Goal: Transaction & Acquisition: Book appointment/travel/reservation

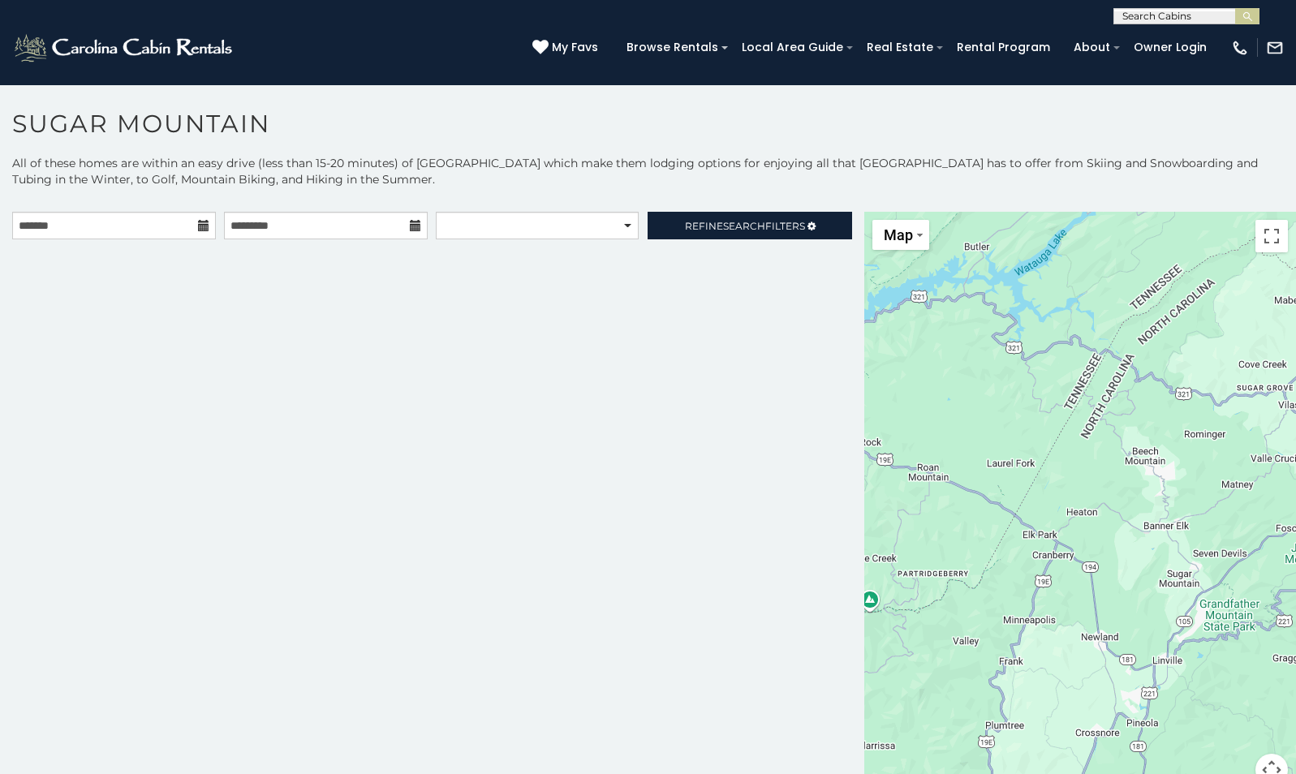
click at [203, 224] on icon at bounding box center [203, 225] width 11 height 11
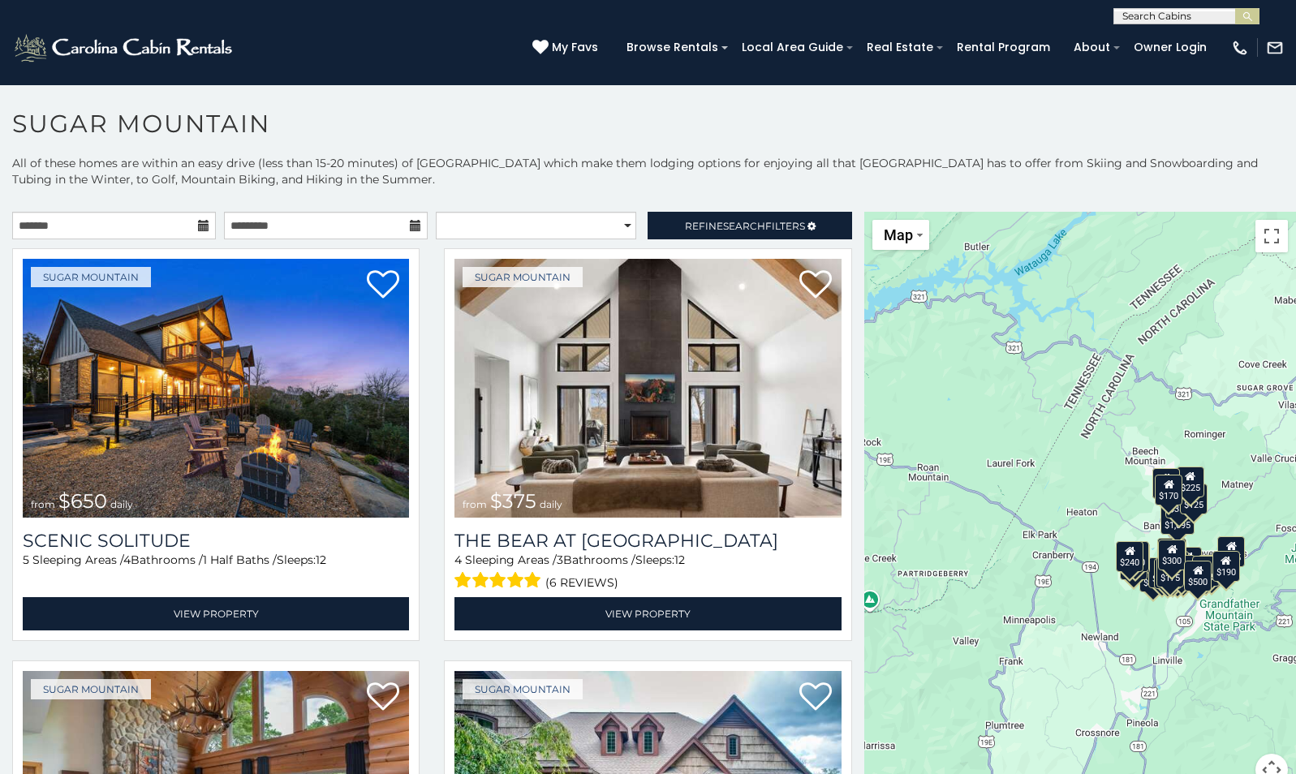
click at [198, 228] on icon at bounding box center [203, 225] width 11 height 11
click at [201, 225] on icon at bounding box center [203, 225] width 11 height 11
click at [201, 223] on icon at bounding box center [203, 225] width 11 height 11
click at [617, 222] on select "**********" at bounding box center [536, 226] width 200 height 28
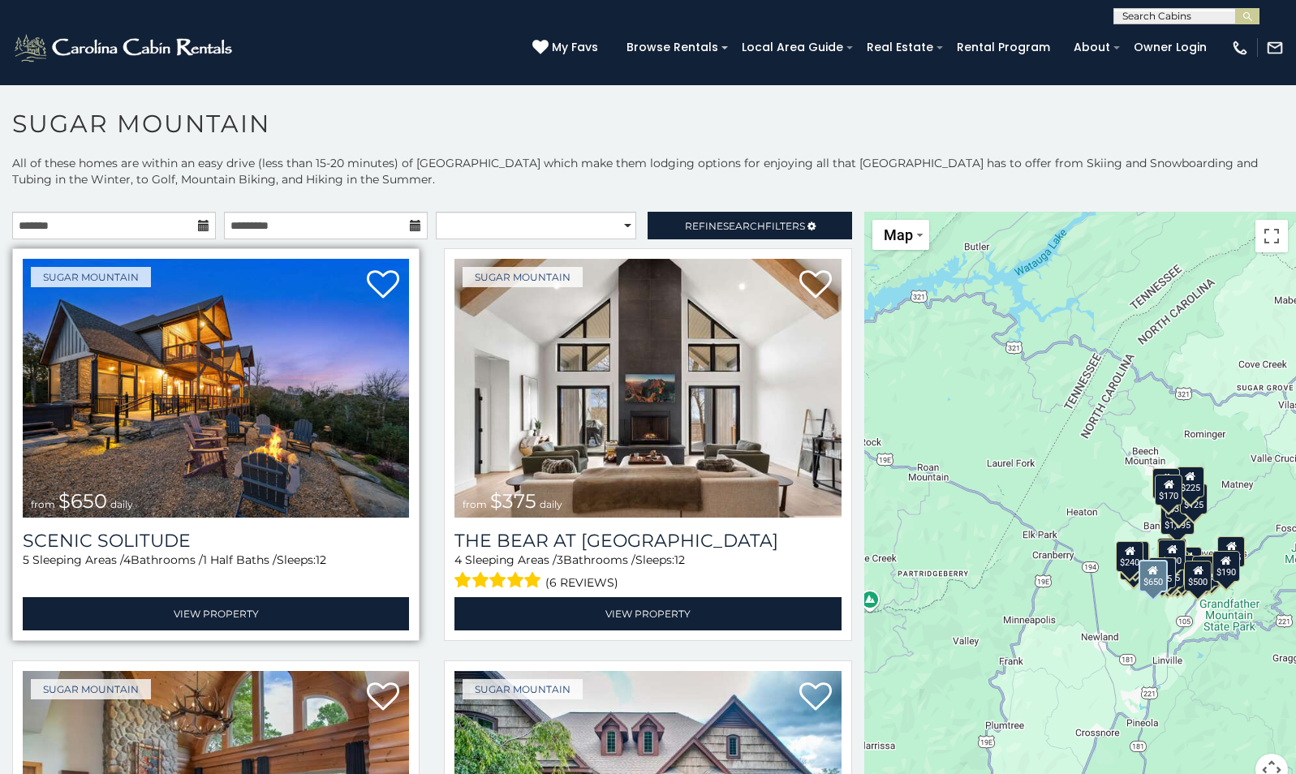
click at [342, 376] on img at bounding box center [216, 388] width 386 height 259
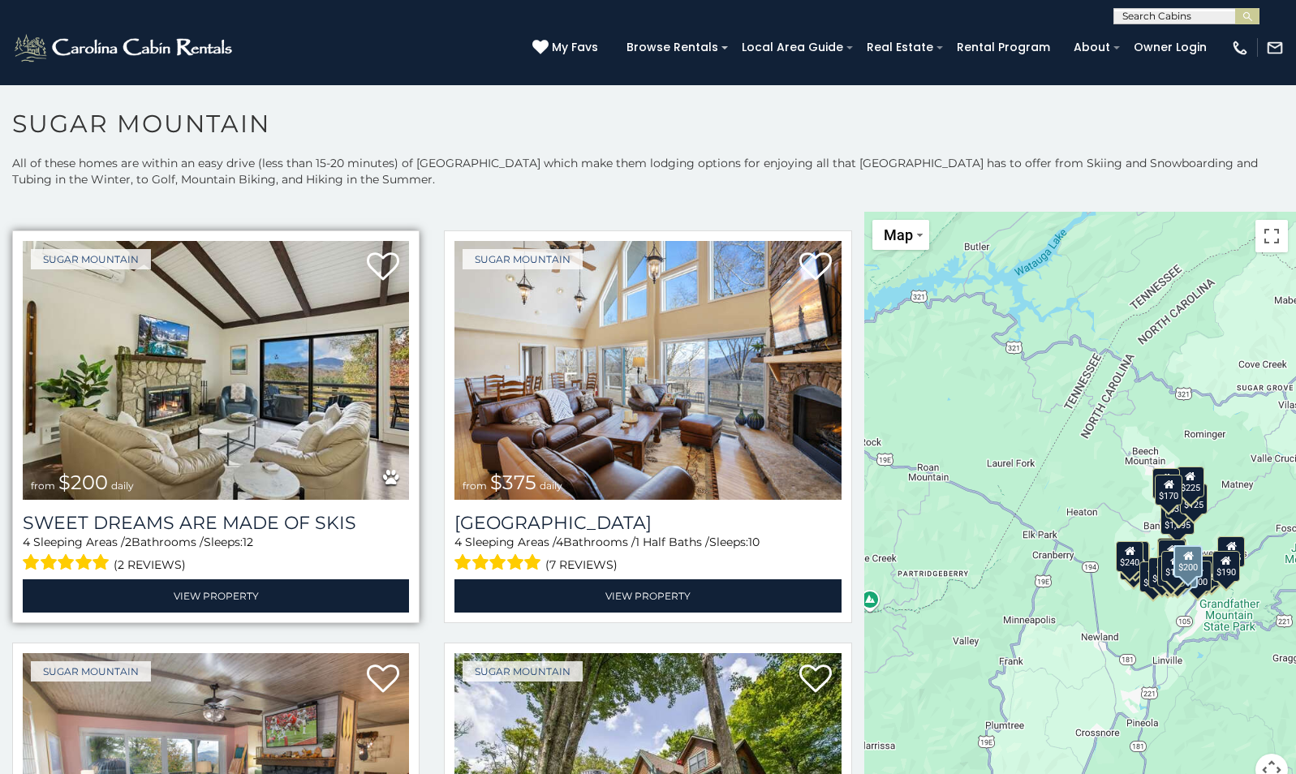
scroll to position [892, 0]
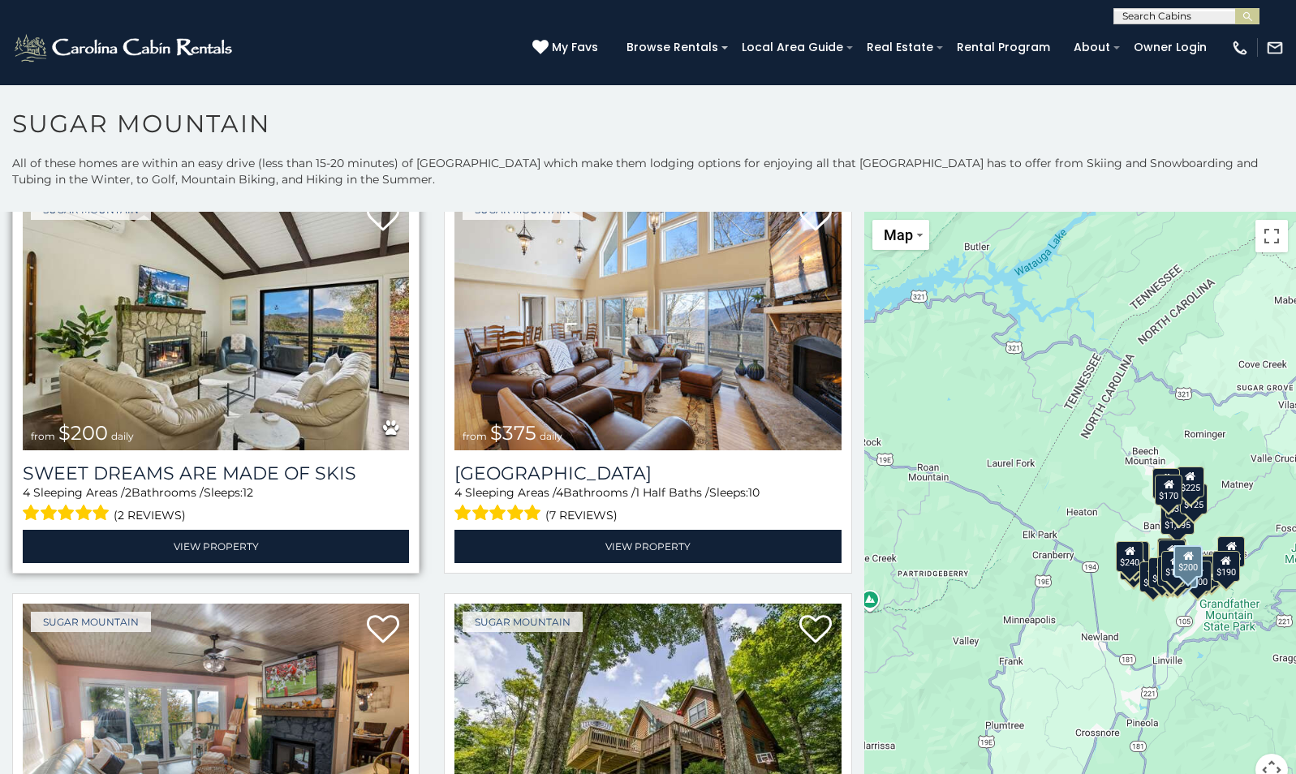
click at [201, 384] on img at bounding box center [216, 320] width 386 height 259
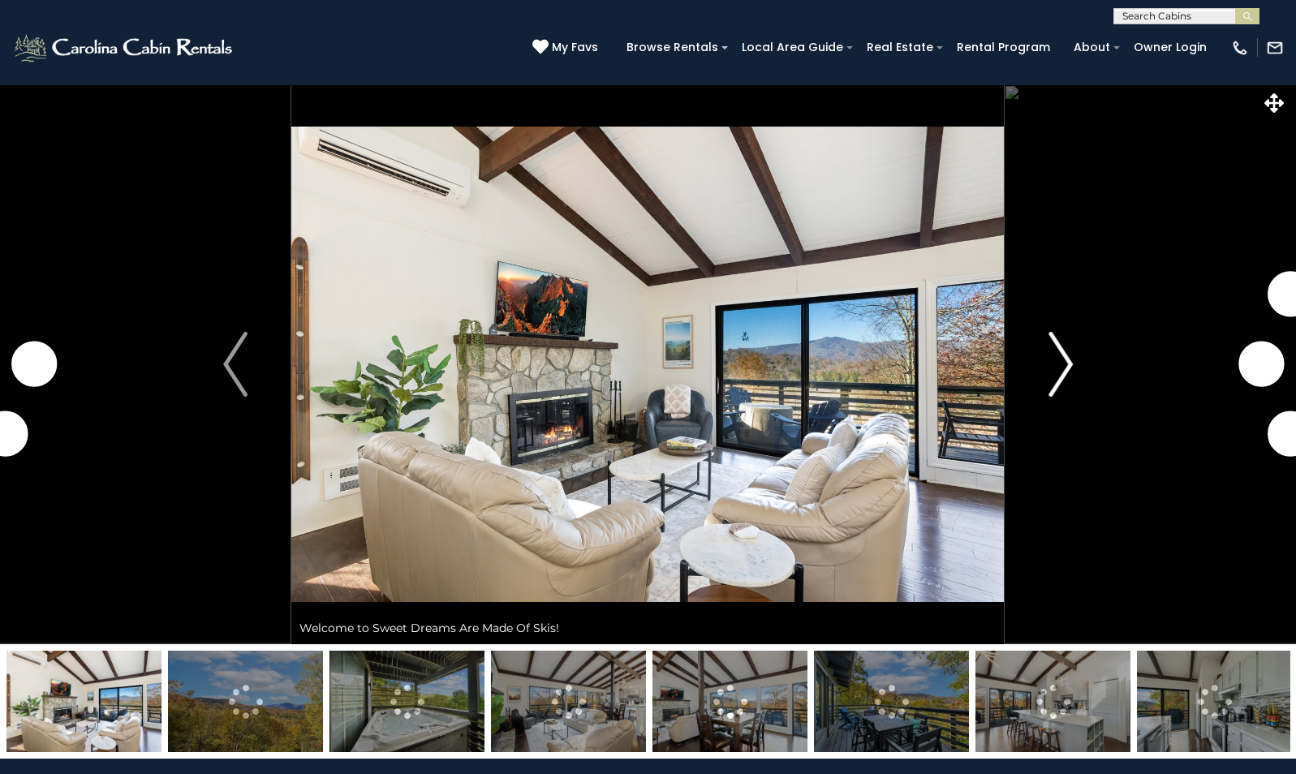
click at [1064, 357] on img "Next" at bounding box center [1060, 364] width 24 height 65
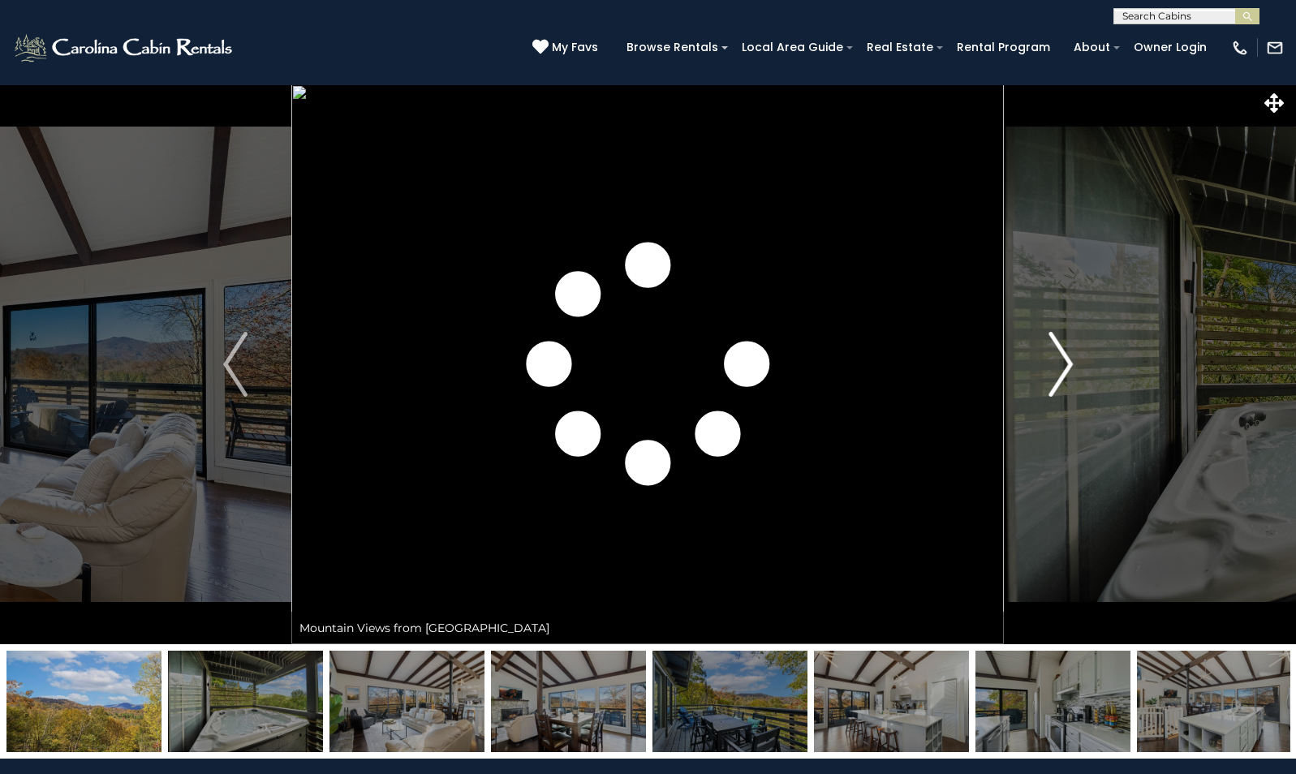
click at [1062, 364] on img "Next" at bounding box center [1060, 364] width 24 height 65
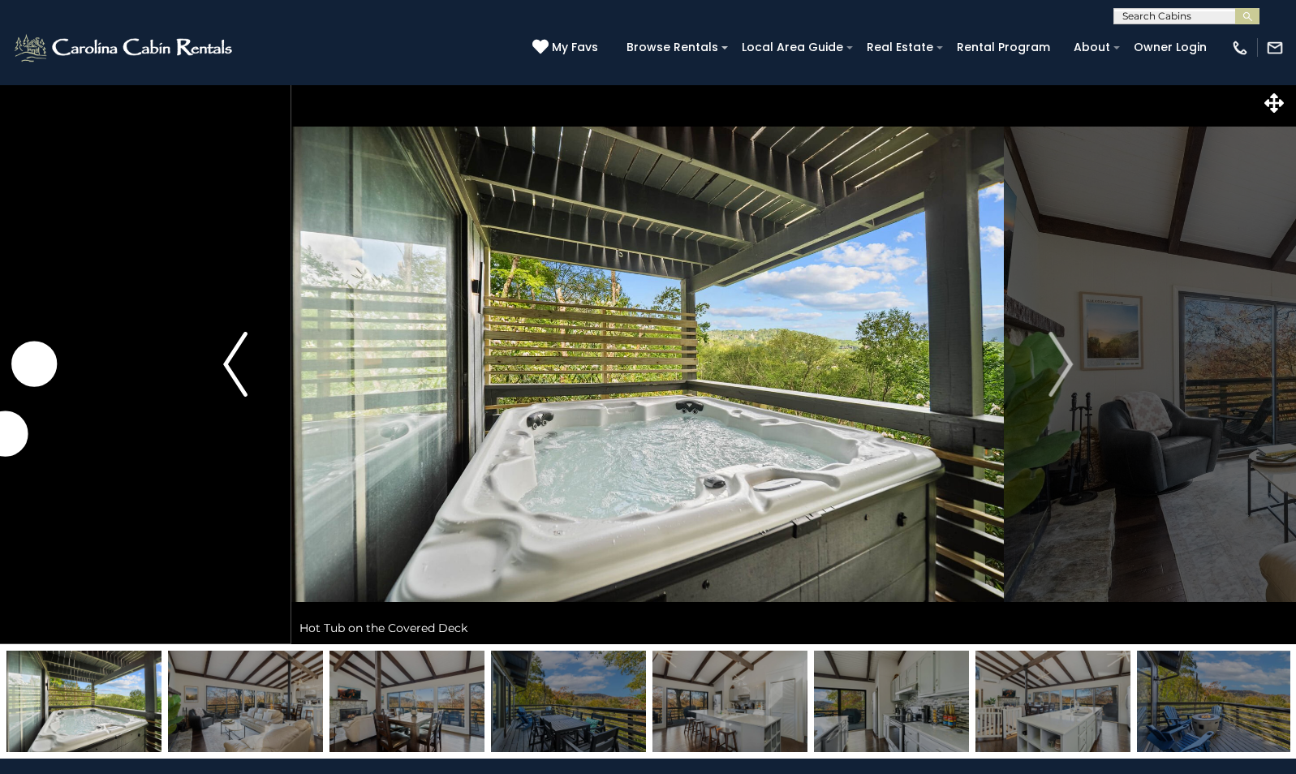
click at [226, 359] on img "Previous" at bounding box center [235, 364] width 24 height 65
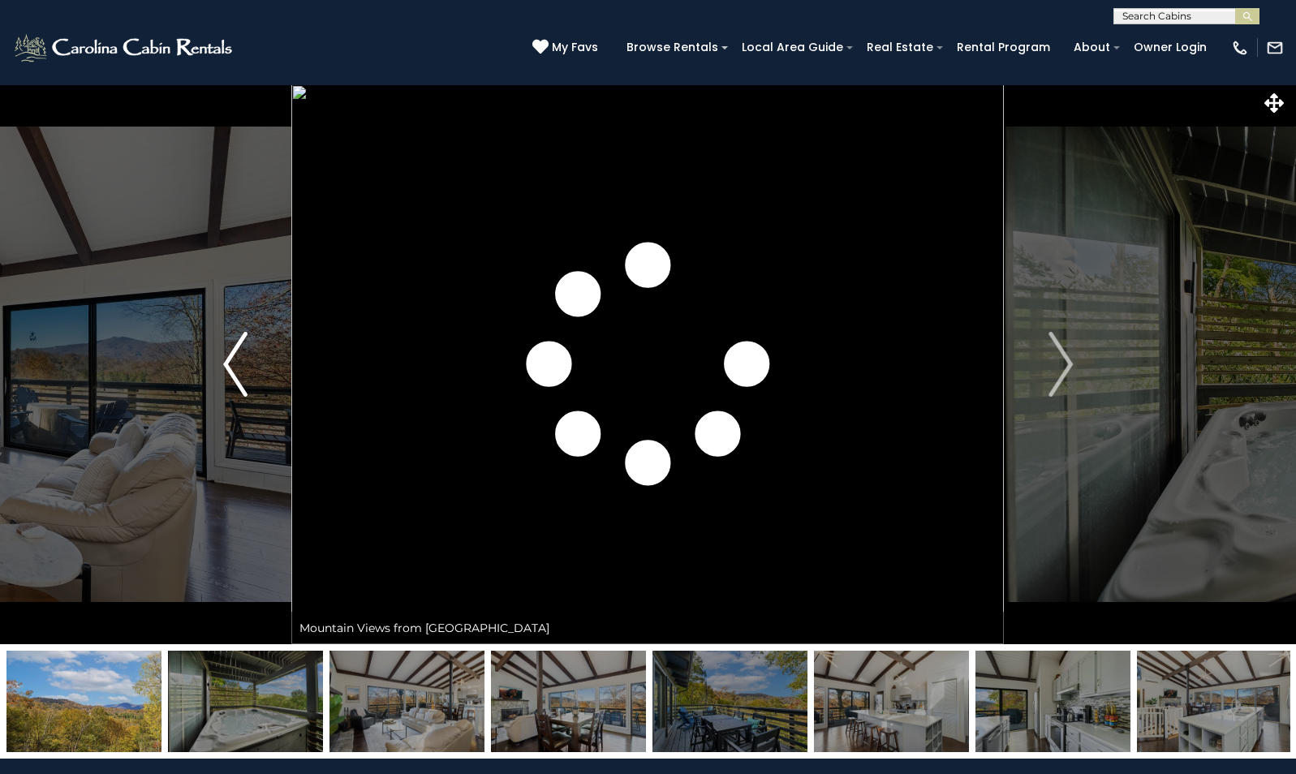
click at [226, 354] on img "Previous" at bounding box center [235, 364] width 24 height 65
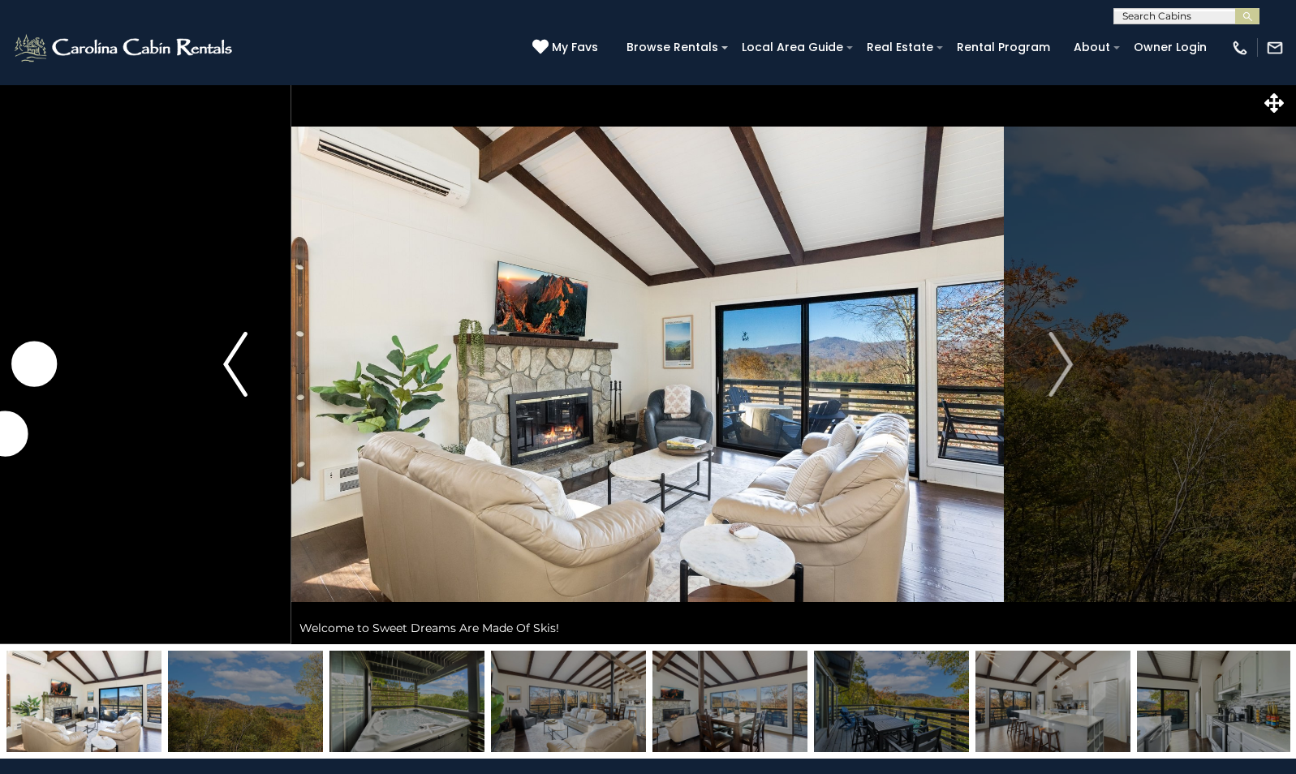
click at [247, 359] on img "Previous" at bounding box center [235, 364] width 24 height 65
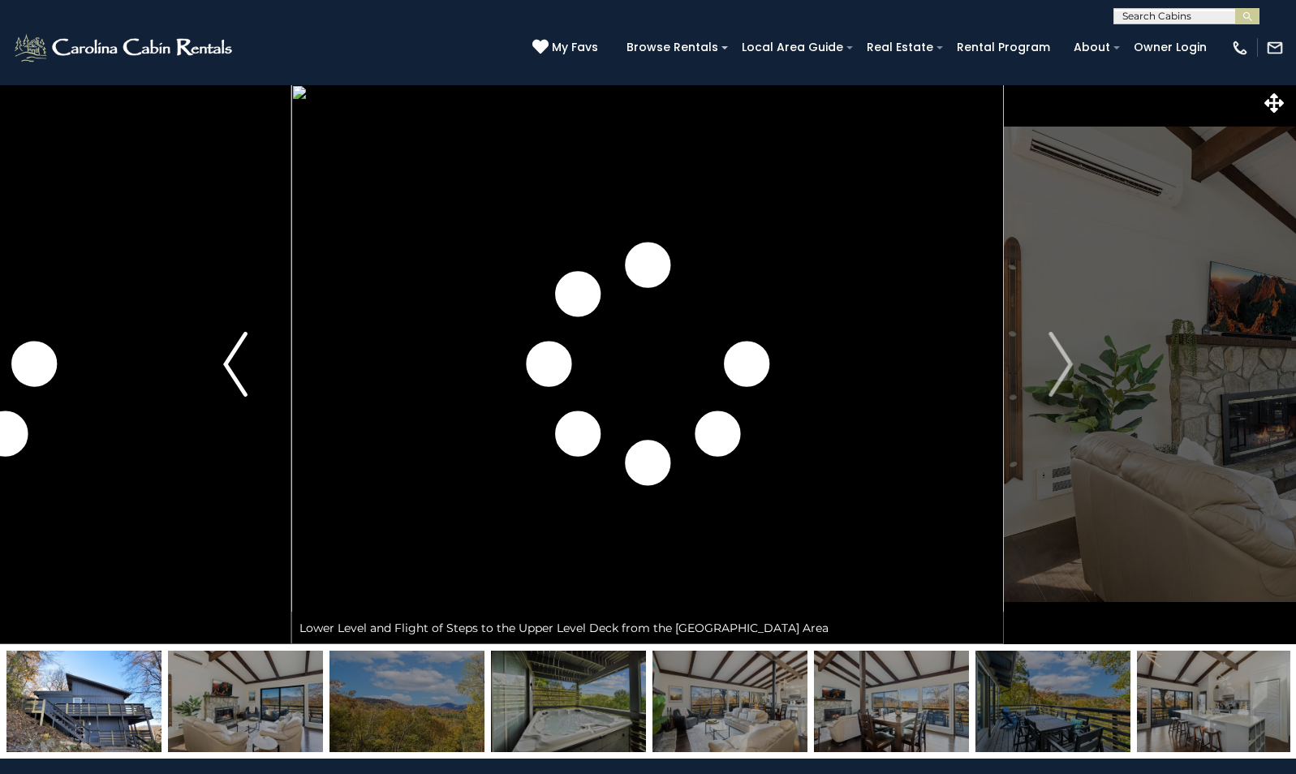
click at [226, 372] on img "Previous" at bounding box center [235, 364] width 24 height 65
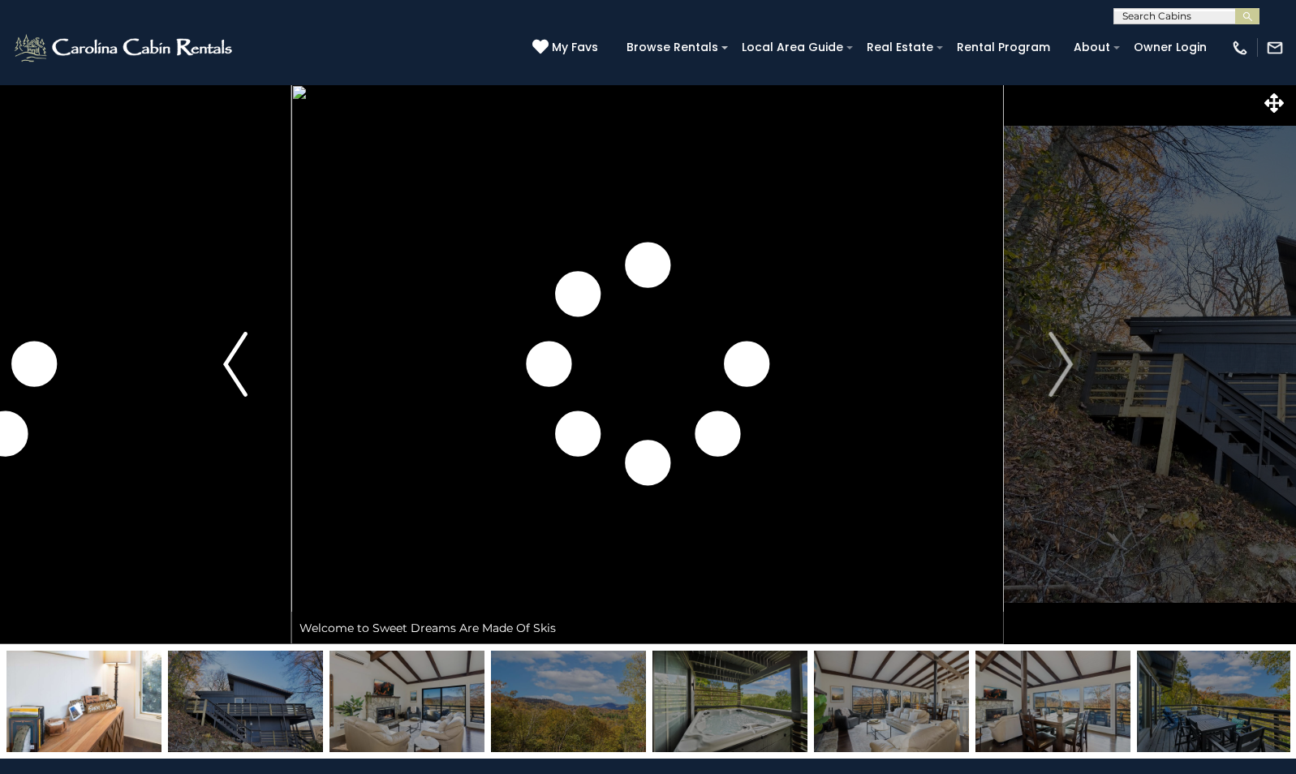
click at [226, 372] on img "Previous" at bounding box center [235, 364] width 24 height 65
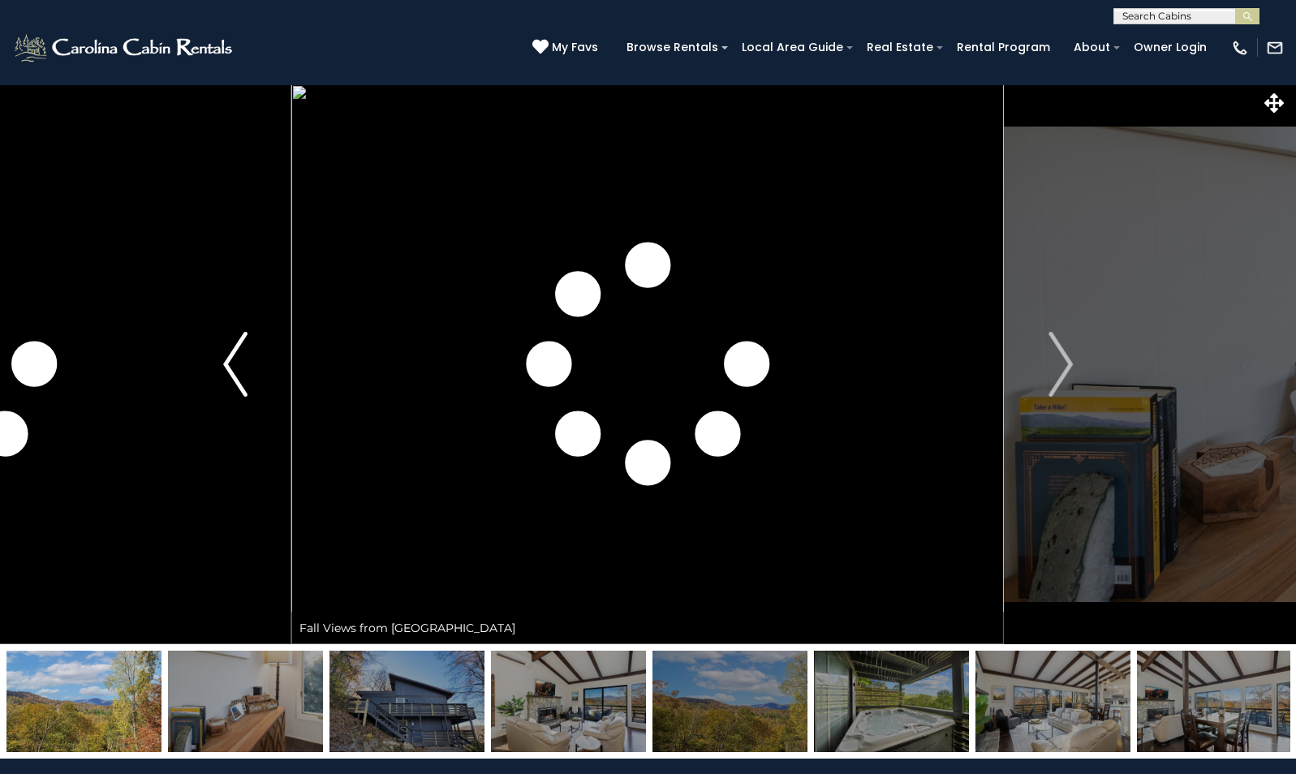
click at [226, 372] on img "Previous" at bounding box center [235, 364] width 24 height 65
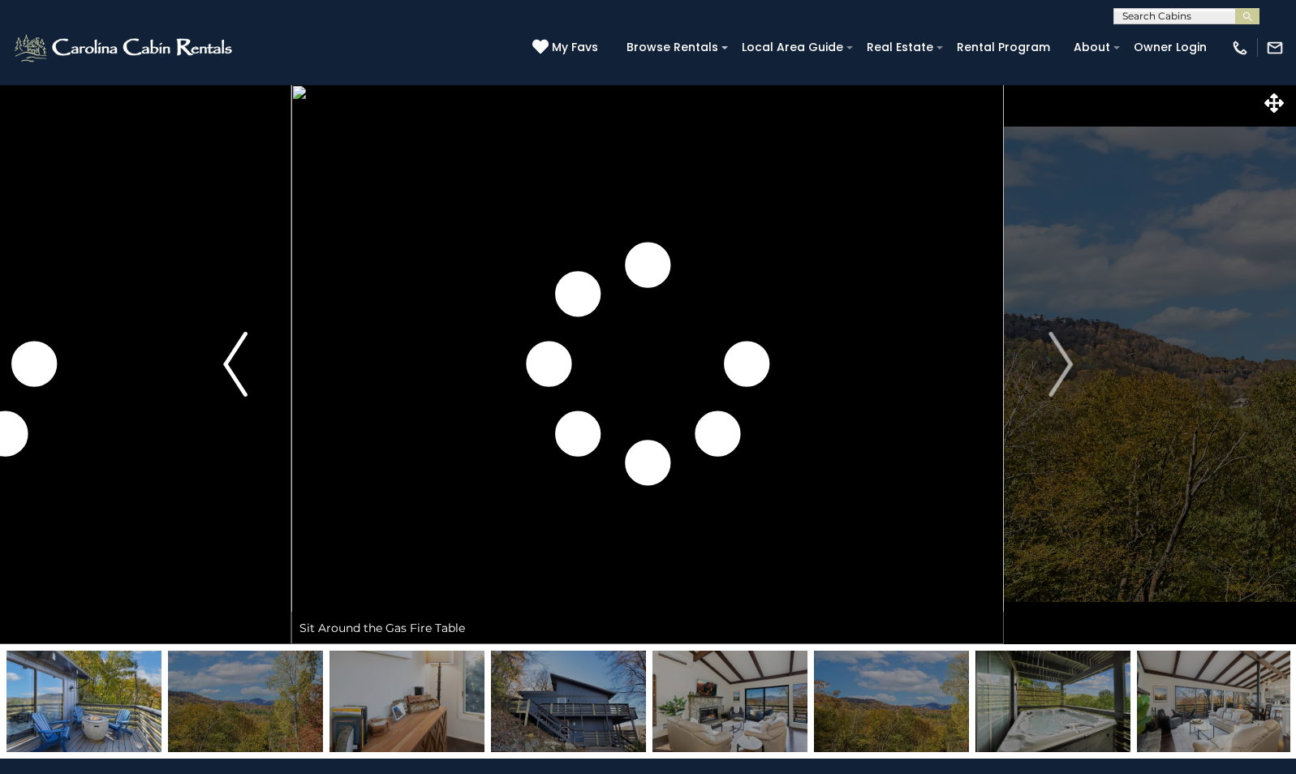
click at [226, 372] on img "Previous" at bounding box center [235, 364] width 24 height 65
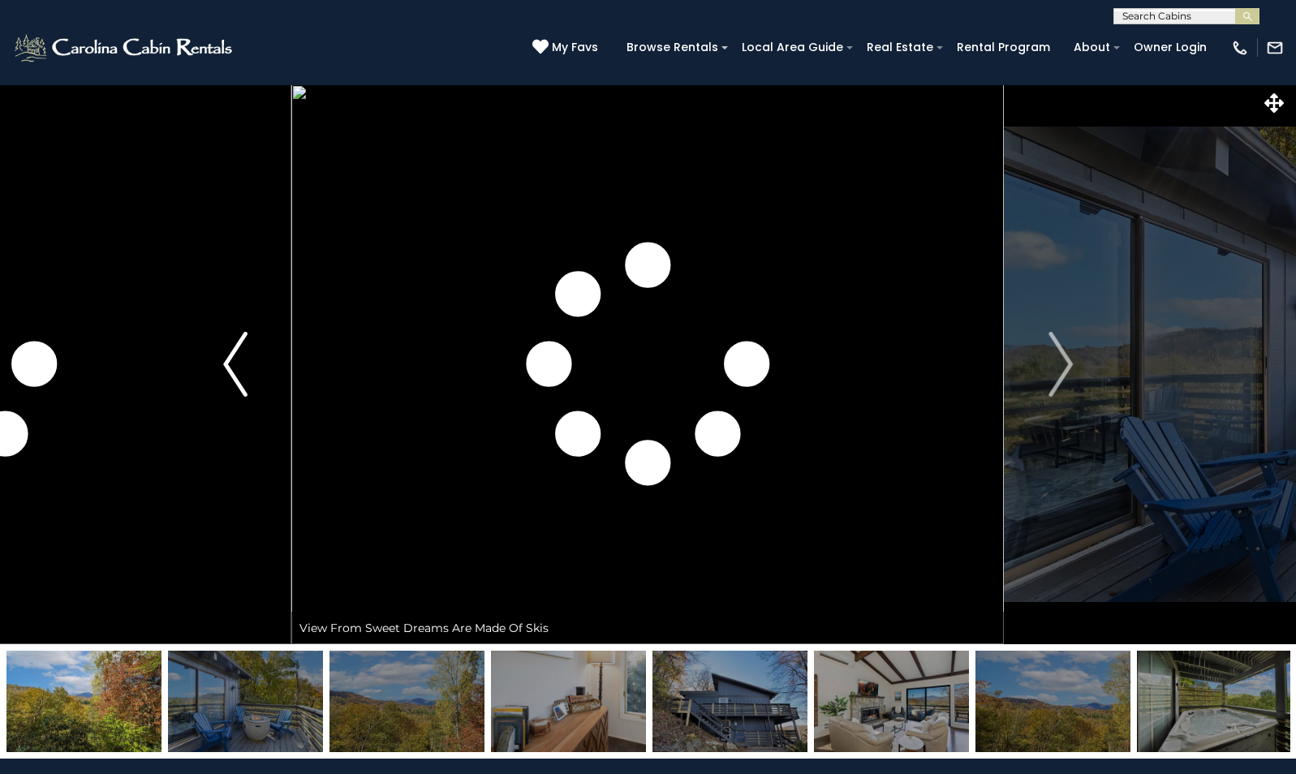
click at [226, 372] on img "Previous" at bounding box center [235, 364] width 24 height 65
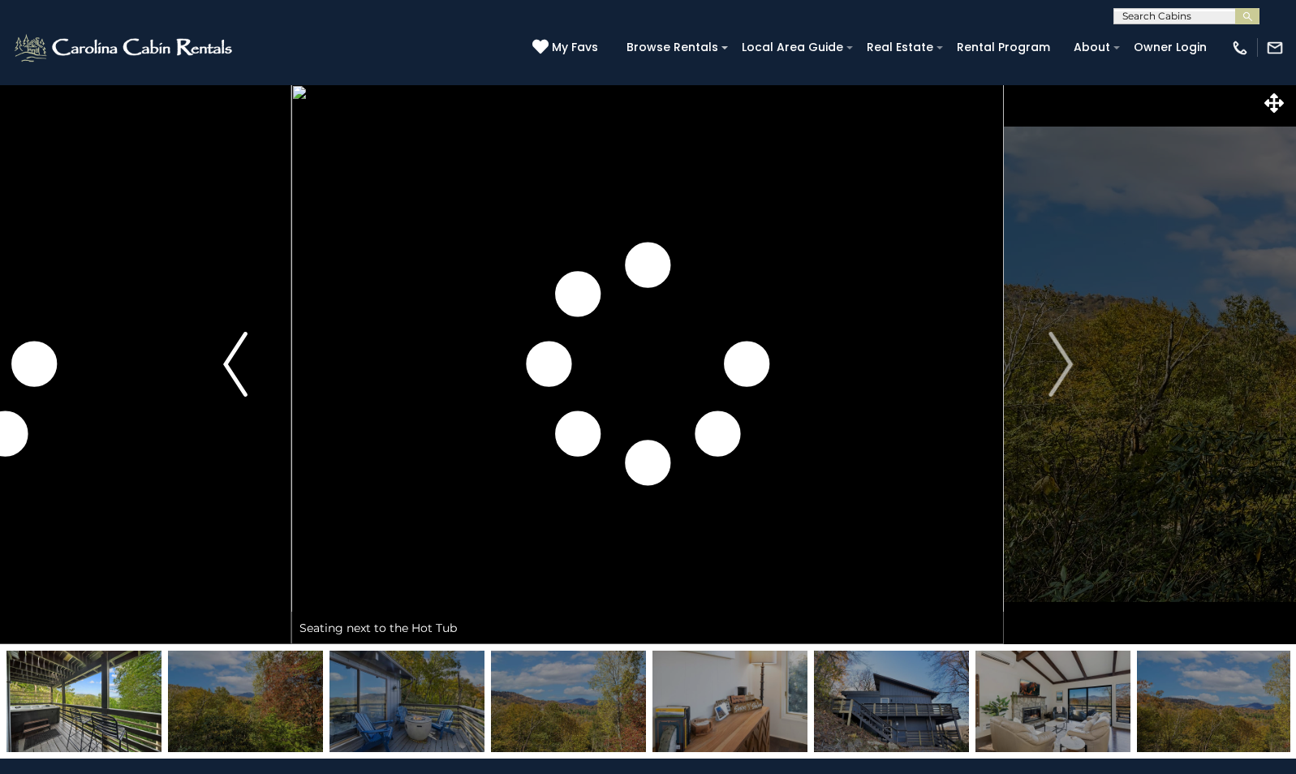
click at [224, 375] on img "Previous" at bounding box center [235, 364] width 24 height 65
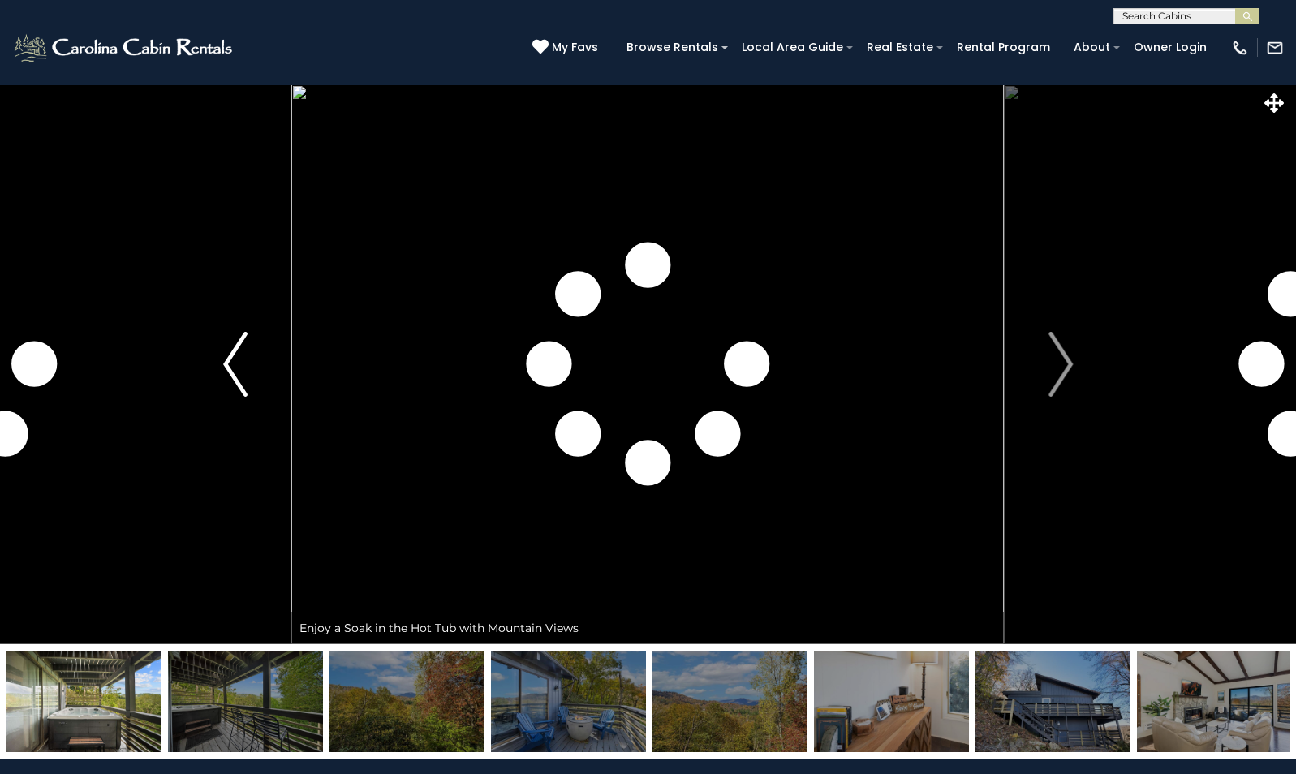
click at [223, 376] on img "Previous" at bounding box center [235, 364] width 24 height 65
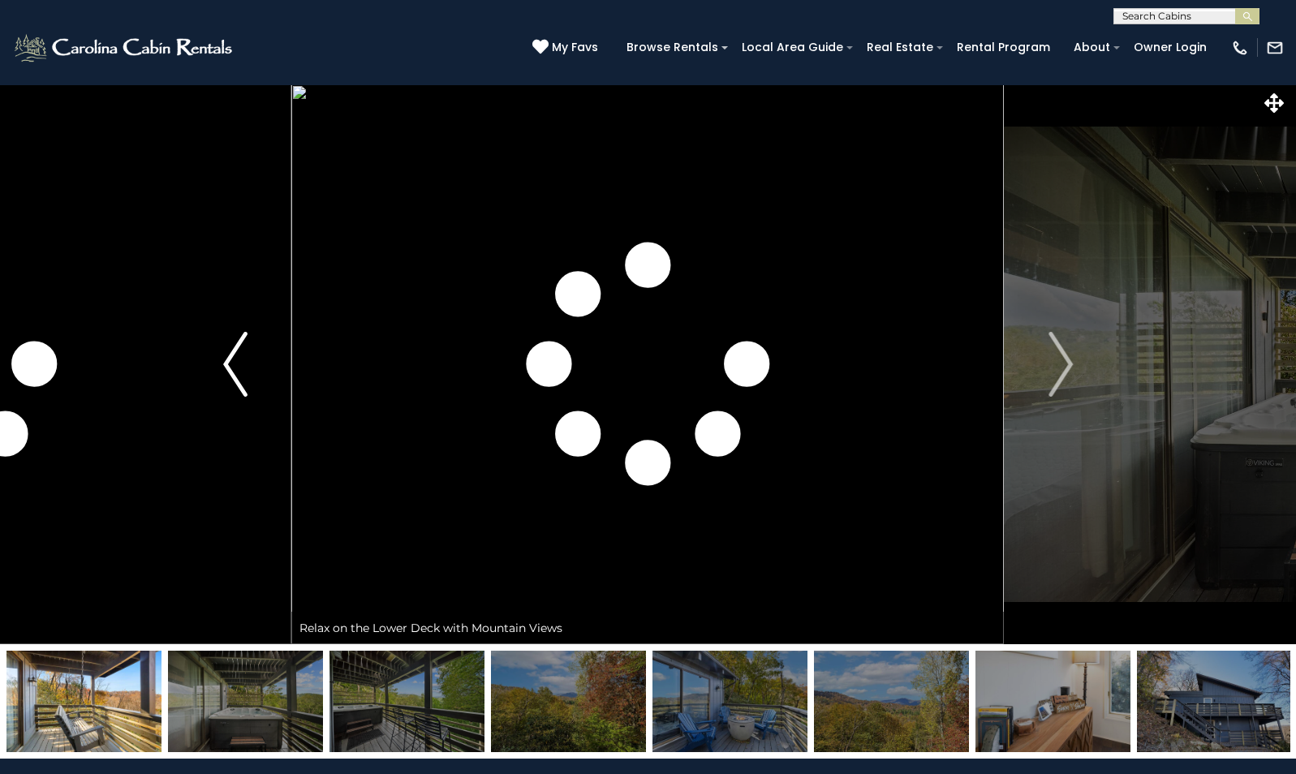
click at [223, 376] on img "Previous" at bounding box center [235, 364] width 24 height 65
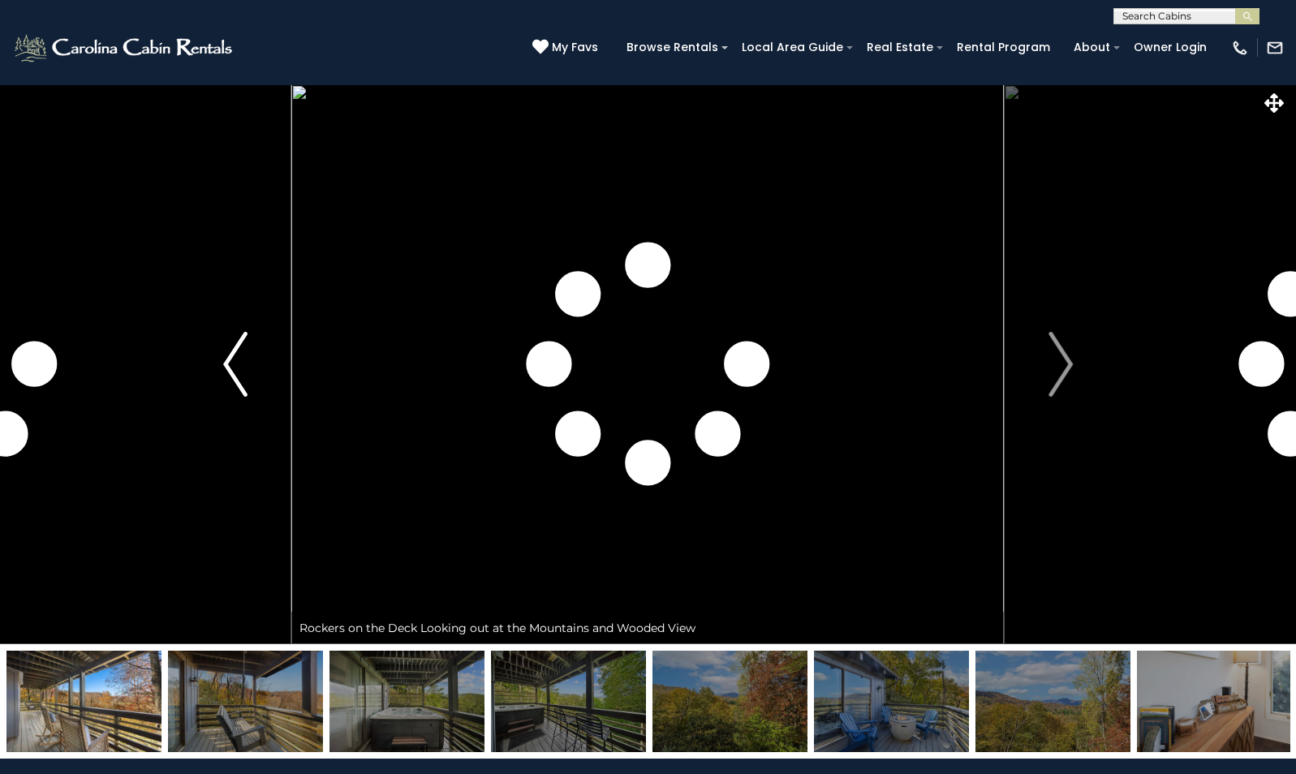
click at [223, 376] on img "Previous" at bounding box center [235, 364] width 24 height 65
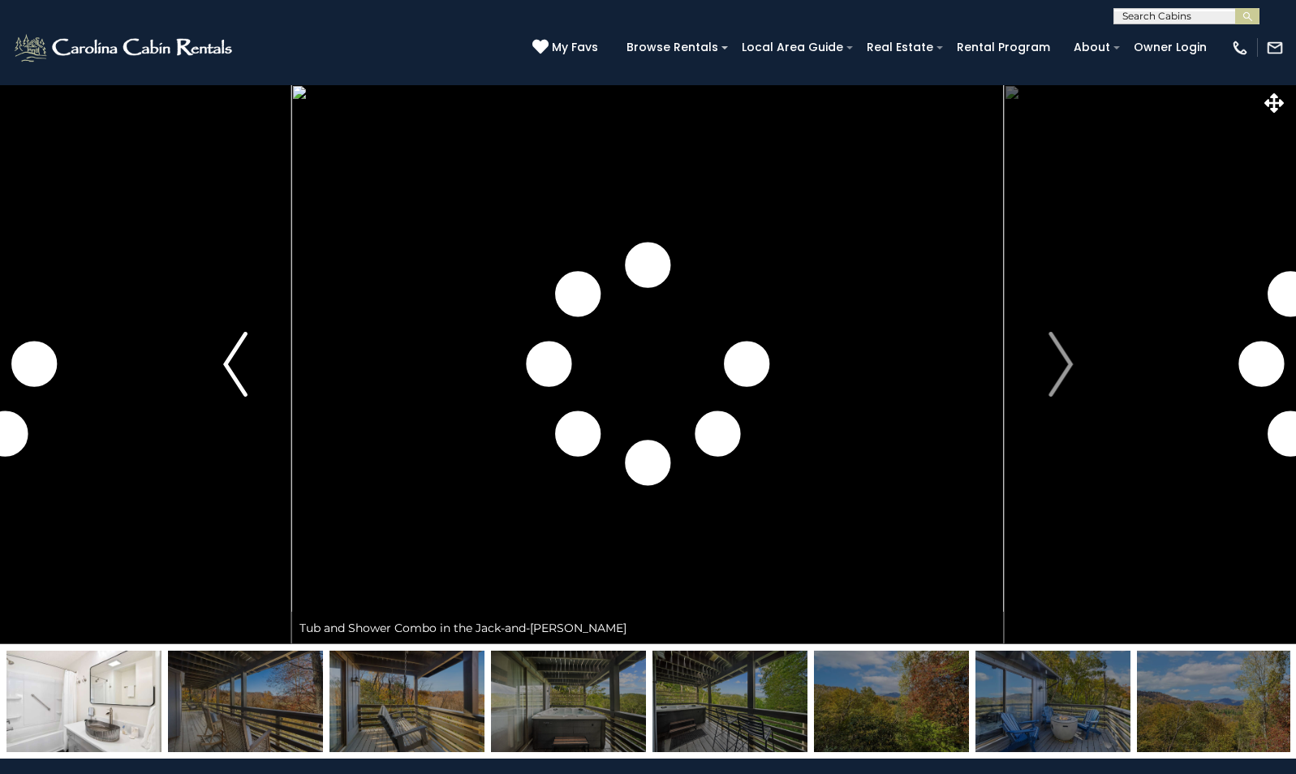
click at [223, 376] on img "Previous" at bounding box center [235, 364] width 24 height 65
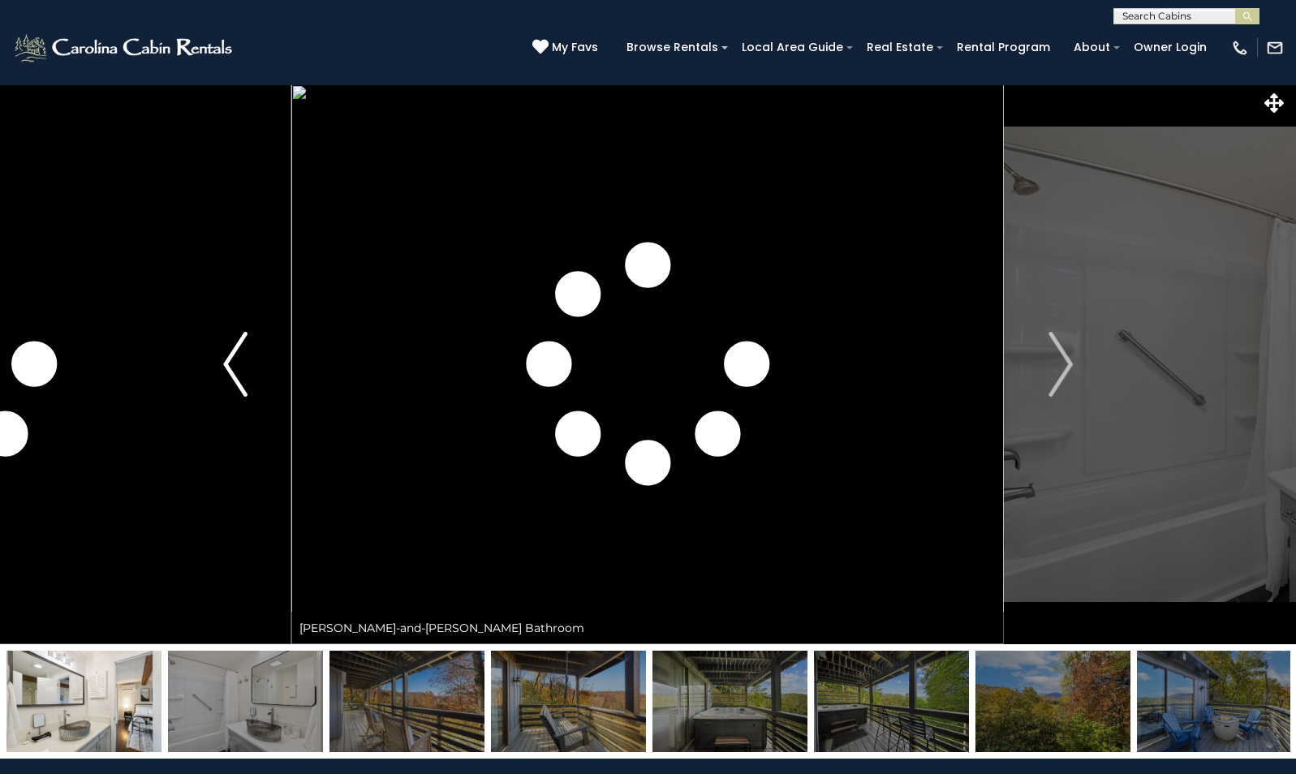
click at [223, 376] on img "Previous" at bounding box center [235, 364] width 24 height 65
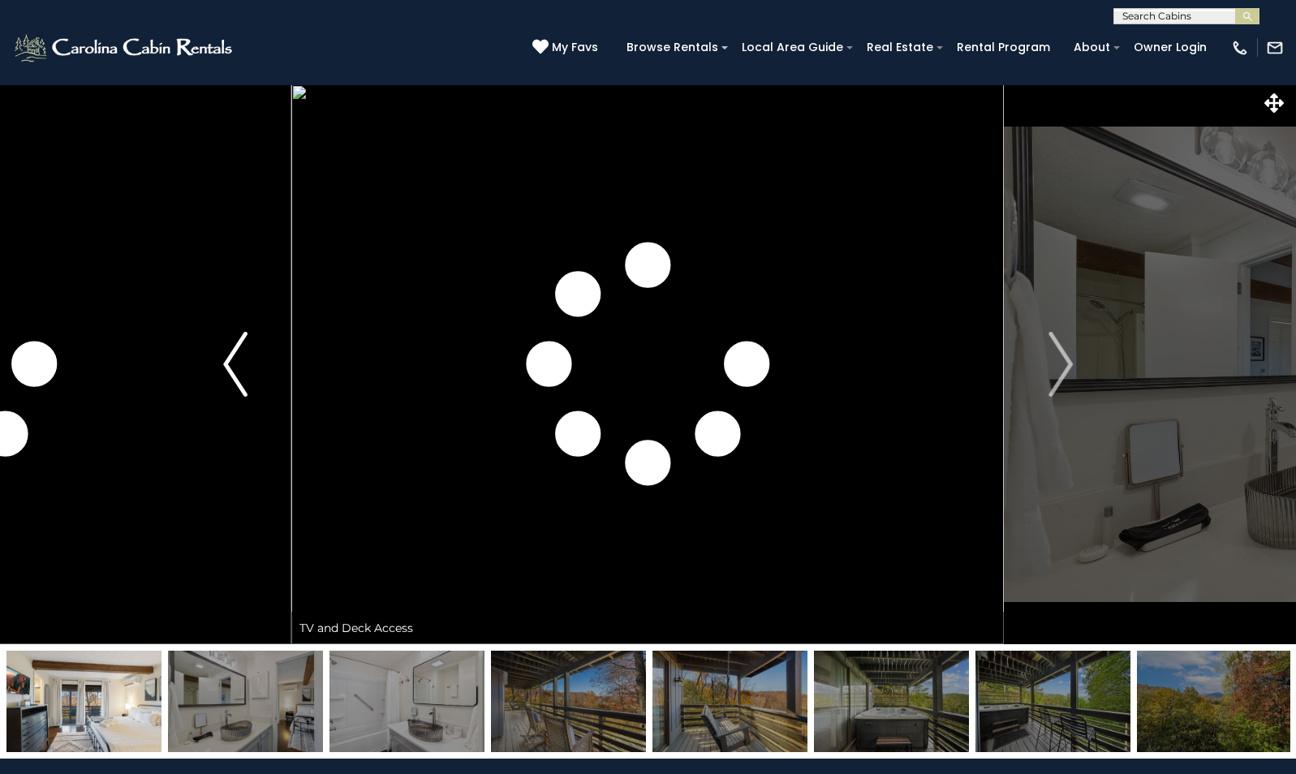
click at [211, 389] on button "Previous" at bounding box center [235, 364] width 112 height 560
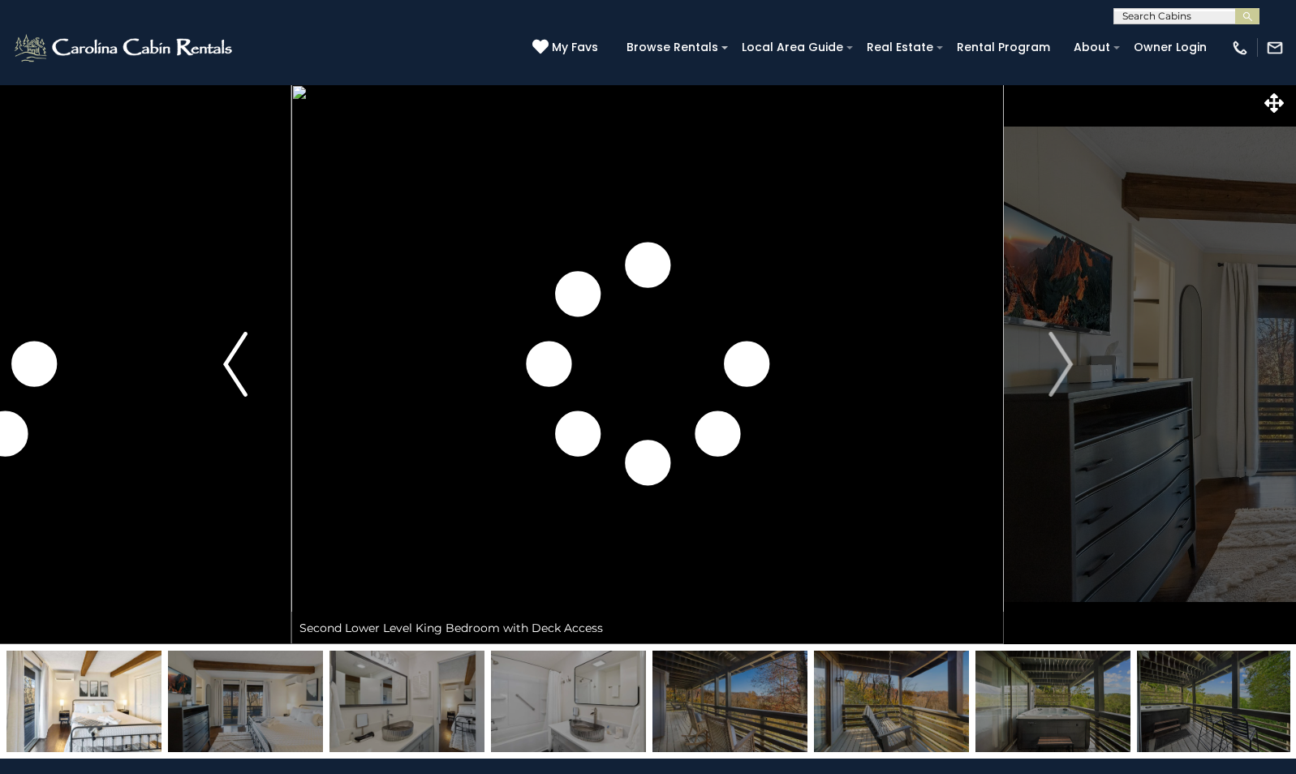
click at [211, 389] on button "Previous" at bounding box center [235, 364] width 112 height 560
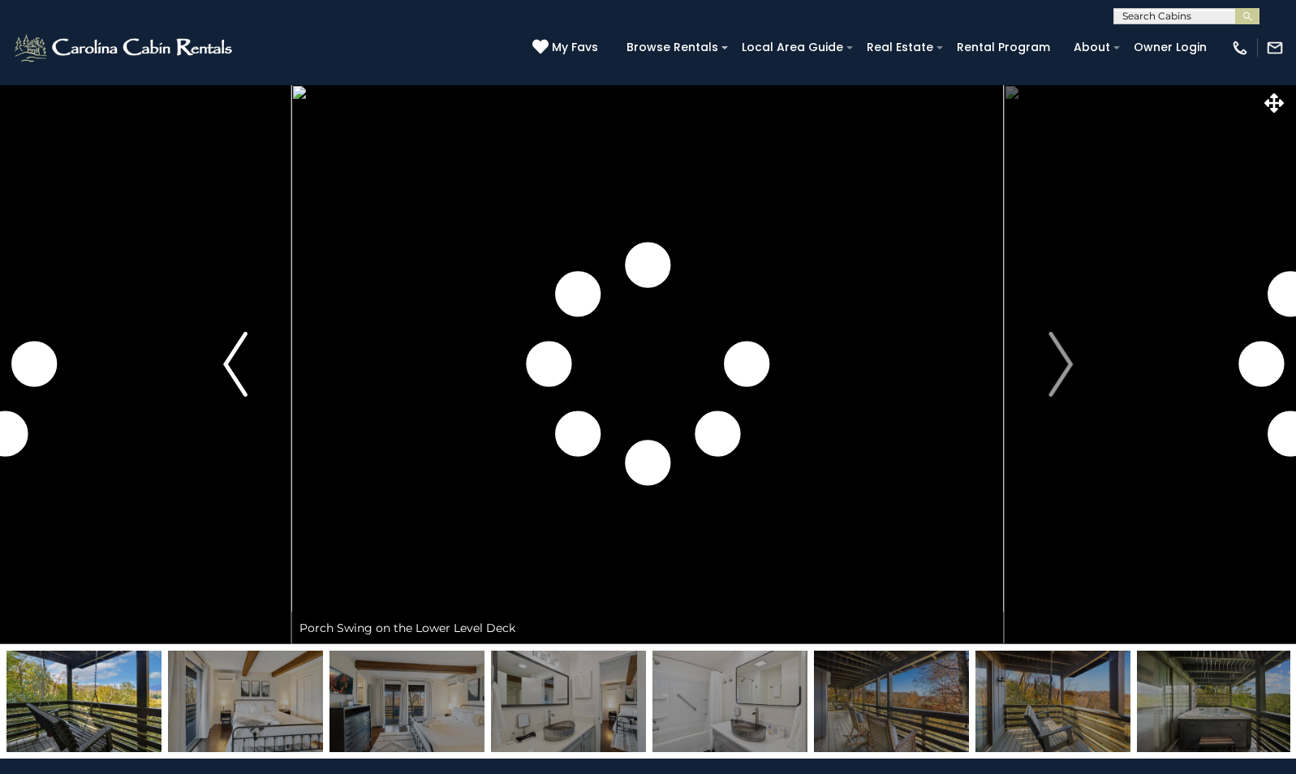
click at [211, 389] on button "Previous" at bounding box center [235, 364] width 112 height 560
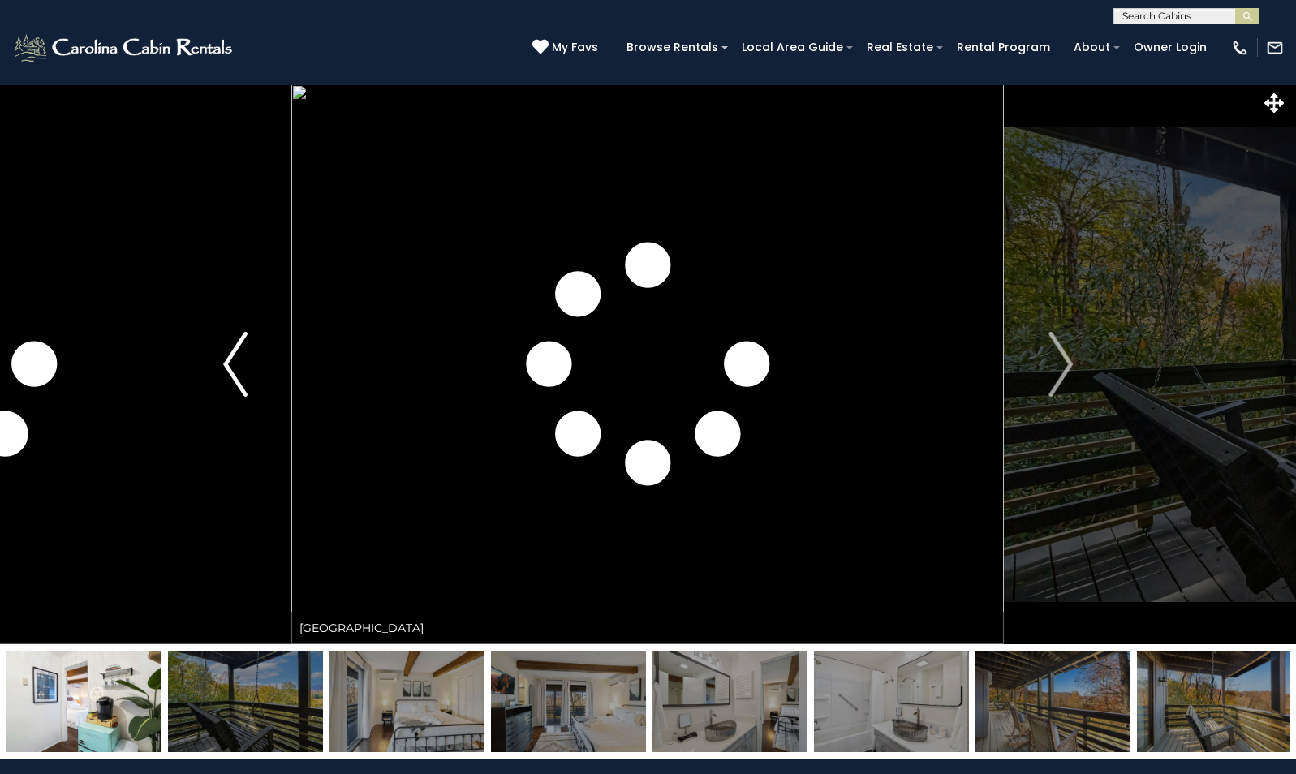
click at [211, 389] on button "Previous" at bounding box center [235, 364] width 112 height 560
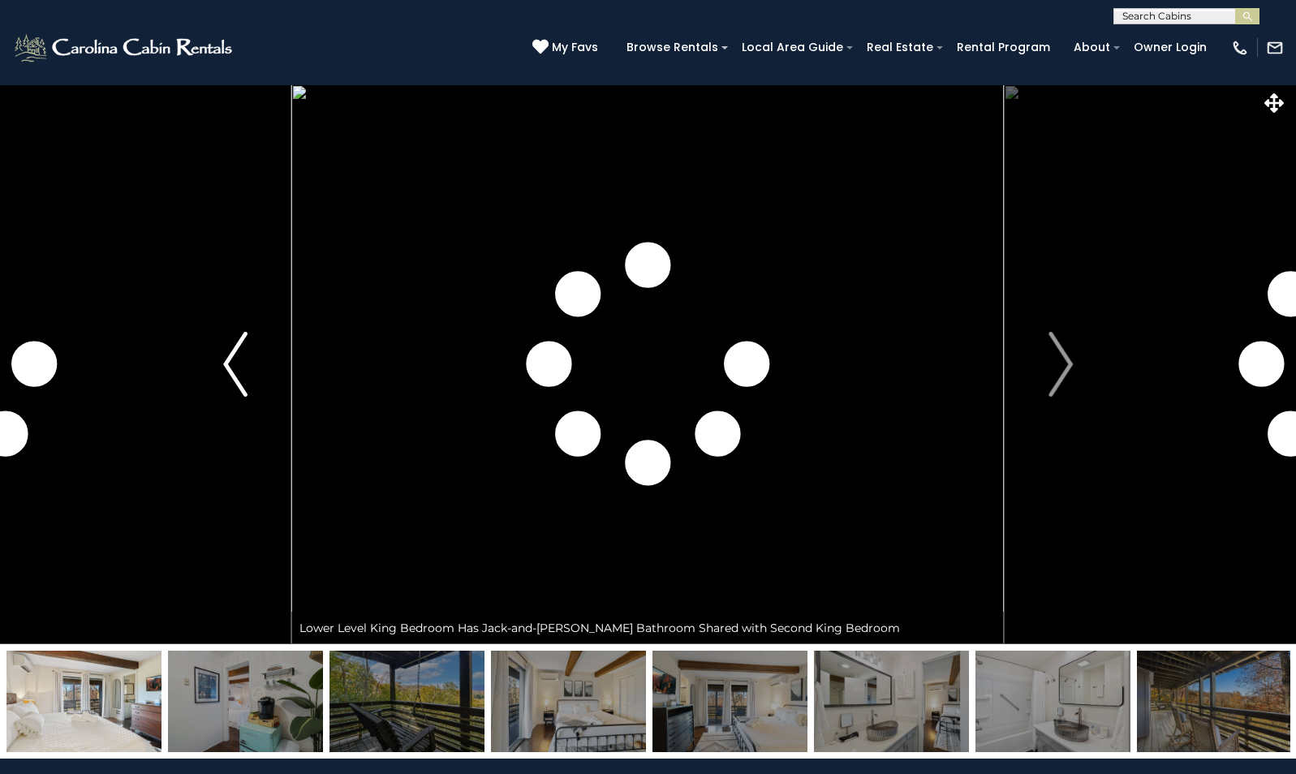
click at [211, 389] on button "Previous" at bounding box center [235, 364] width 112 height 560
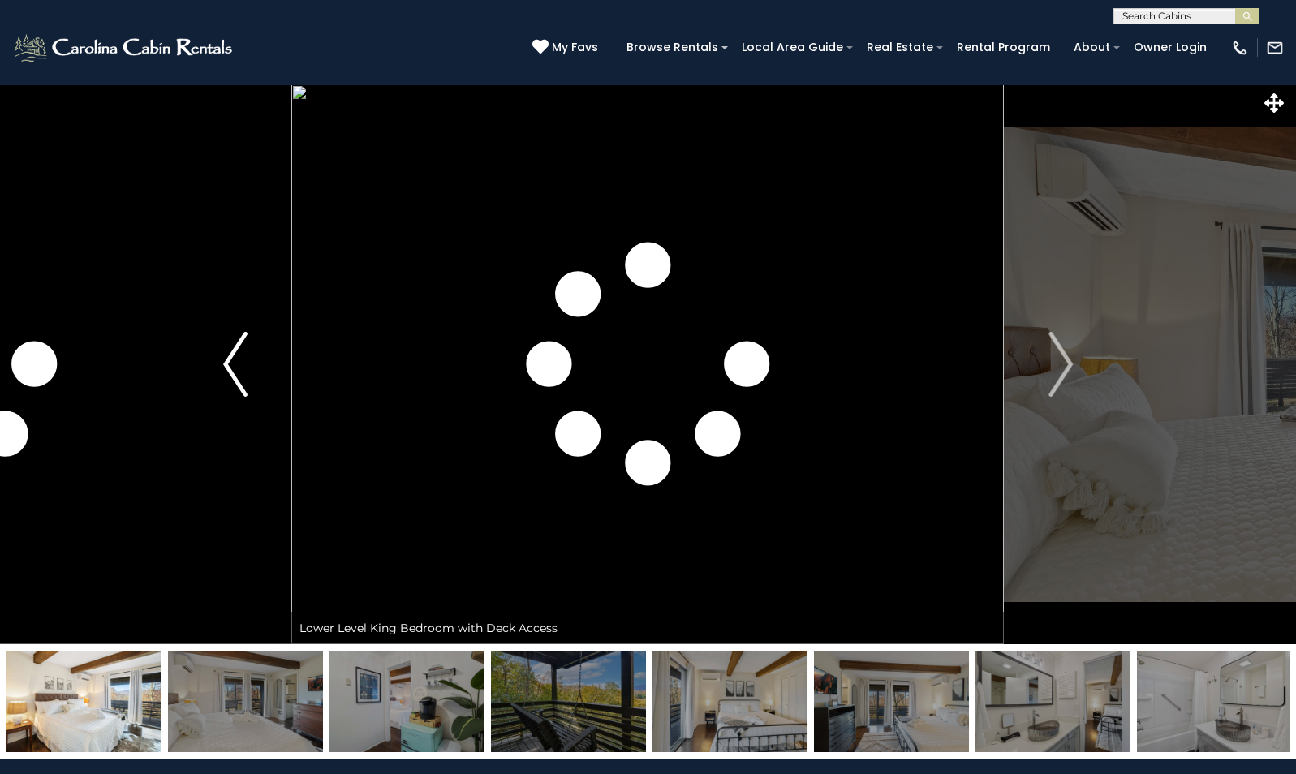
click at [211, 389] on button "Previous" at bounding box center [235, 364] width 112 height 560
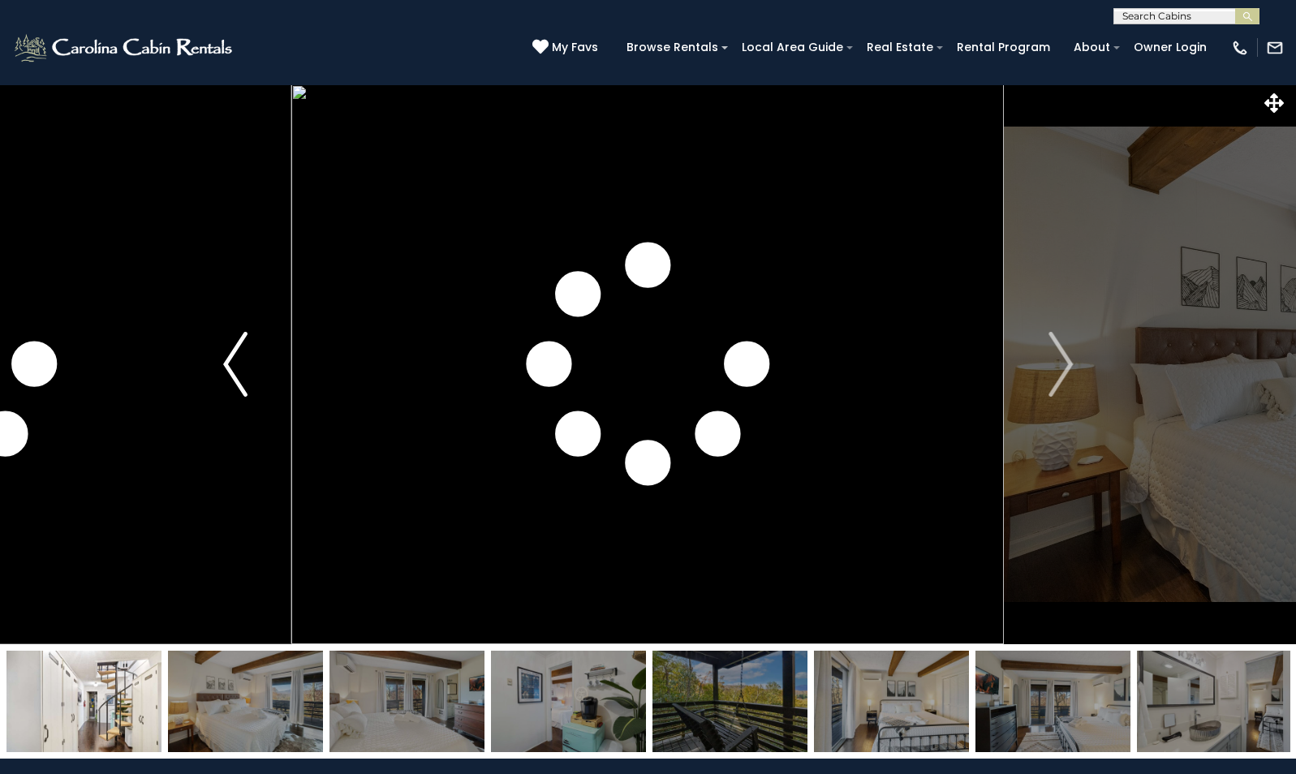
click at [210, 390] on button "Previous" at bounding box center [235, 364] width 112 height 560
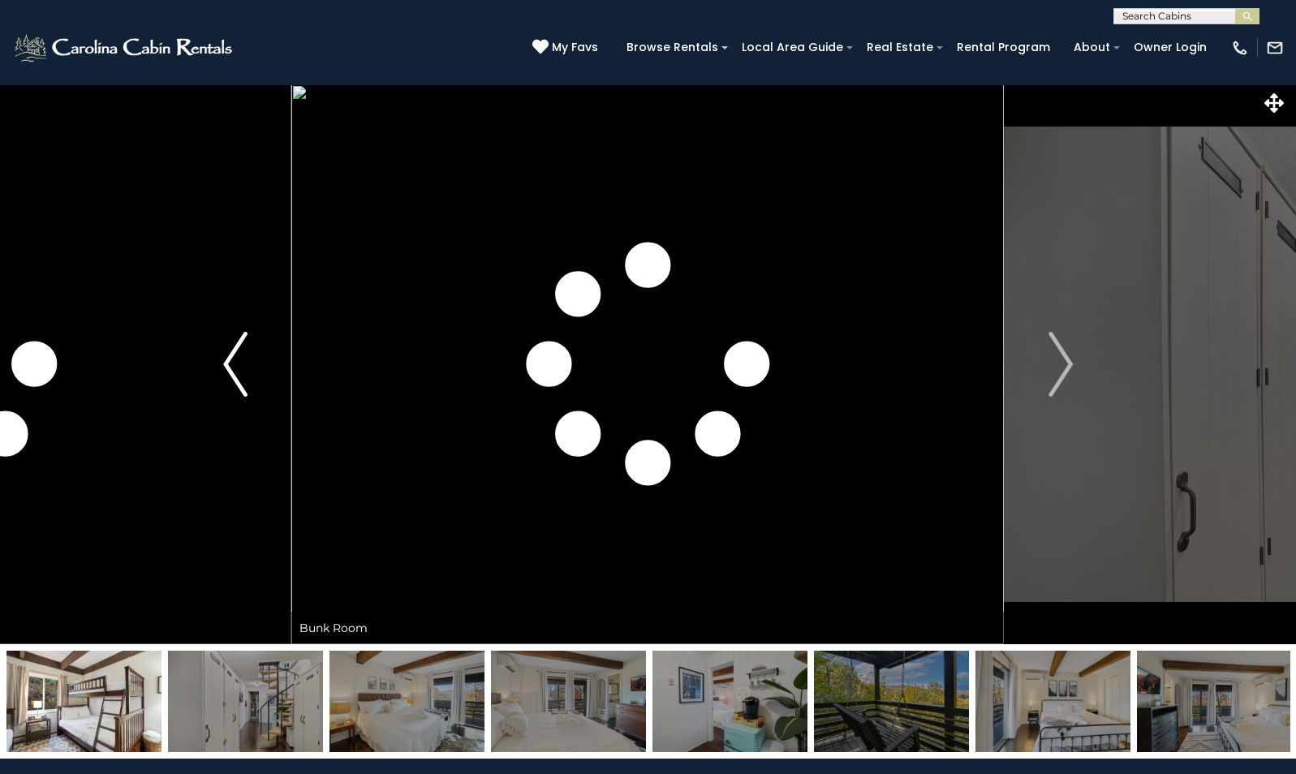
click at [210, 390] on button "Previous" at bounding box center [235, 364] width 112 height 560
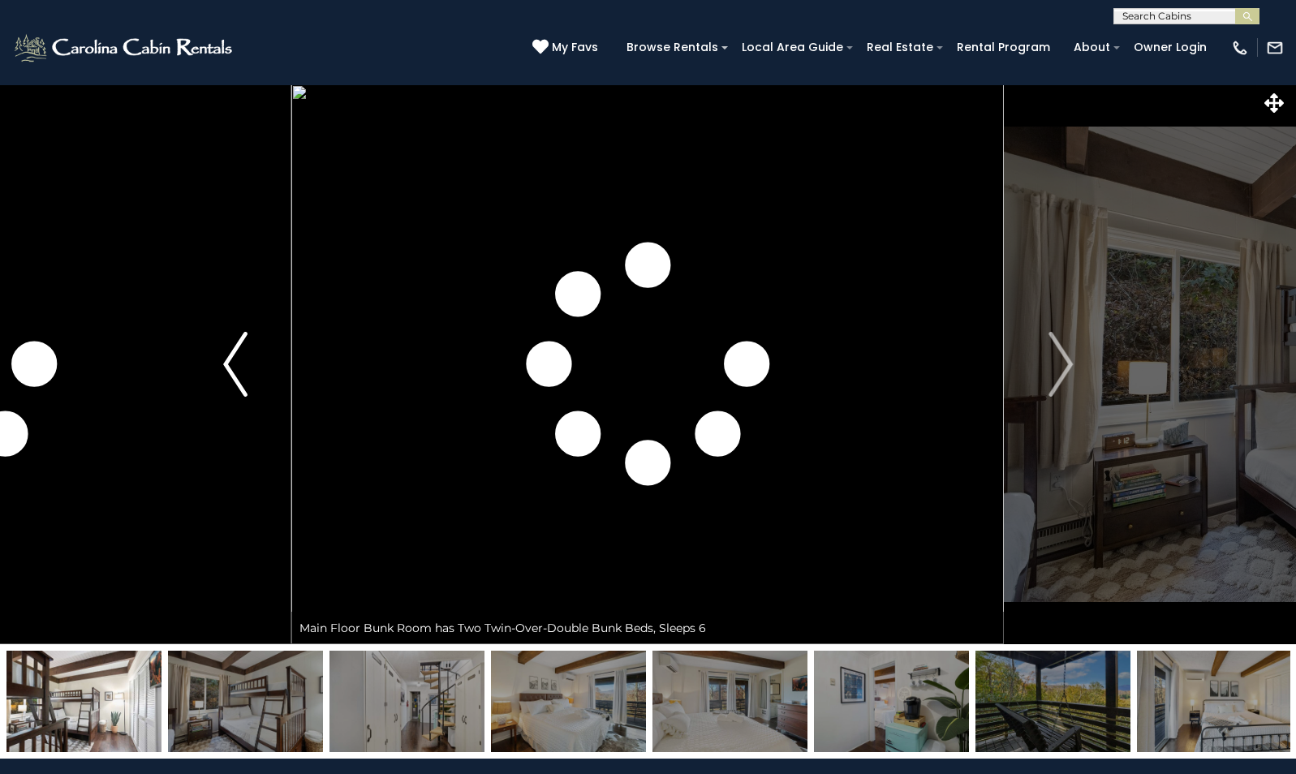
click at [208, 393] on button "Previous" at bounding box center [235, 364] width 112 height 560
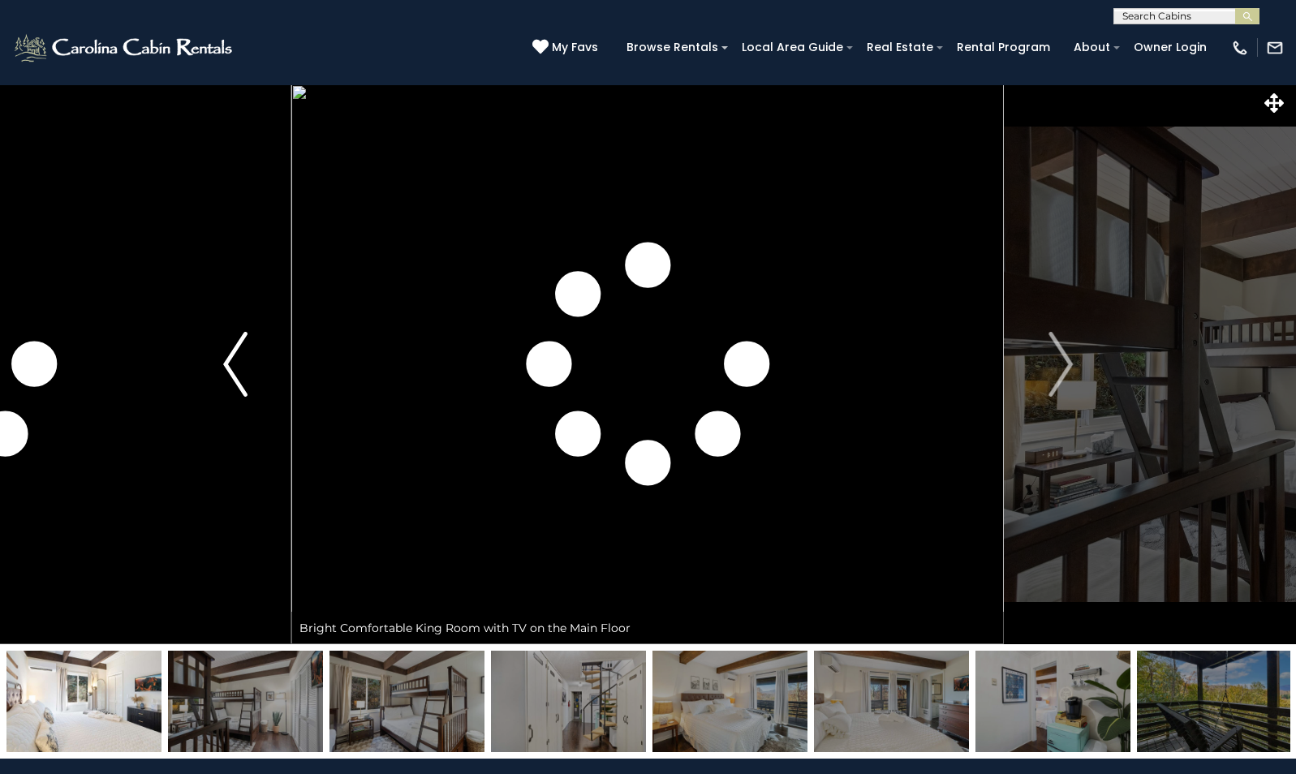
click at [207, 393] on button "Previous" at bounding box center [235, 364] width 112 height 560
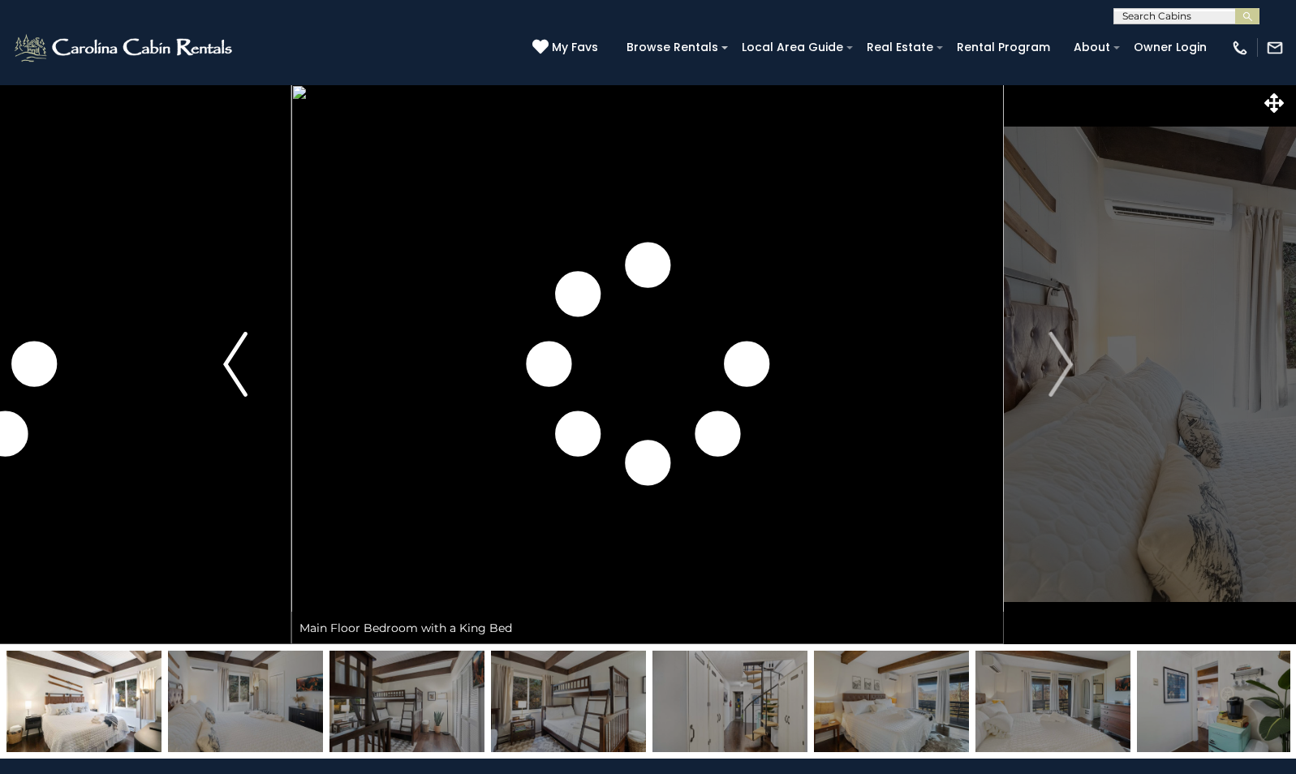
click at [205, 393] on button "Previous" at bounding box center [235, 364] width 112 height 560
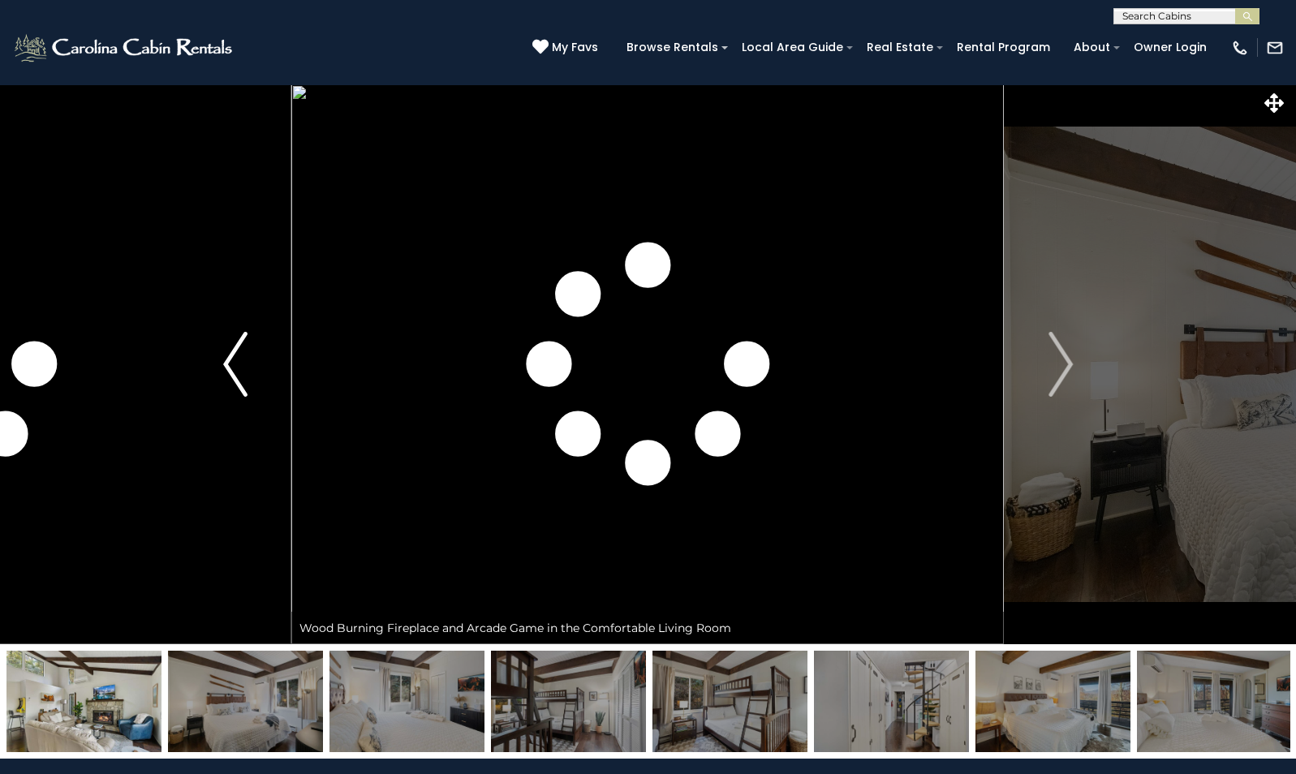
click at [204, 393] on button "Previous" at bounding box center [235, 364] width 112 height 560
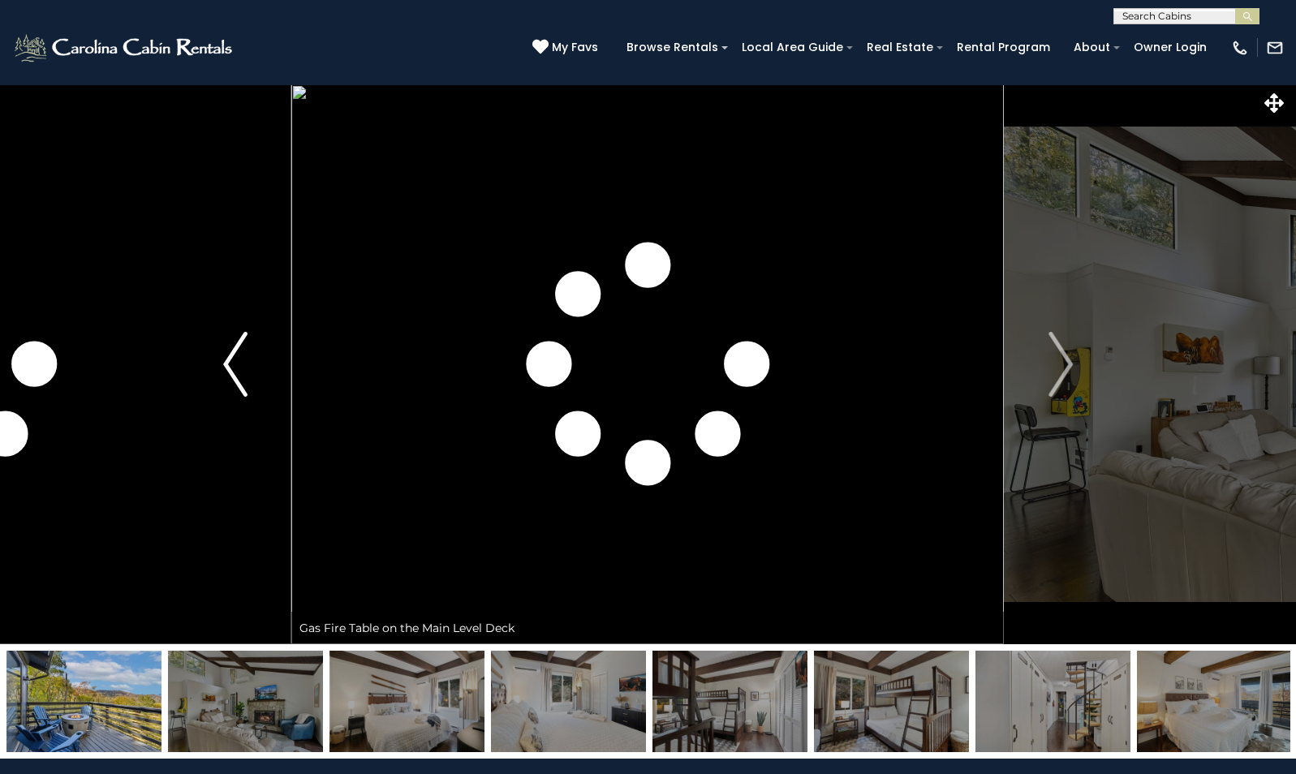
click at [204, 393] on button "Previous" at bounding box center [235, 364] width 112 height 560
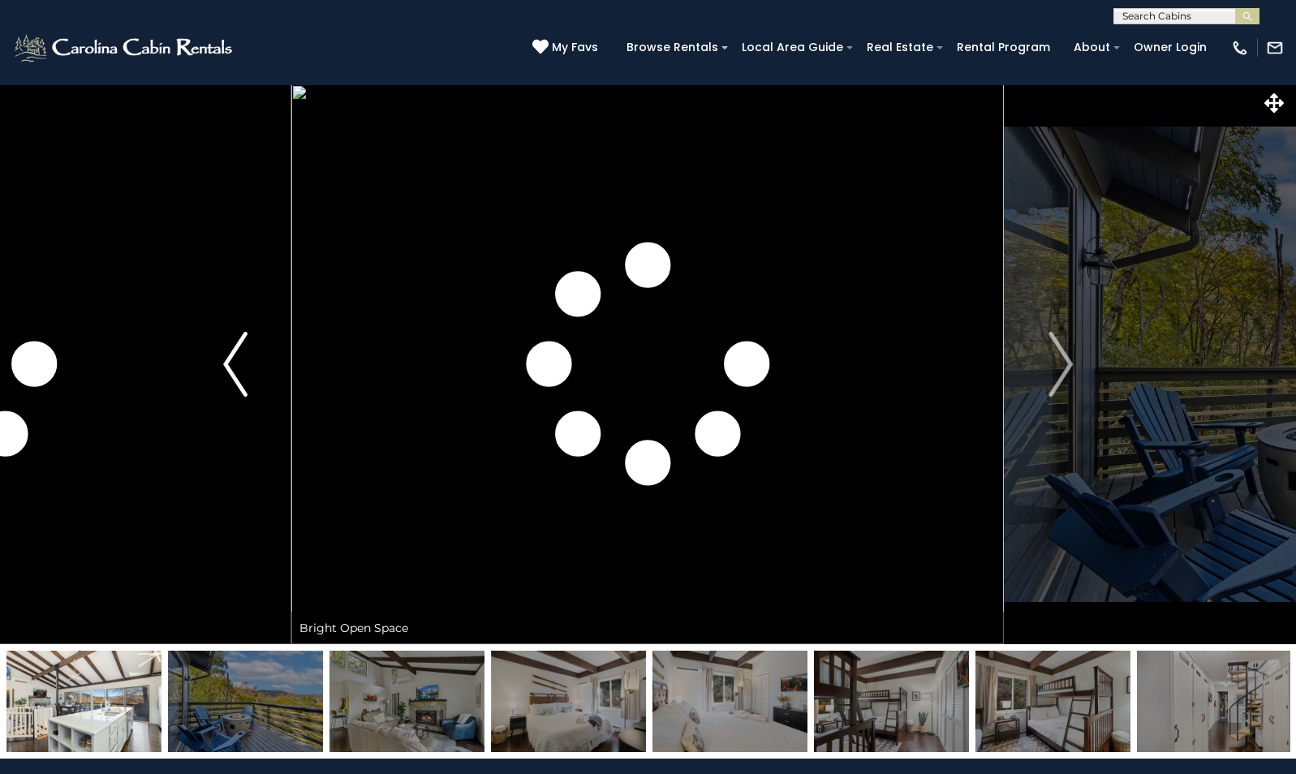
click at [204, 393] on button "Previous" at bounding box center [235, 364] width 112 height 560
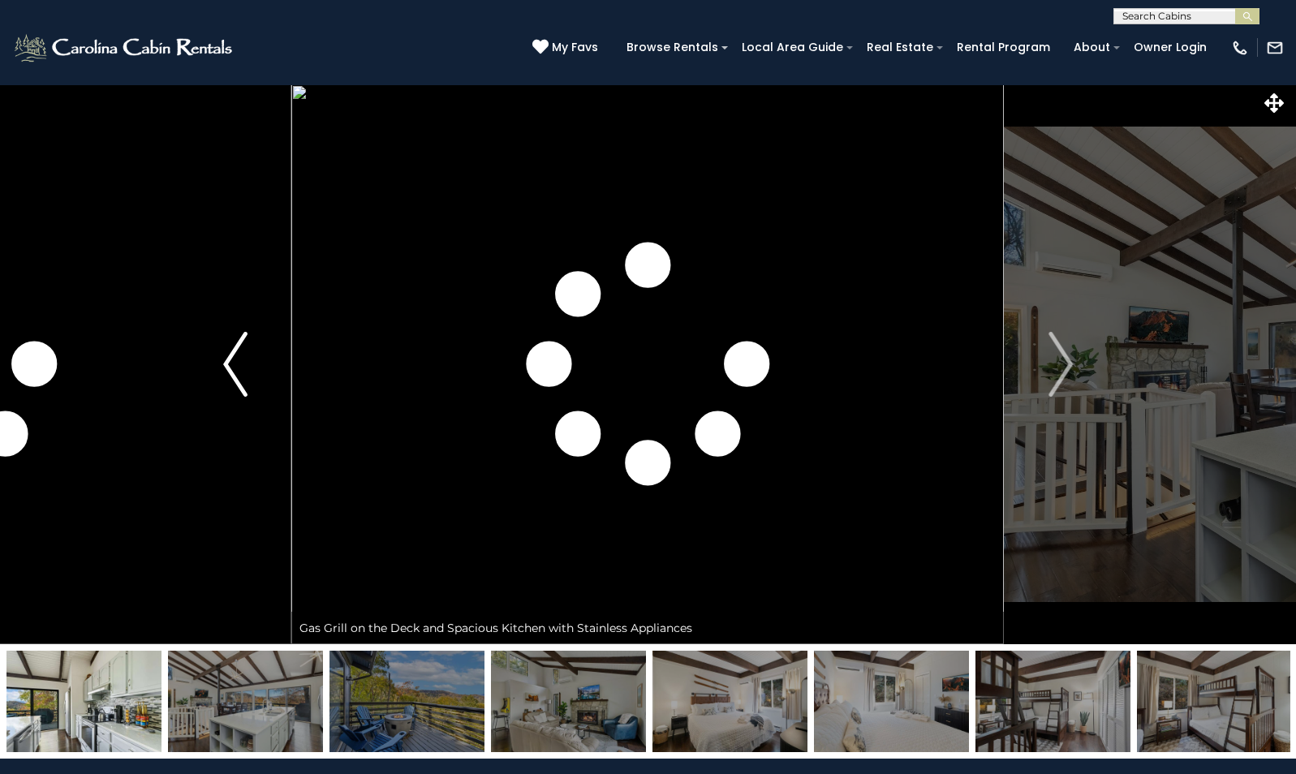
click at [204, 393] on button "Previous" at bounding box center [235, 364] width 112 height 560
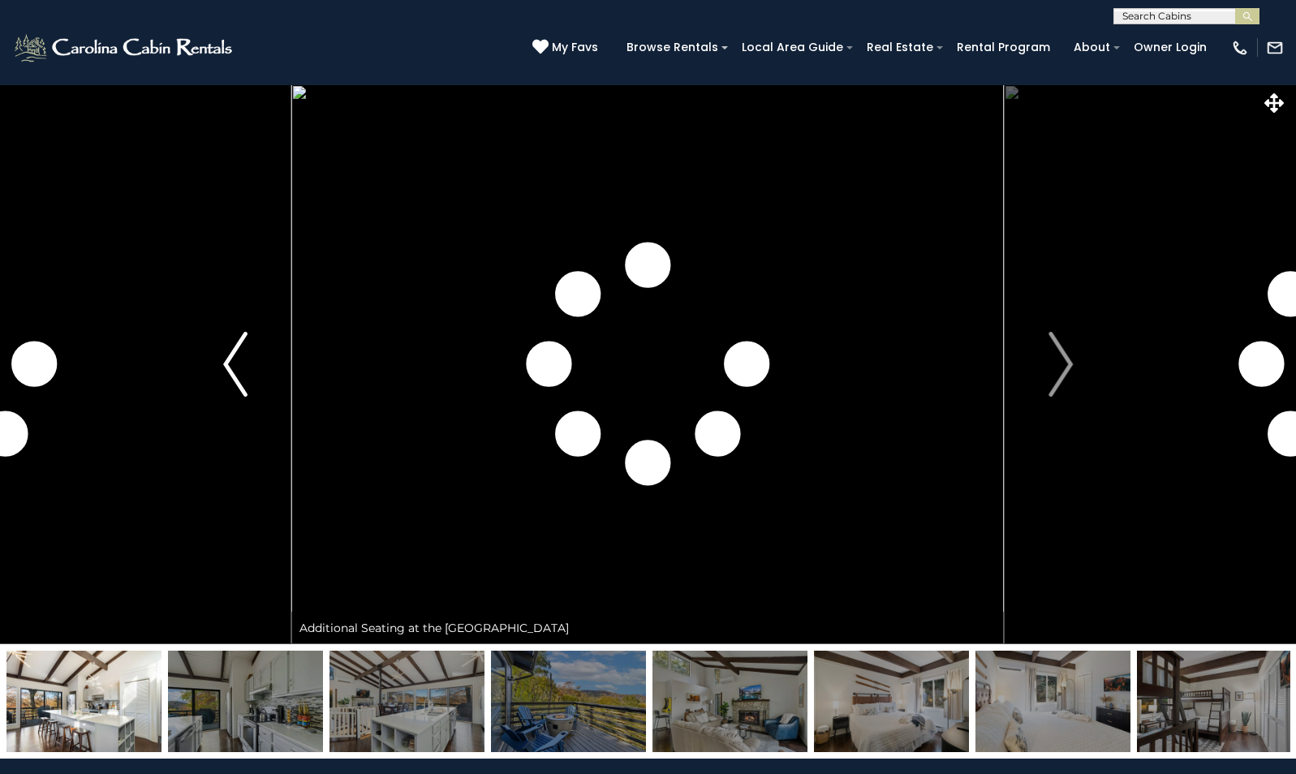
click at [203, 394] on button "Previous" at bounding box center [235, 364] width 112 height 560
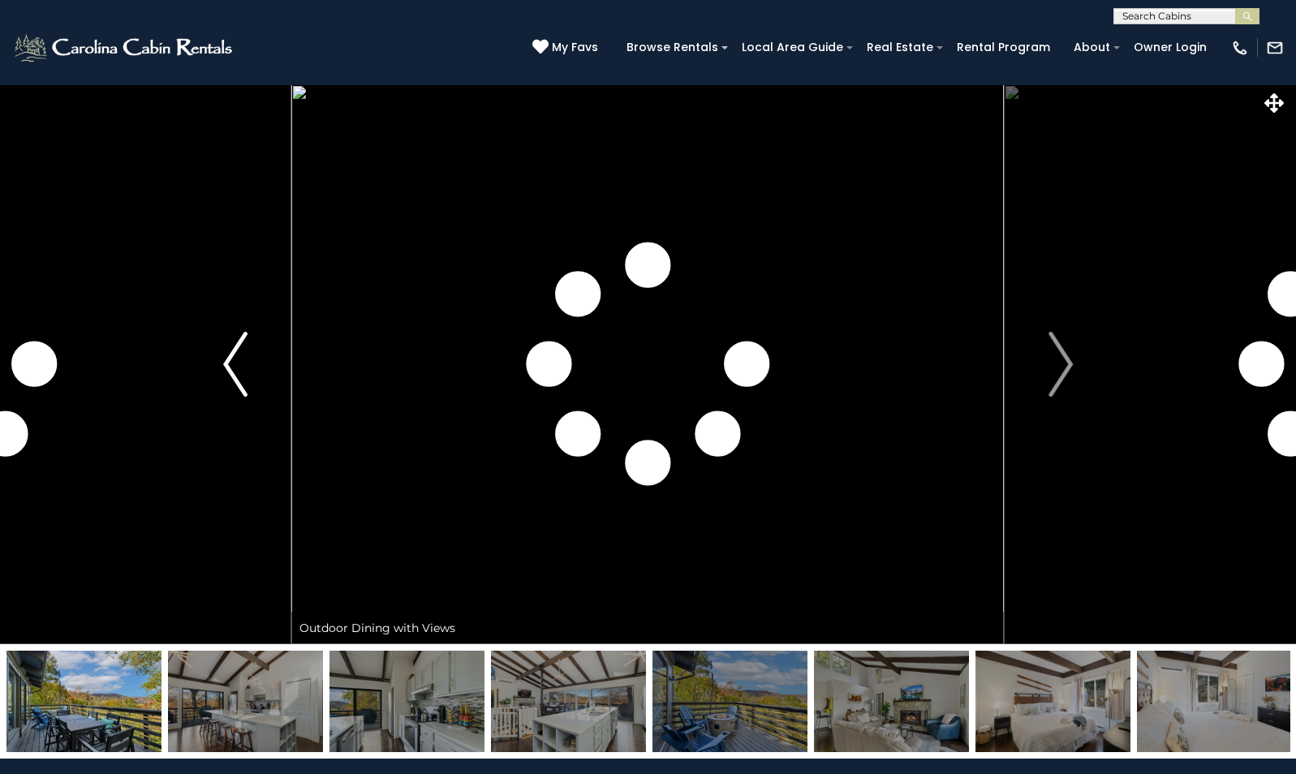
click at [202, 394] on button "Previous" at bounding box center [235, 364] width 112 height 560
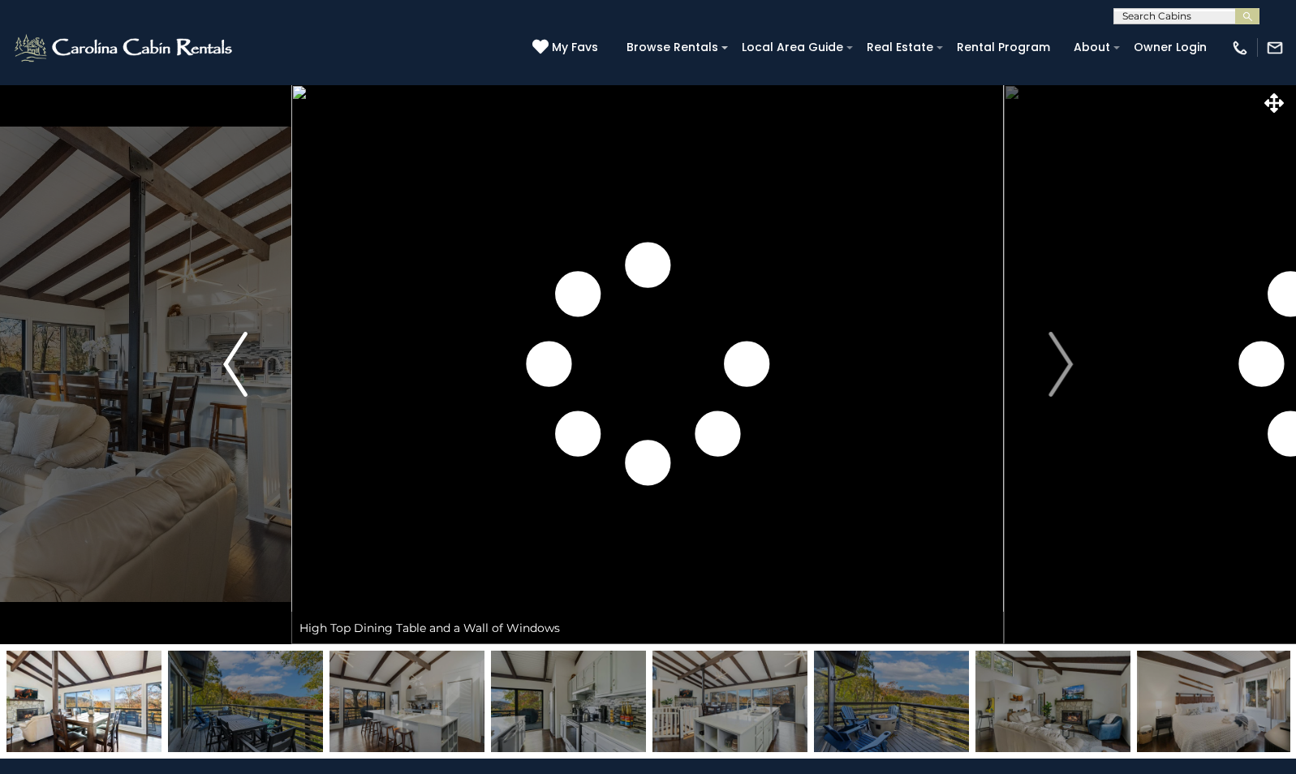
click at [199, 396] on button "Previous" at bounding box center [235, 364] width 112 height 560
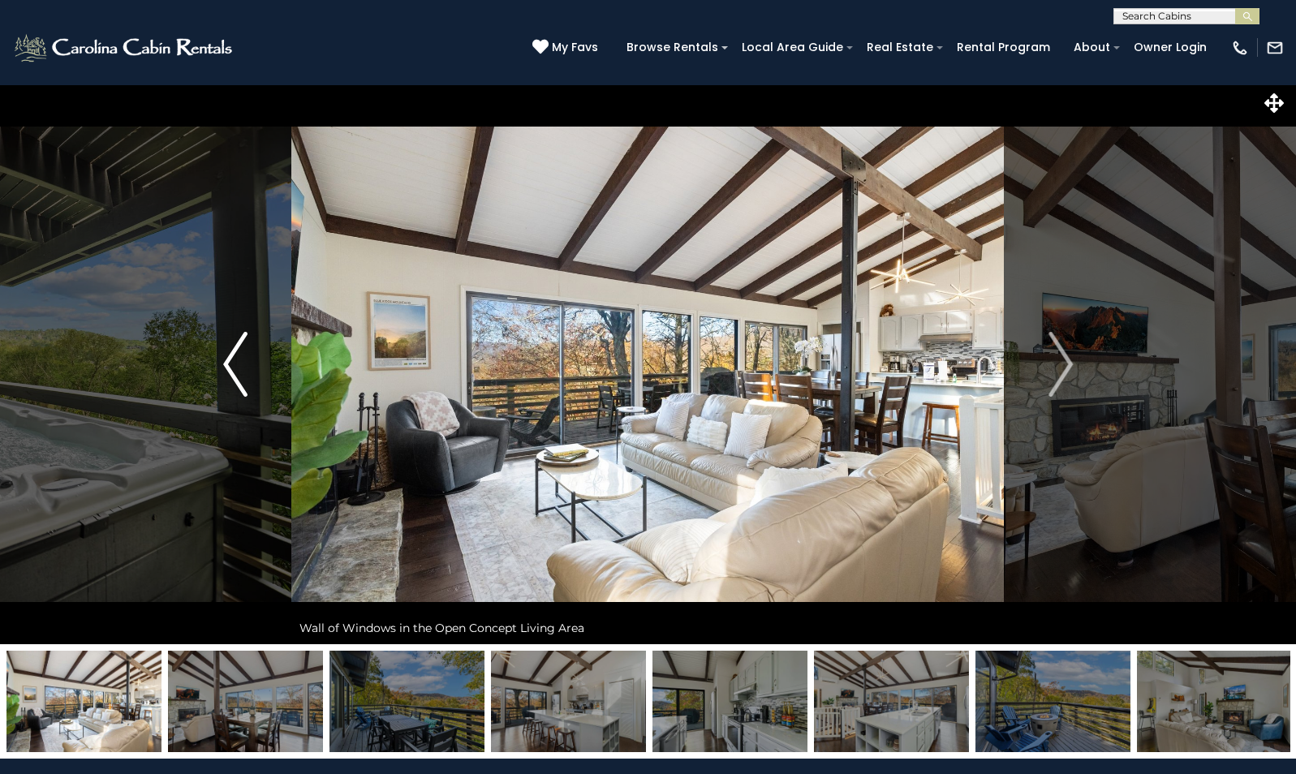
click at [199, 396] on button "Previous" at bounding box center [235, 364] width 112 height 560
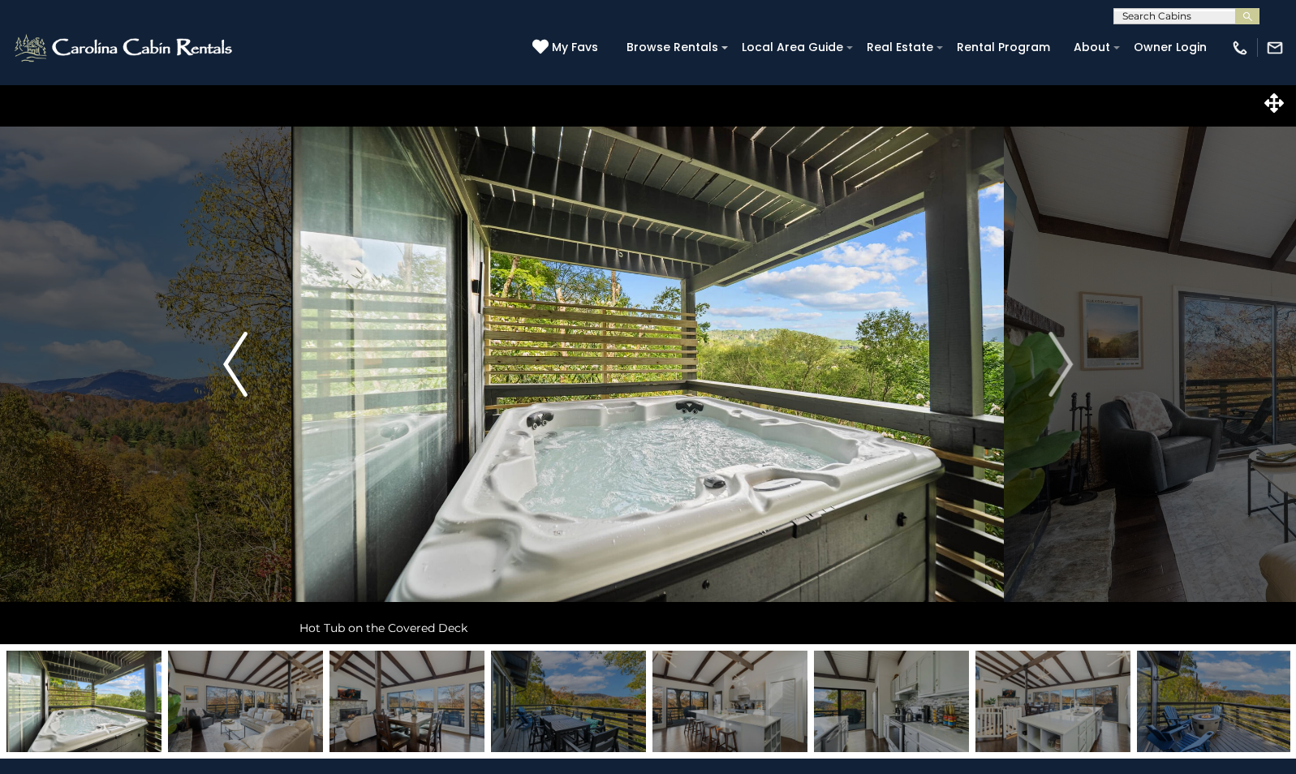
click at [199, 396] on button "Previous" at bounding box center [235, 364] width 112 height 560
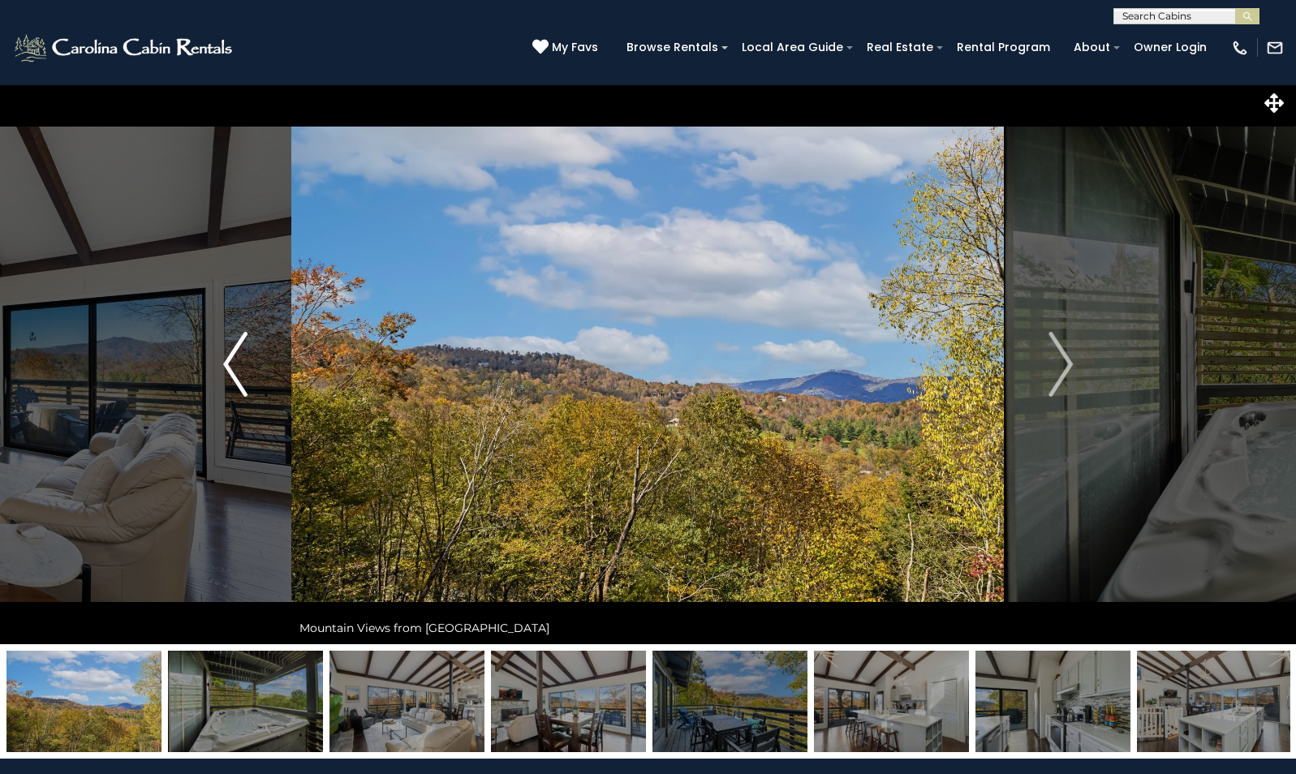
click at [210, 382] on button "Previous" at bounding box center [235, 364] width 112 height 560
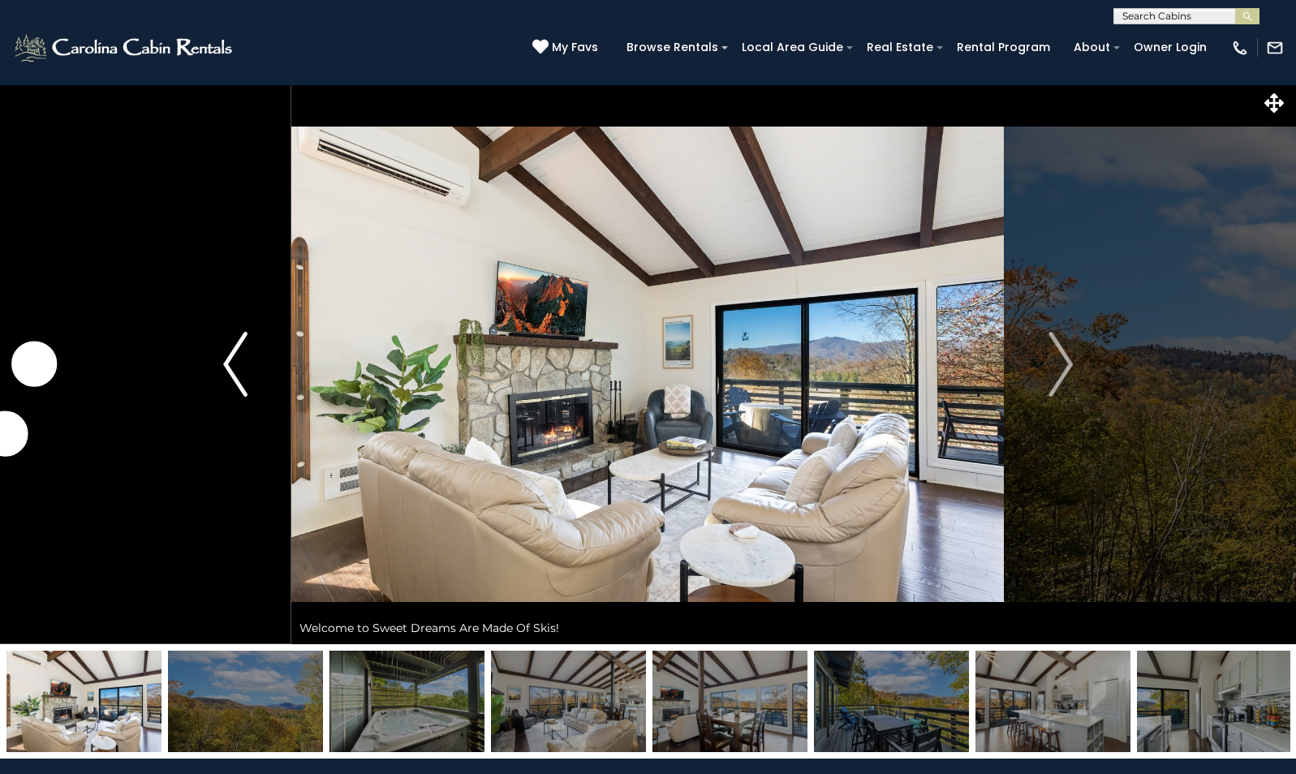
click at [210, 382] on button "Previous" at bounding box center [235, 364] width 112 height 560
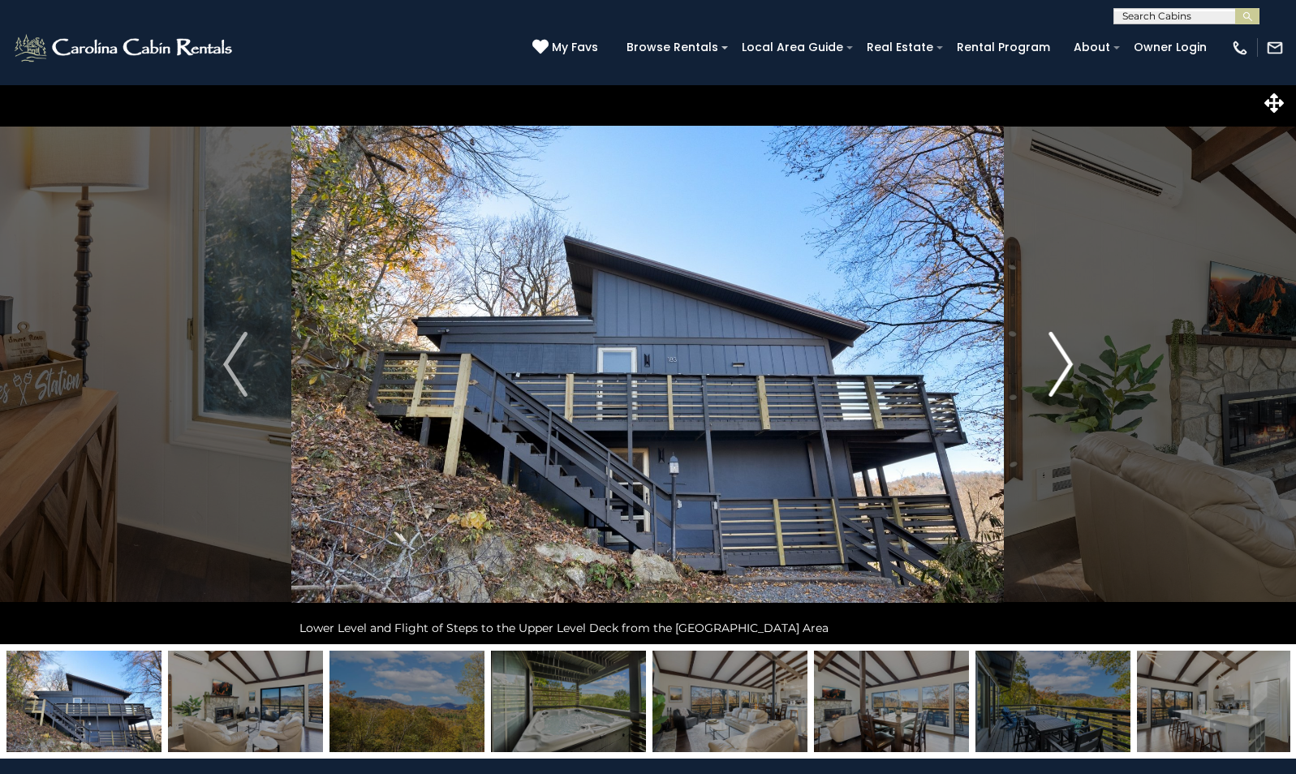
click at [1072, 365] on img "Next" at bounding box center [1060, 364] width 24 height 65
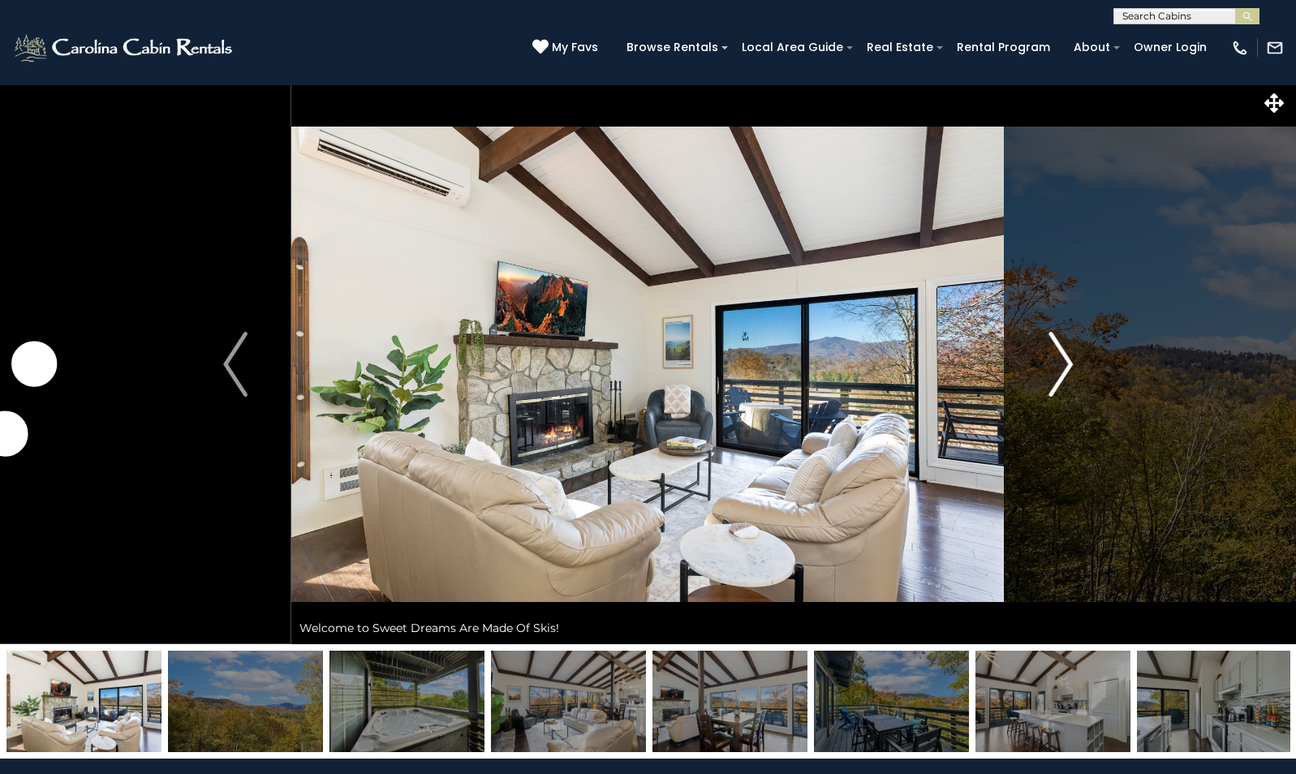
click at [1069, 366] on img "Next" at bounding box center [1060, 364] width 24 height 65
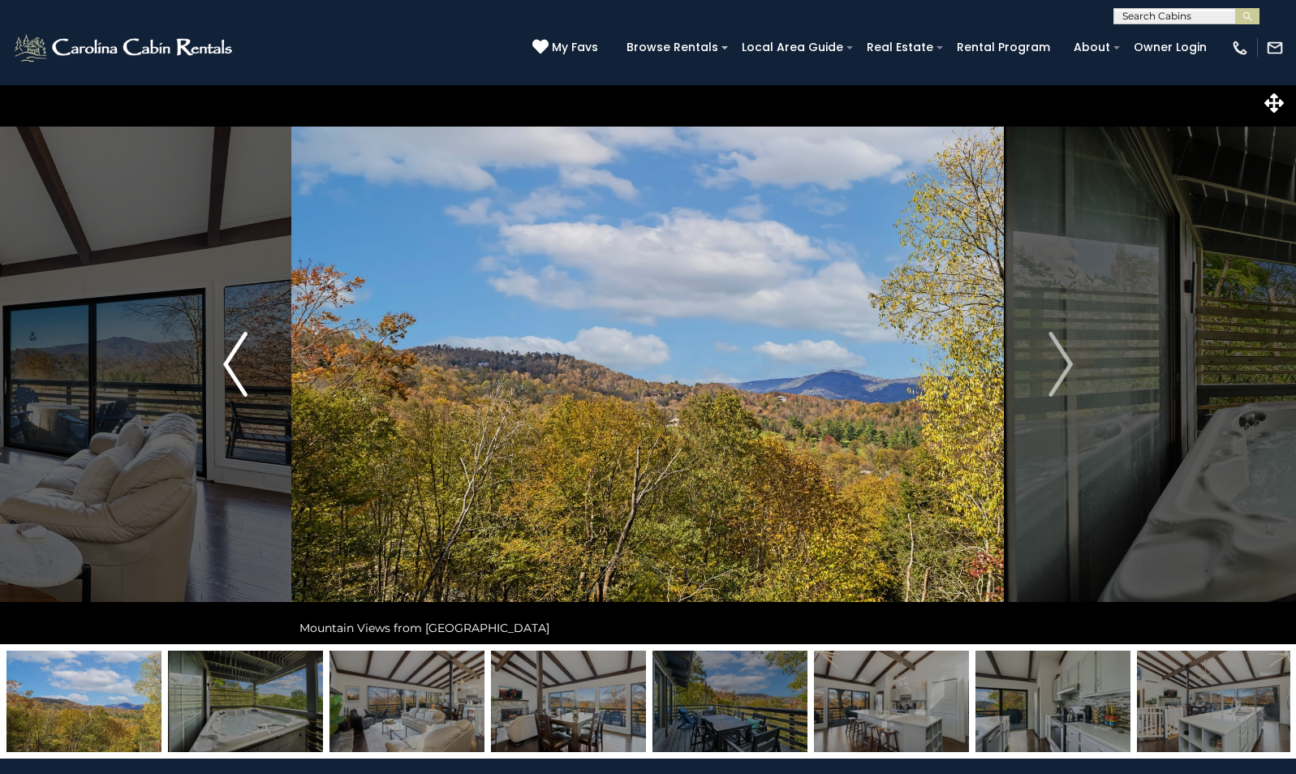
click at [245, 385] on img "Previous" at bounding box center [235, 364] width 24 height 65
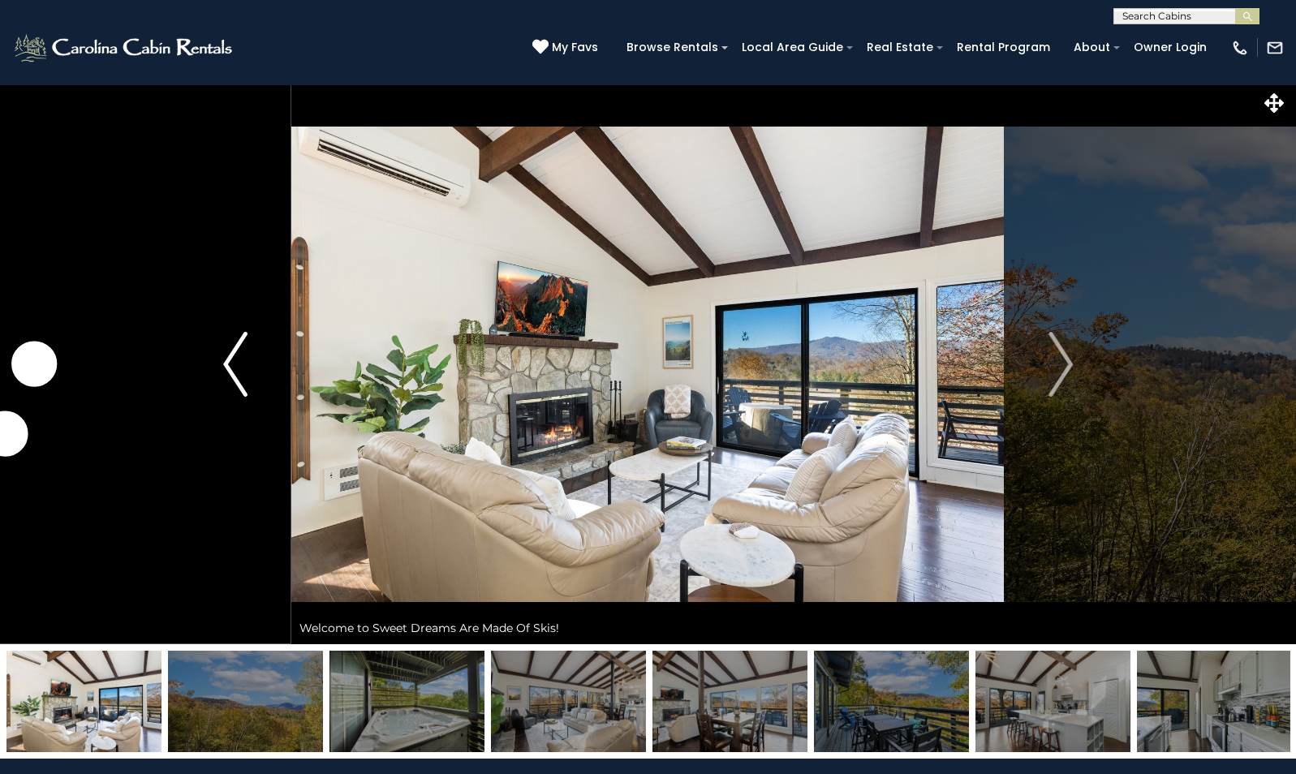
click at [244, 385] on img "Previous" at bounding box center [235, 364] width 24 height 65
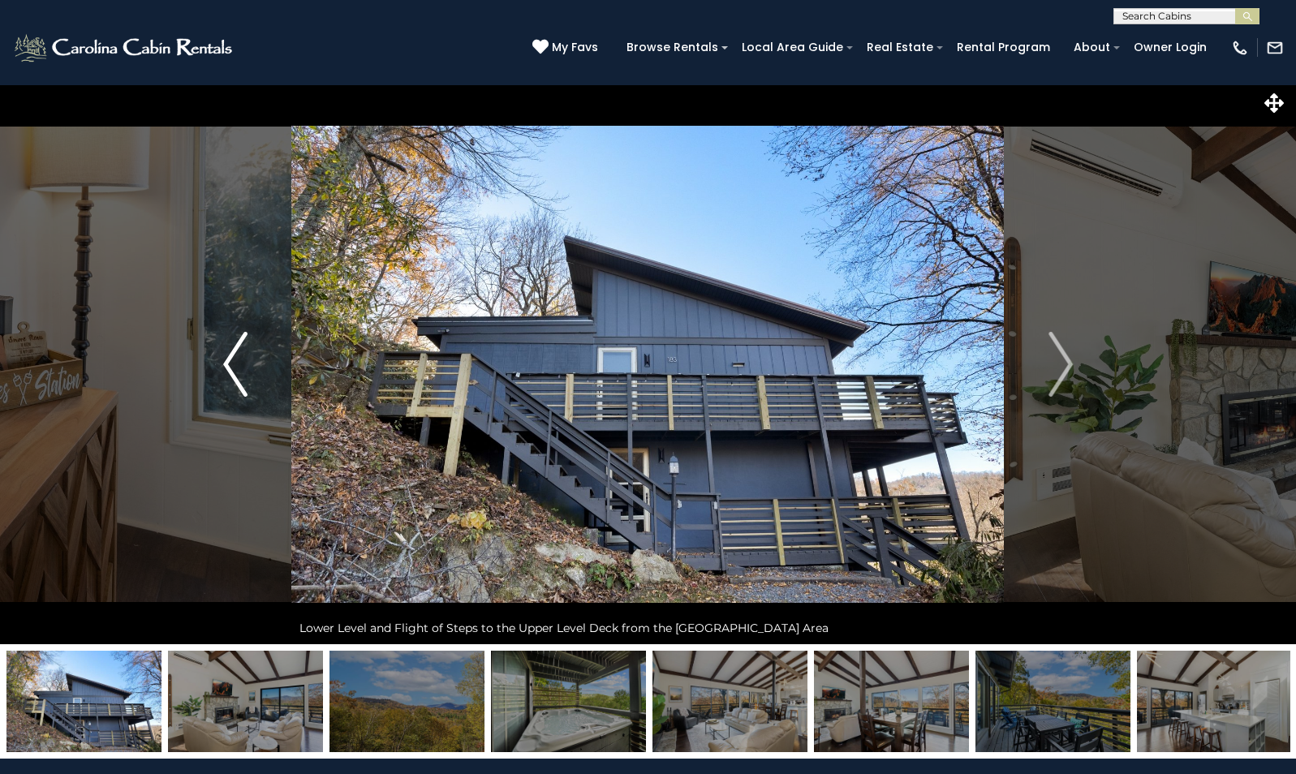
click at [243, 384] on img "Previous" at bounding box center [235, 364] width 24 height 65
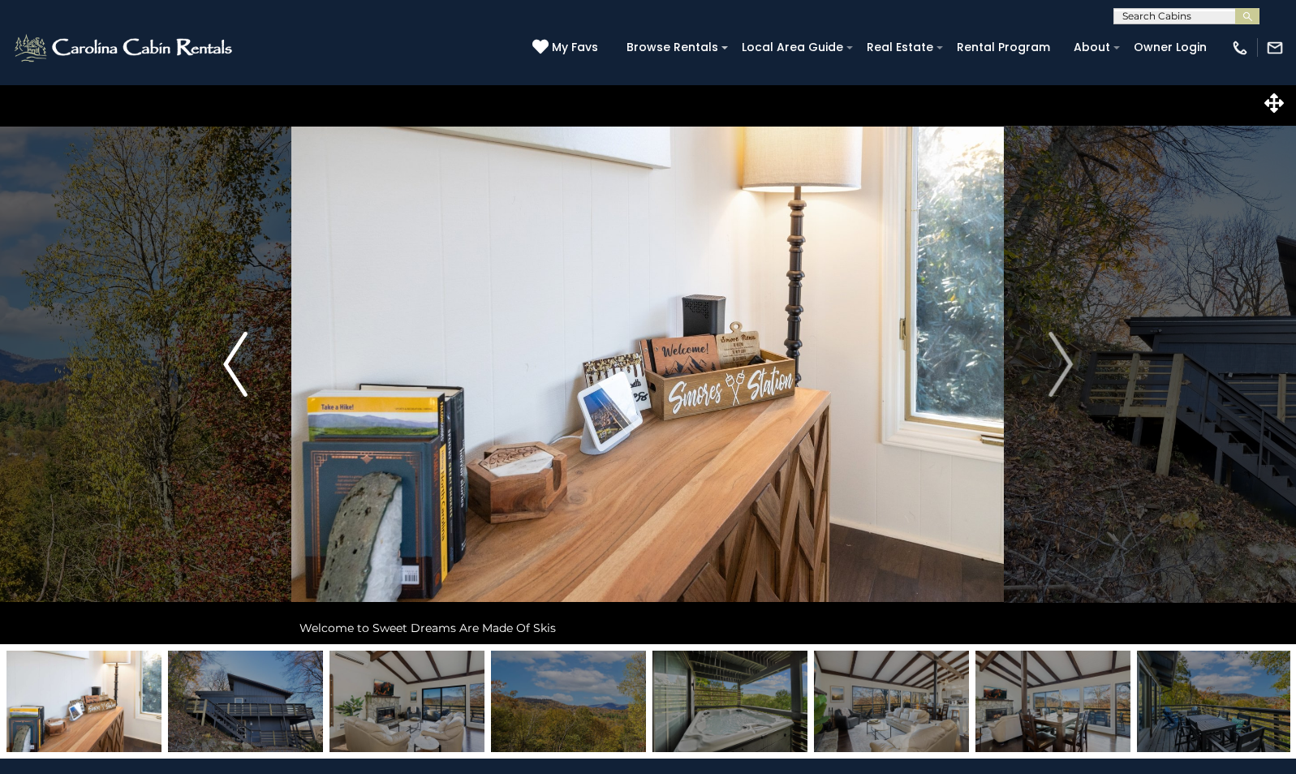
click at [233, 375] on img "Previous" at bounding box center [235, 364] width 24 height 65
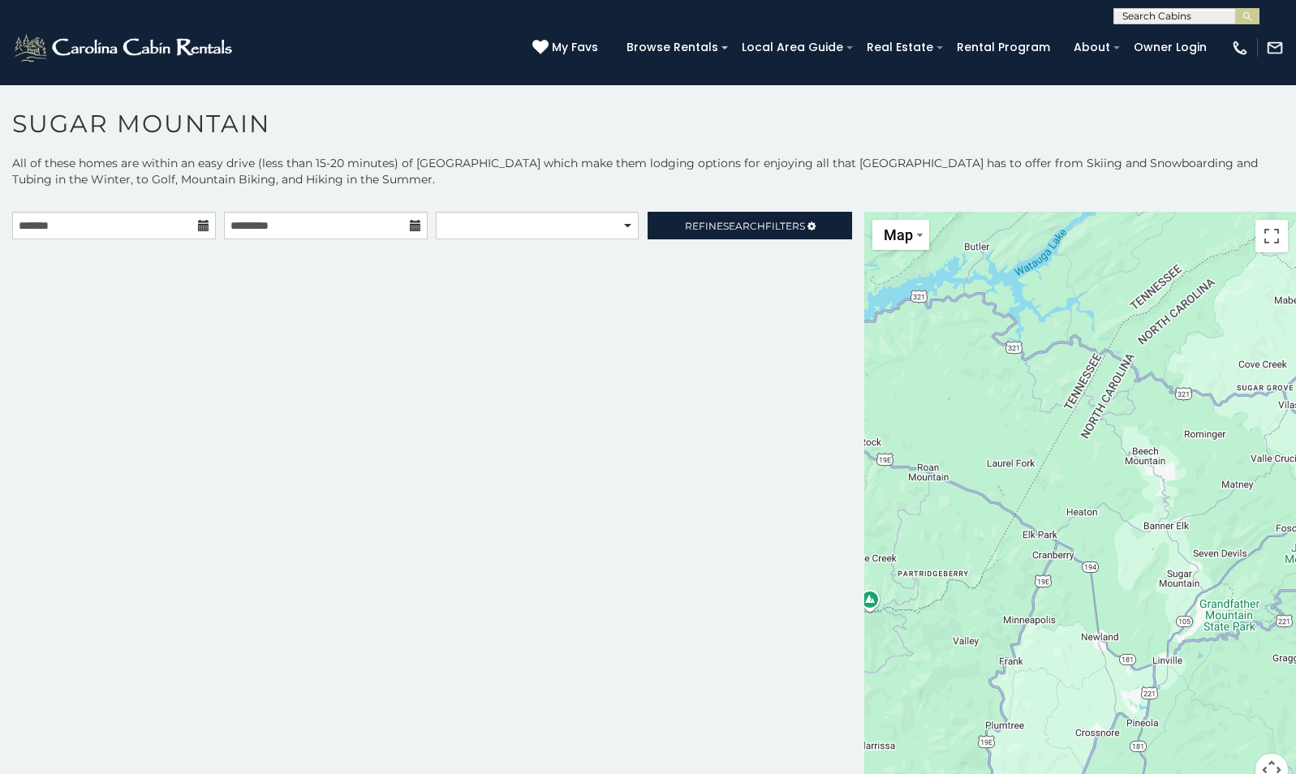
click at [200, 228] on icon at bounding box center [203, 225] width 11 height 11
click at [622, 223] on select "**********" at bounding box center [537, 226] width 202 height 28
click at [411, 282] on div "**********" at bounding box center [432, 509] width 864 height 594
click at [807, 224] on icon at bounding box center [811, 226] width 8 height 10
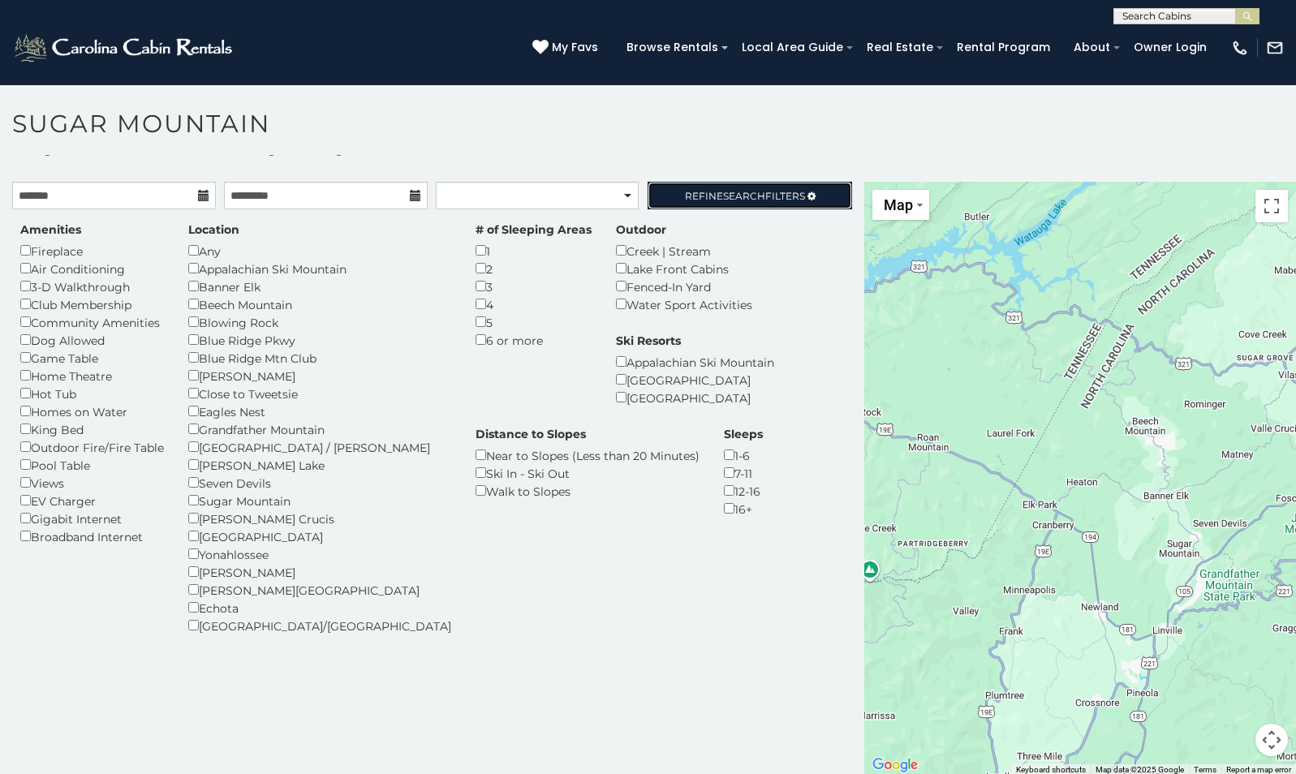
scroll to position [47, 0]
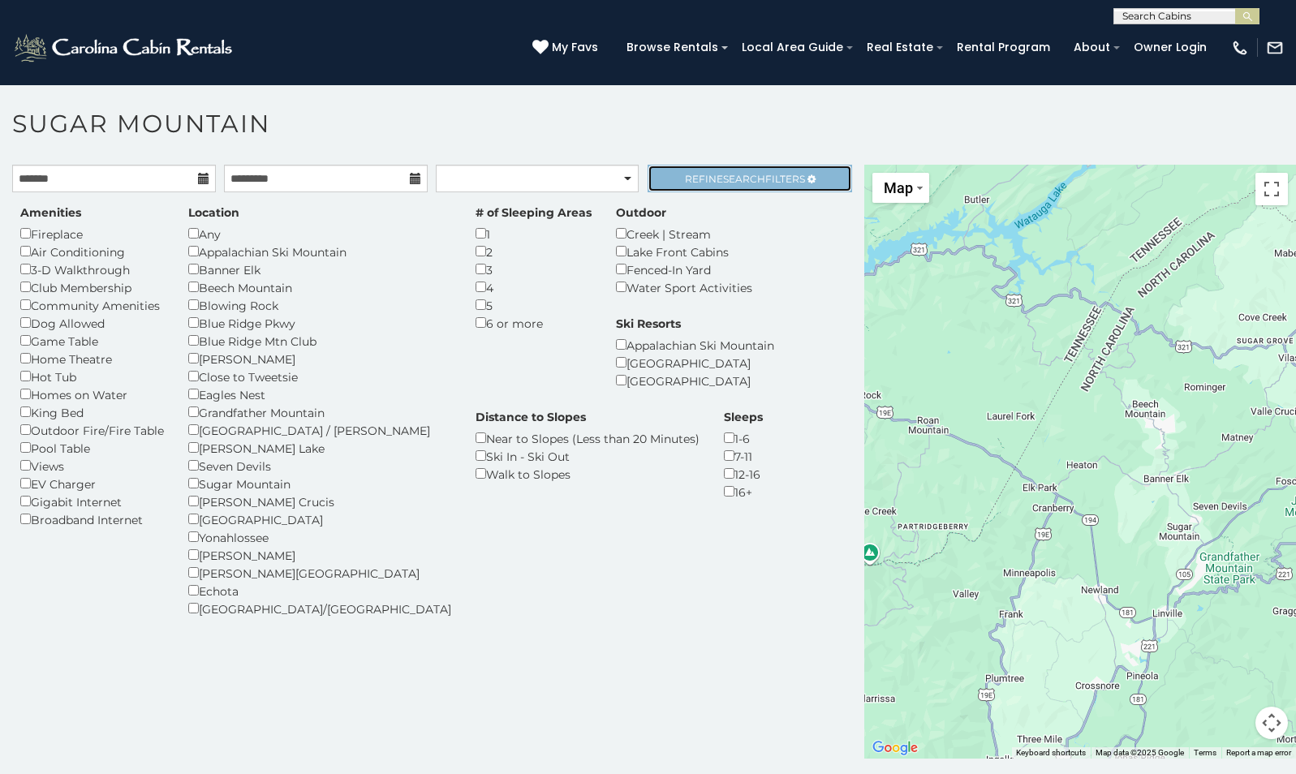
click at [749, 177] on span "Search" at bounding box center [744, 179] width 42 height 12
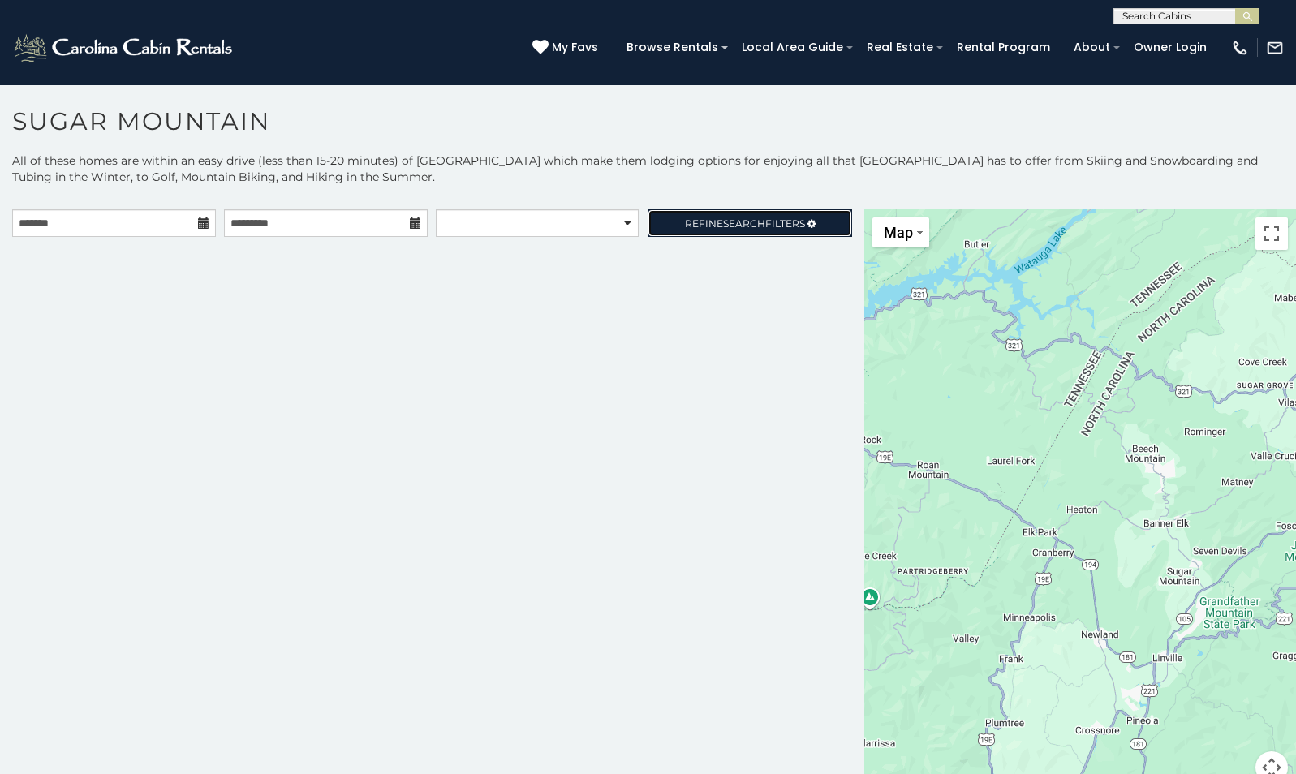
scroll to position [0, 0]
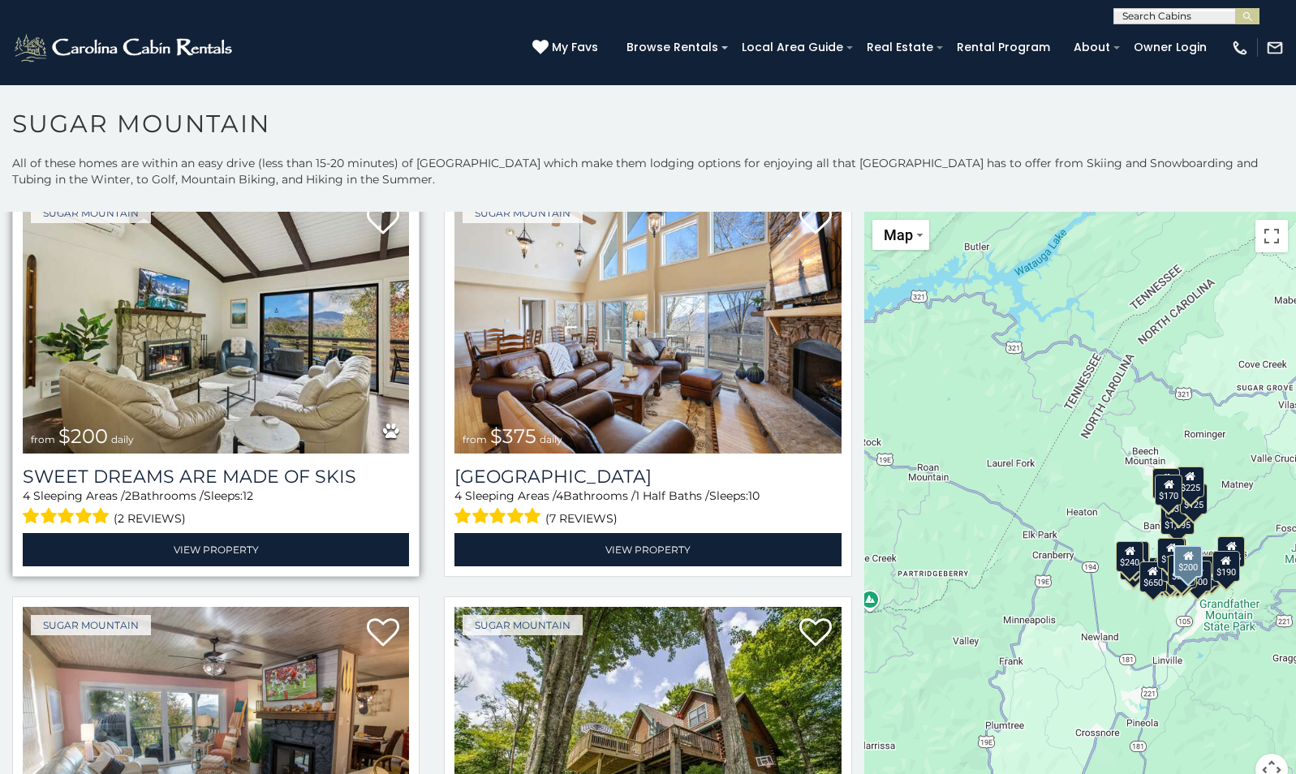
scroll to position [892, 0]
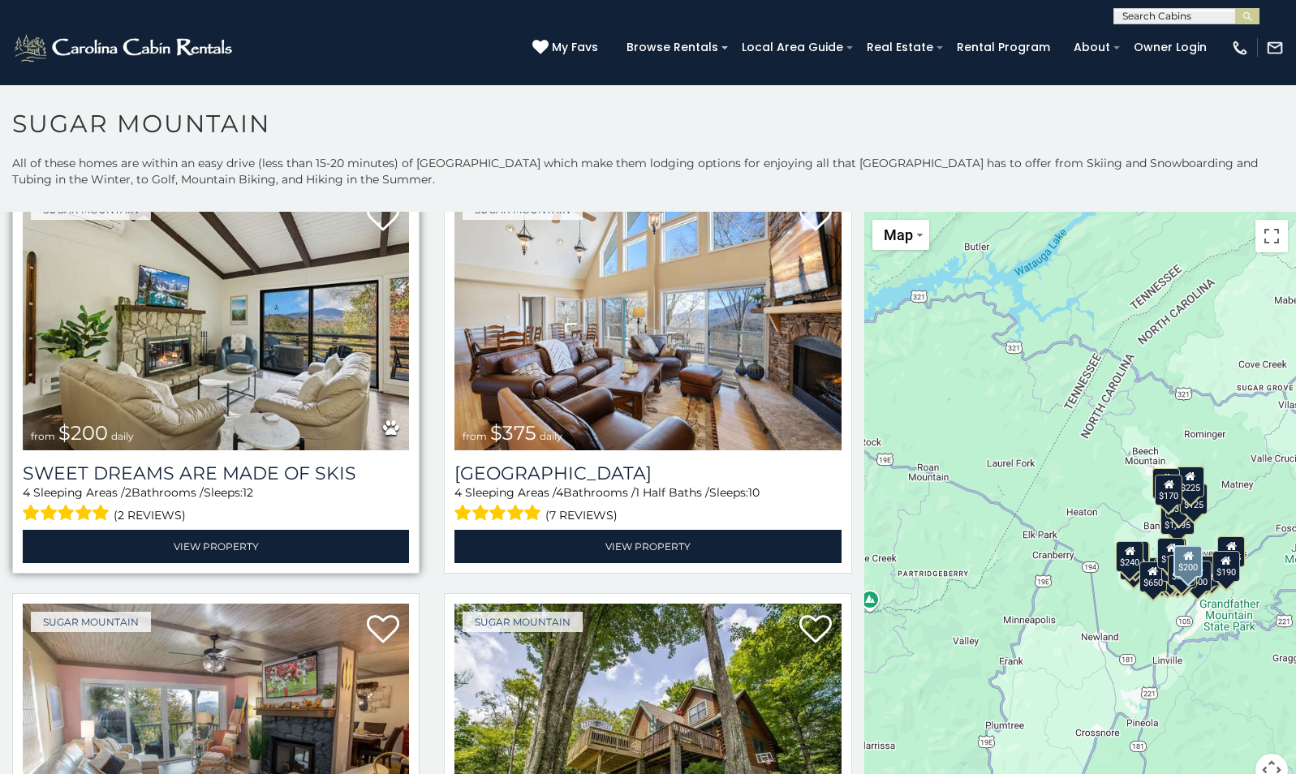
click at [277, 373] on img at bounding box center [216, 320] width 386 height 259
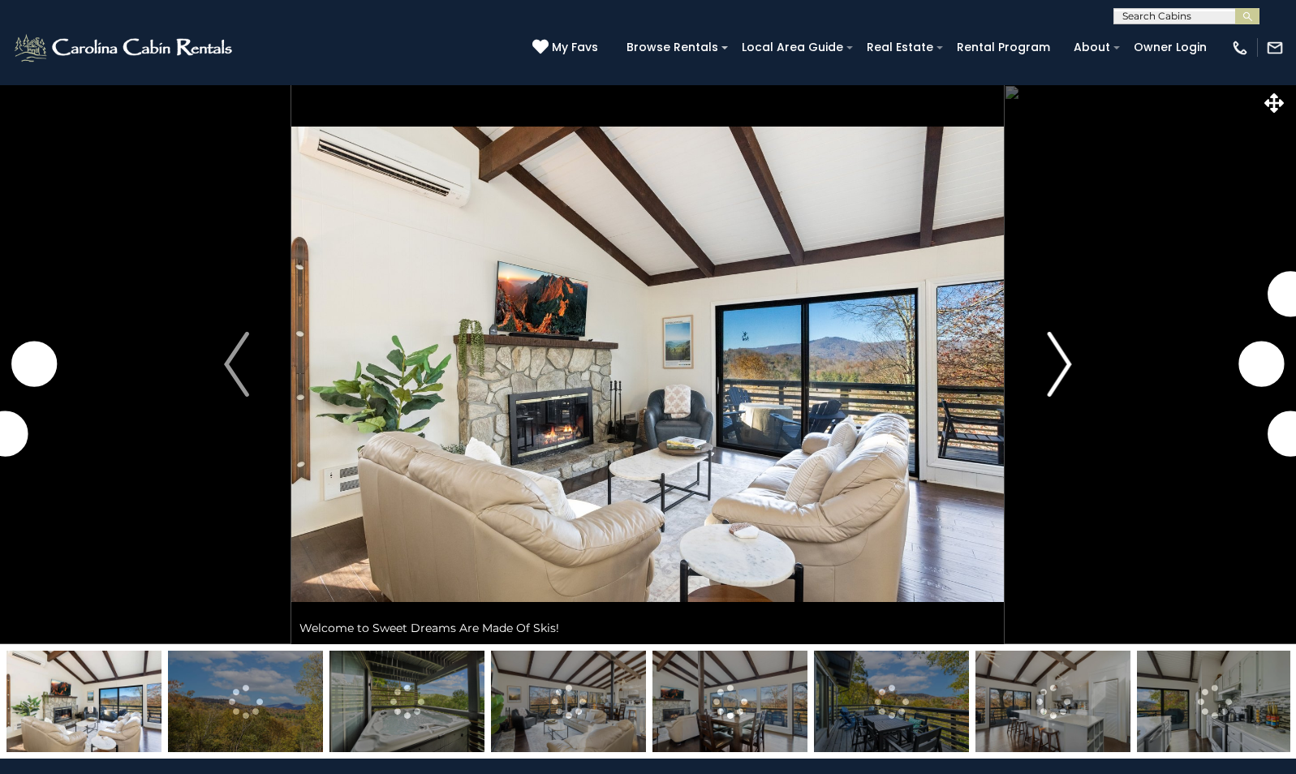
click at [1066, 368] on img "Next" at bounding box center [1059, 364] width 24 height 65
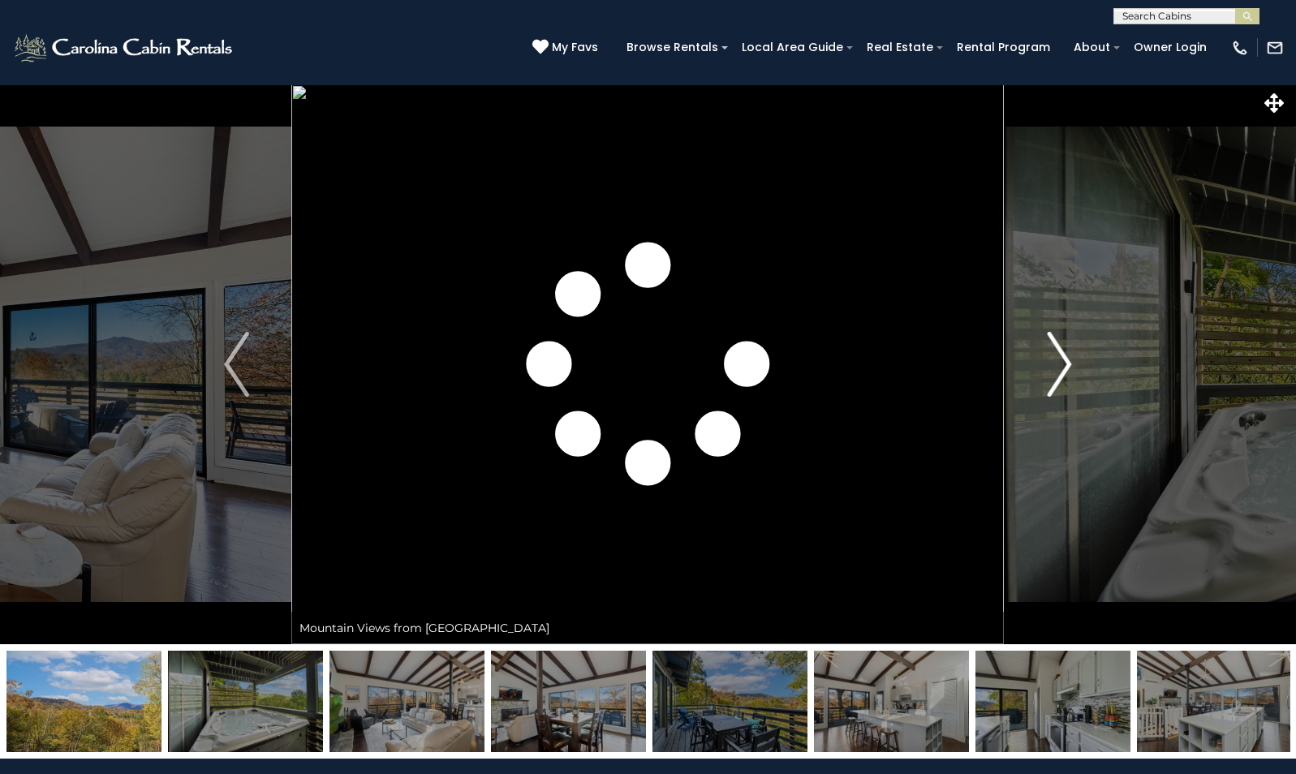
click at [1066, 368] on img "Next" at bounding box center [1059, 364] width 24 height 65
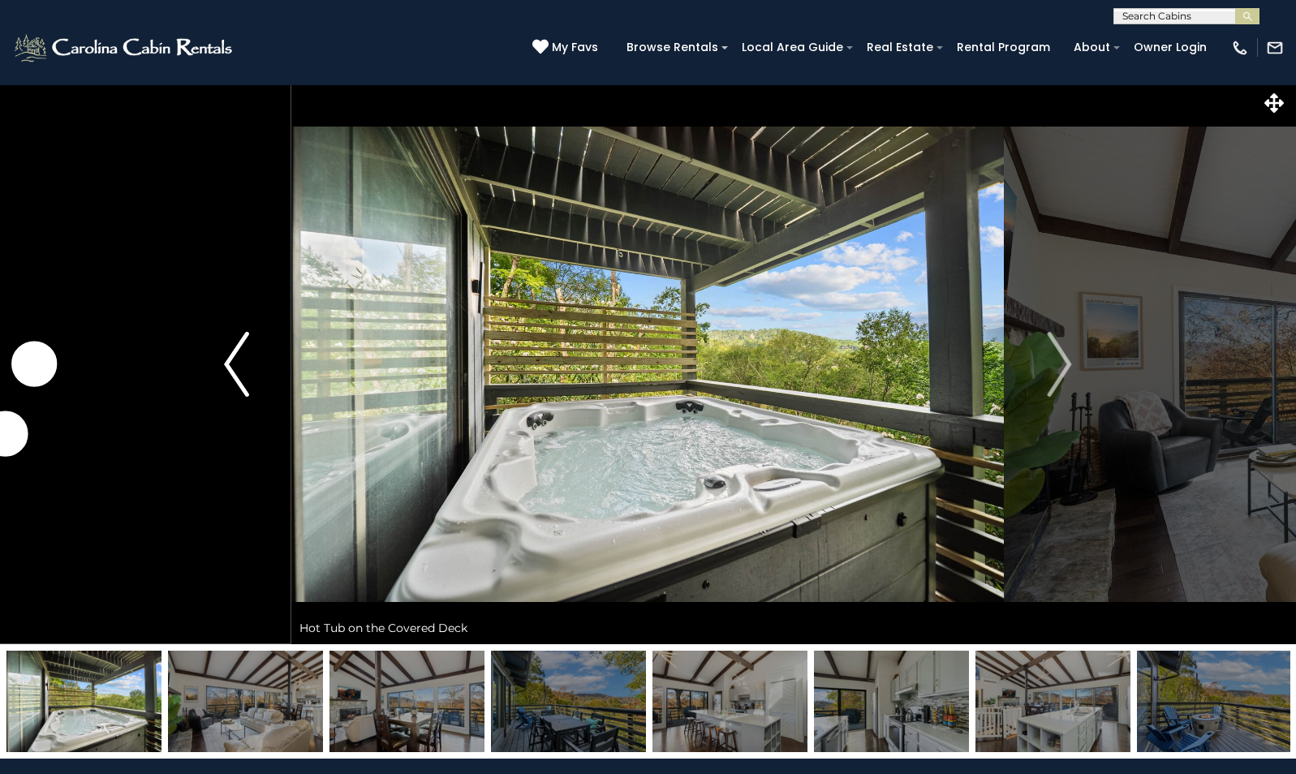
click at [234, 355] on img "Previous" at bounding box center [236, 364] width 24 height 65
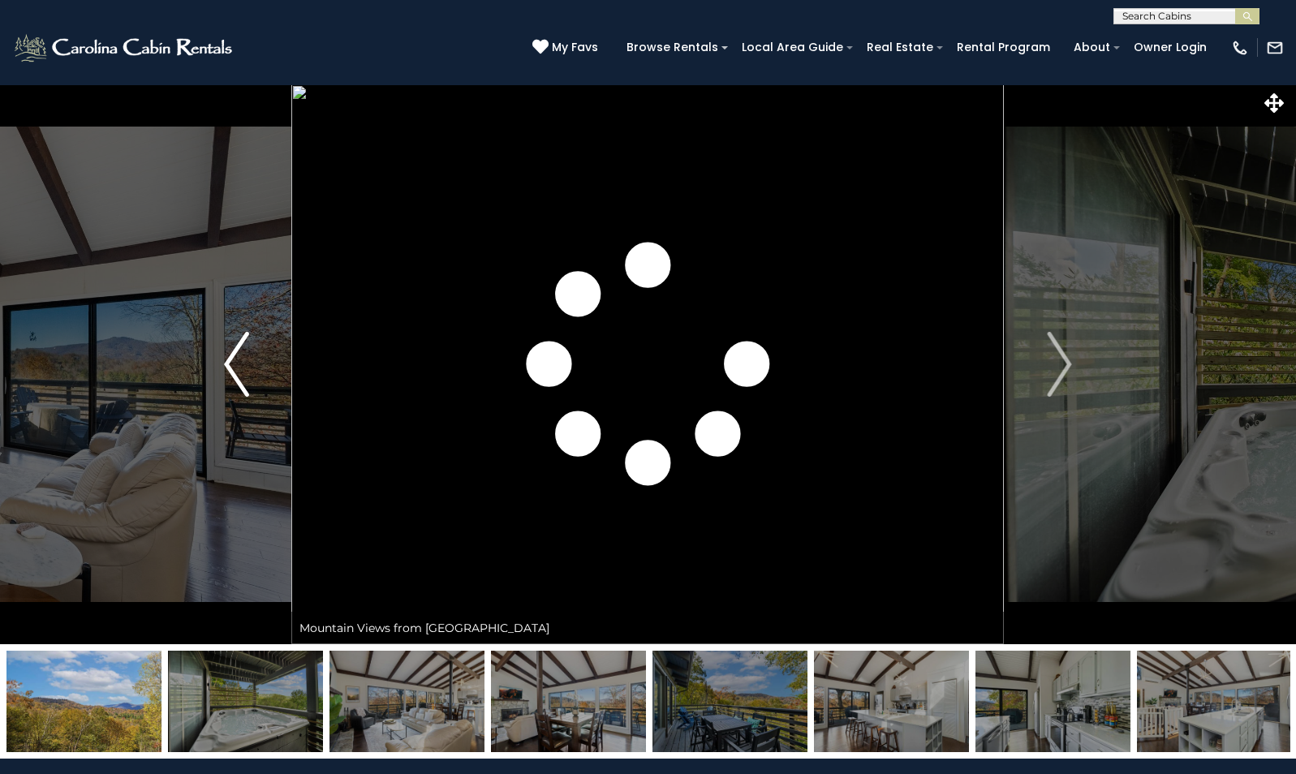
click at [234, 355] on img "Previous" at bounding box center [236, 364] width 24 height 65
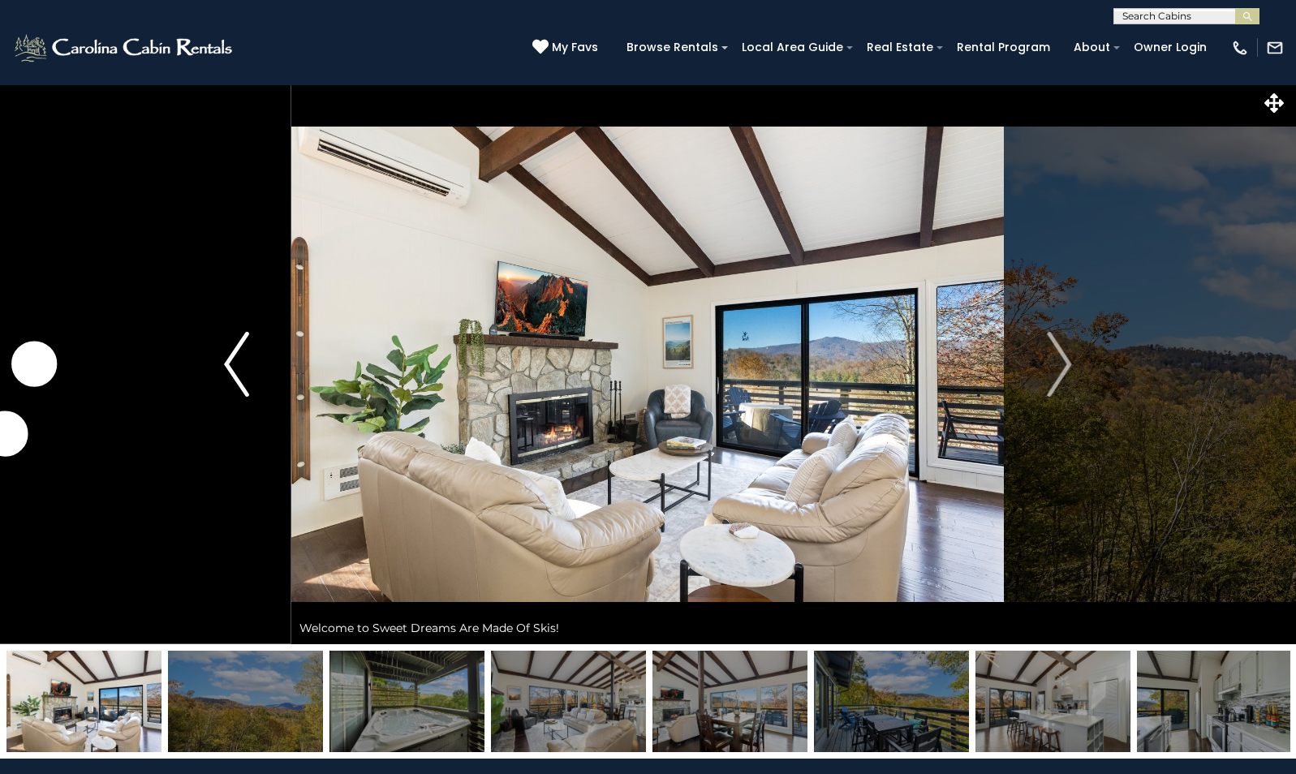
click at [234, 355] on img "Previous" at bounding box center [236, 364] width 24 height 65
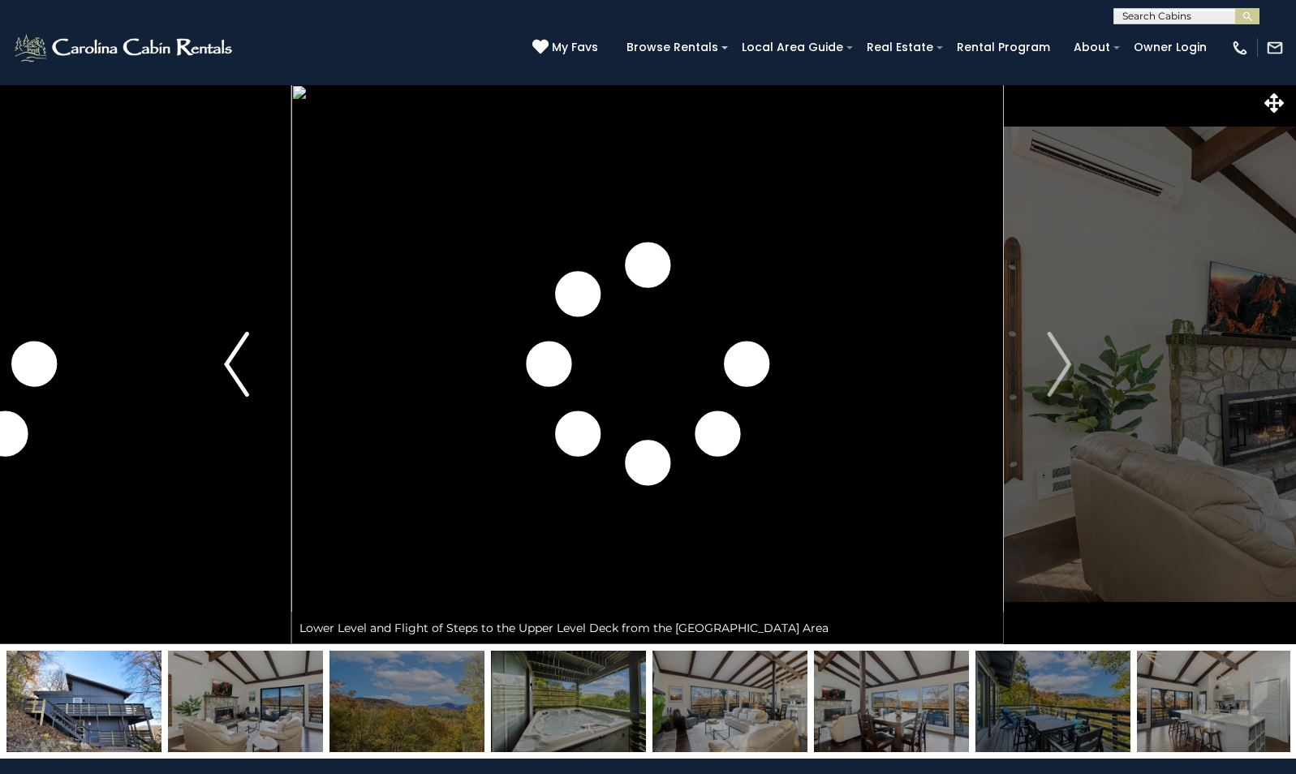
click at [234, 355] on img "Previous" at bounding box center [236, 364] width 24 height 65
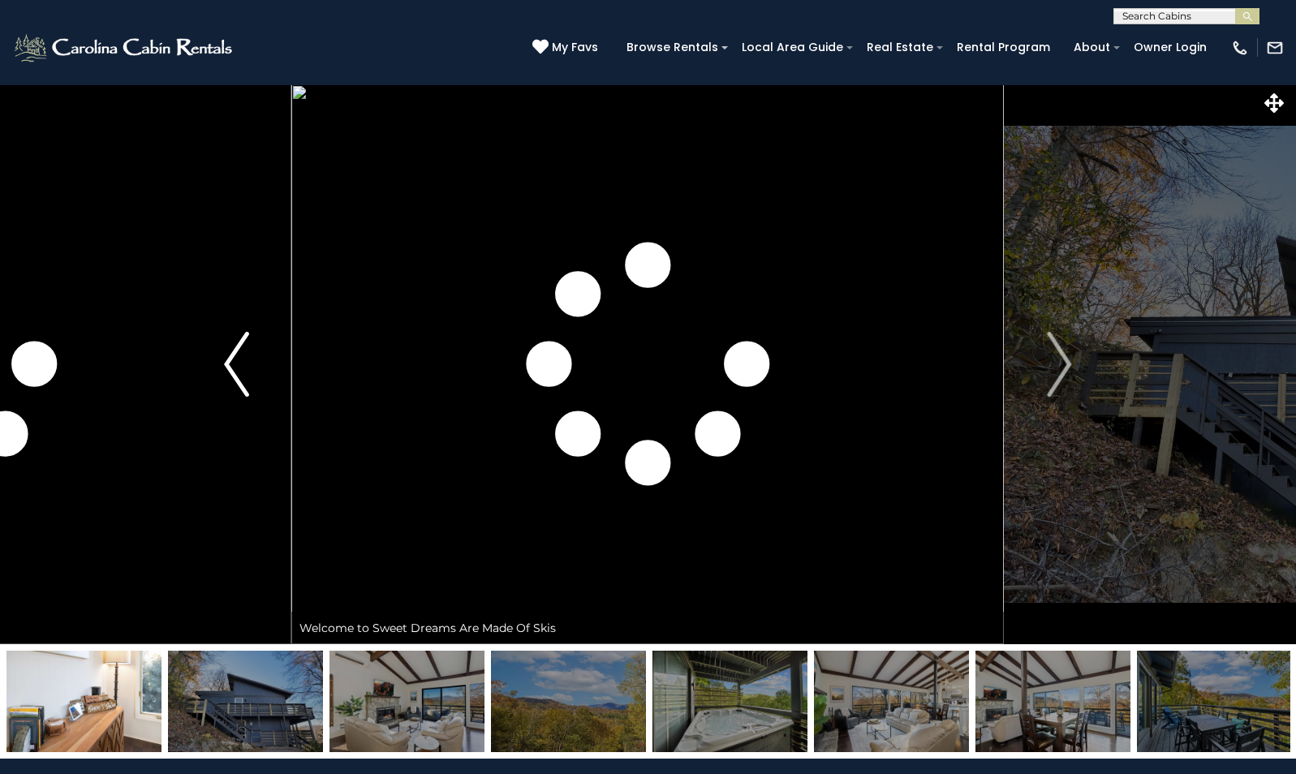
click at [232, 355] on img "Previous" at bounding box center [236, 364] width 24 height 65
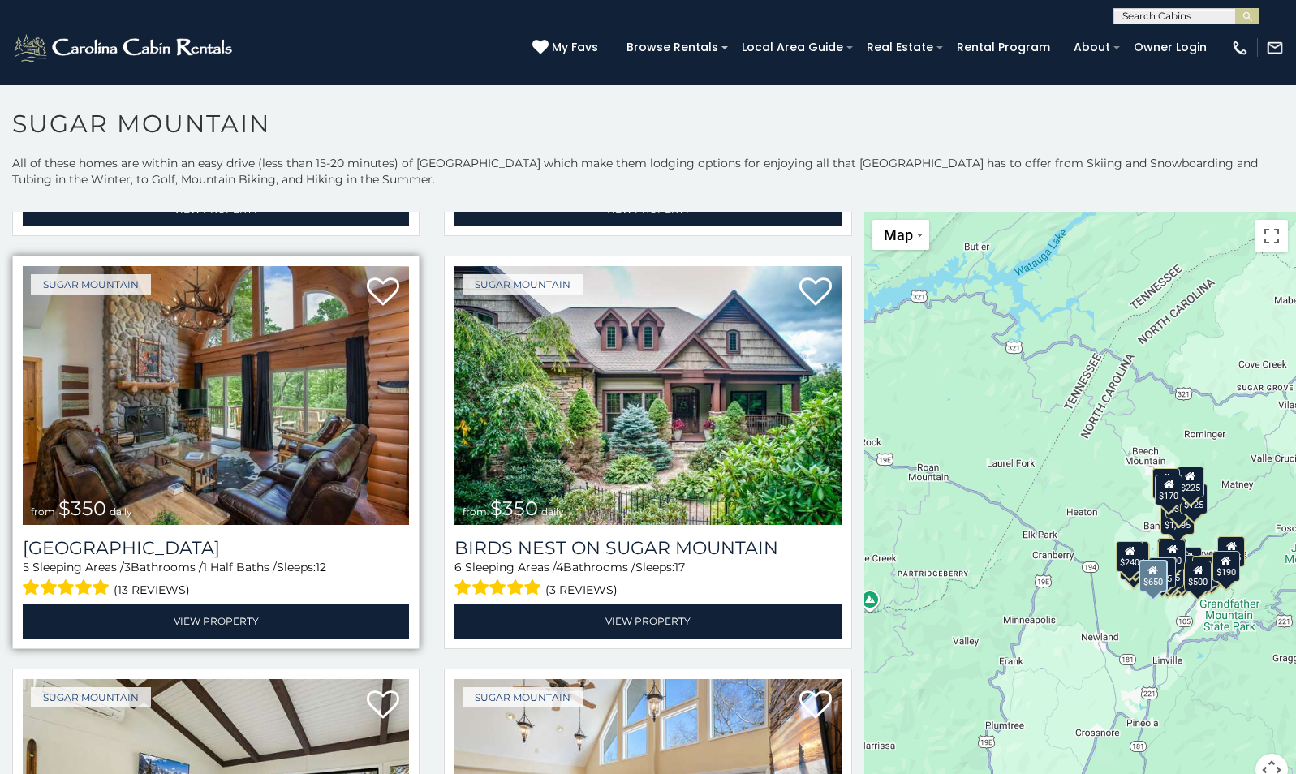
scroll to position [406, 0]
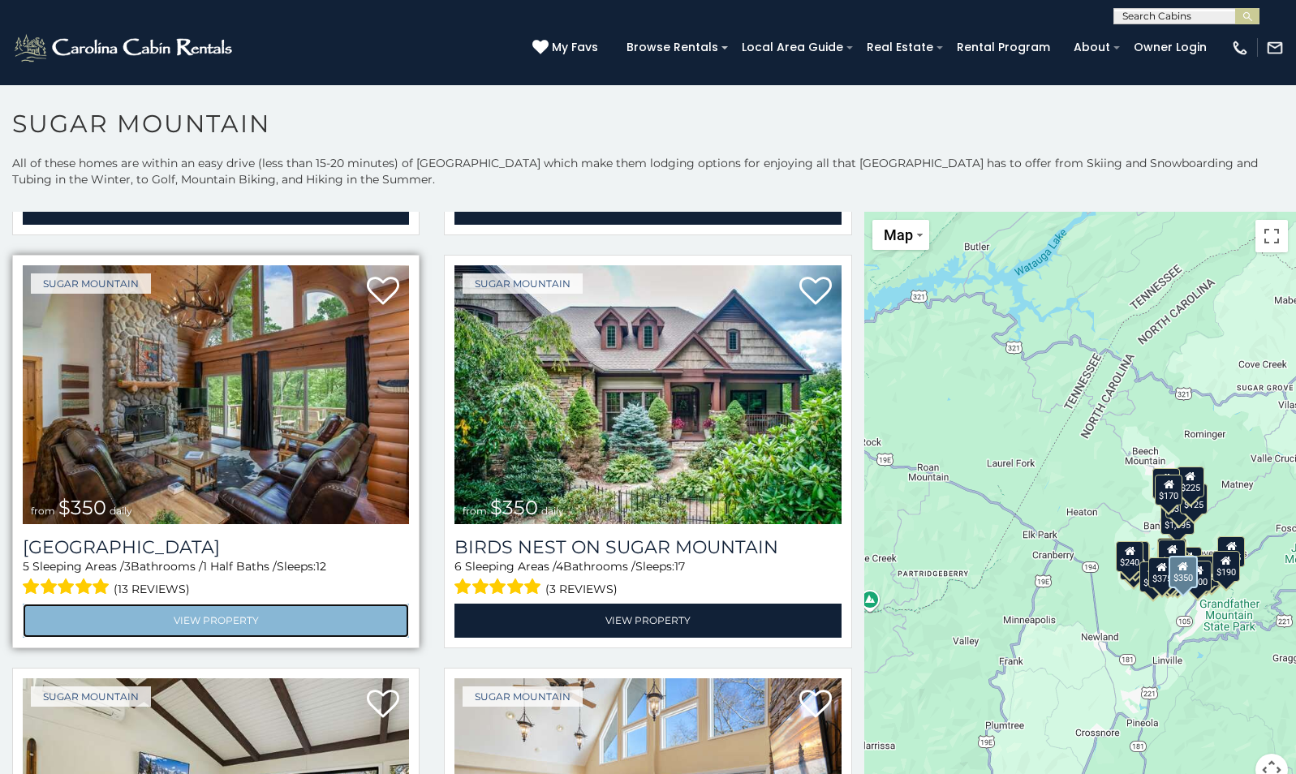
click at [202, 608] on link "View Property" at bounding box center [216, 620] width 386 height 33
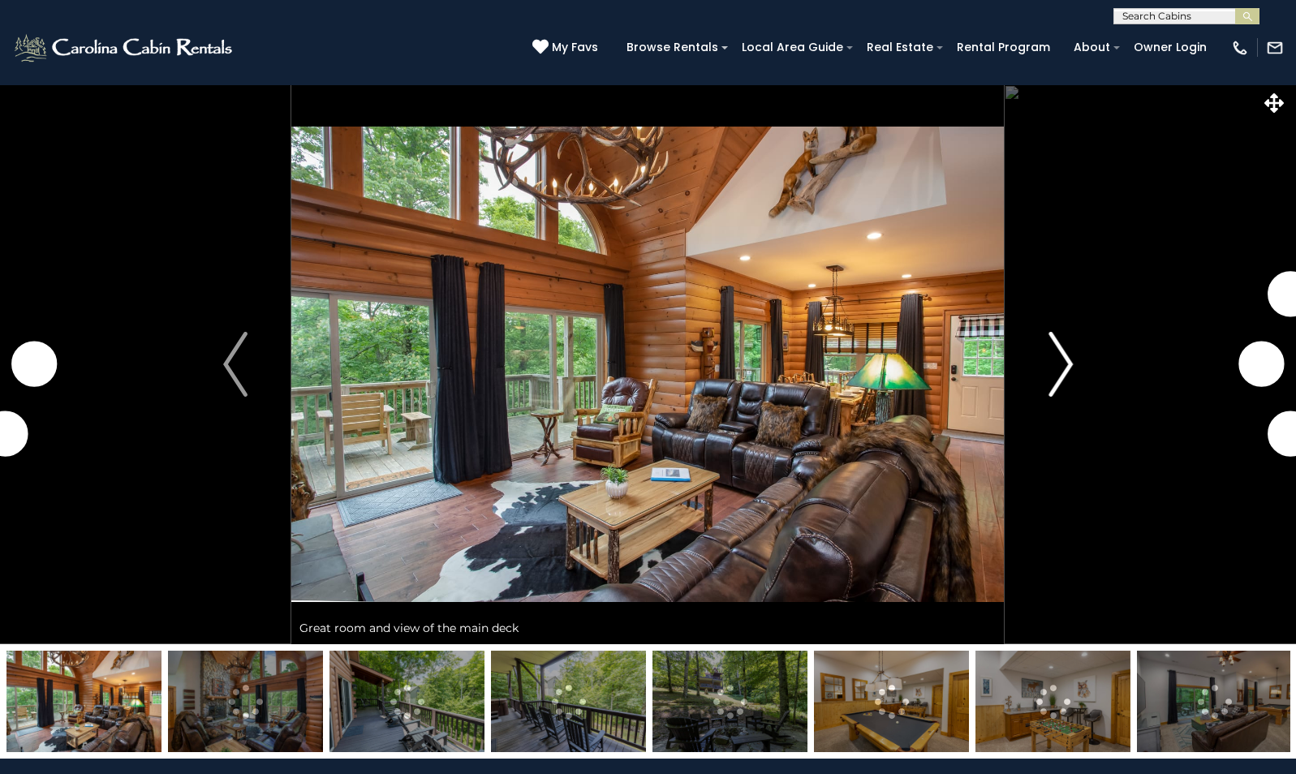
click at [1065, 346] on img "Next" at bounding box center [1060, 364] width 24 height 65
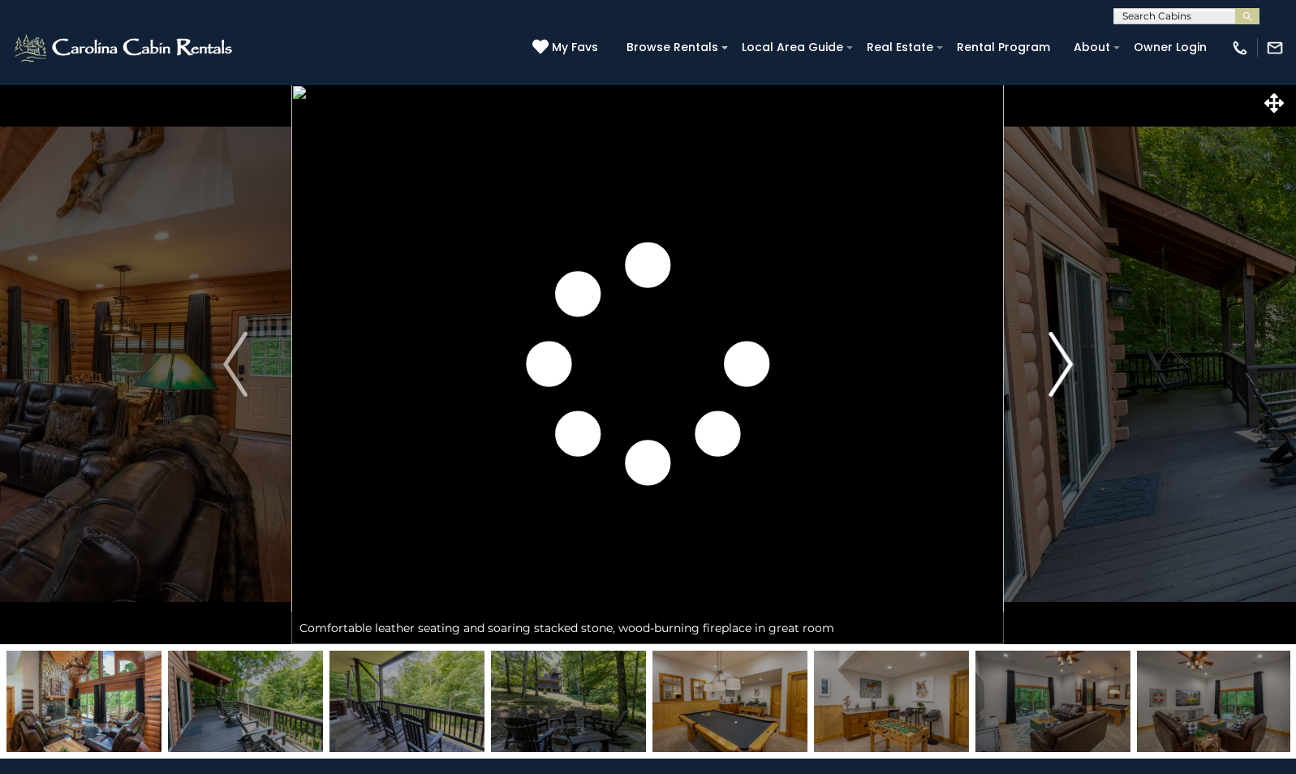
click at [1064, 350] on img "Next" at bounding box center [1060, 364] width 24 height 65
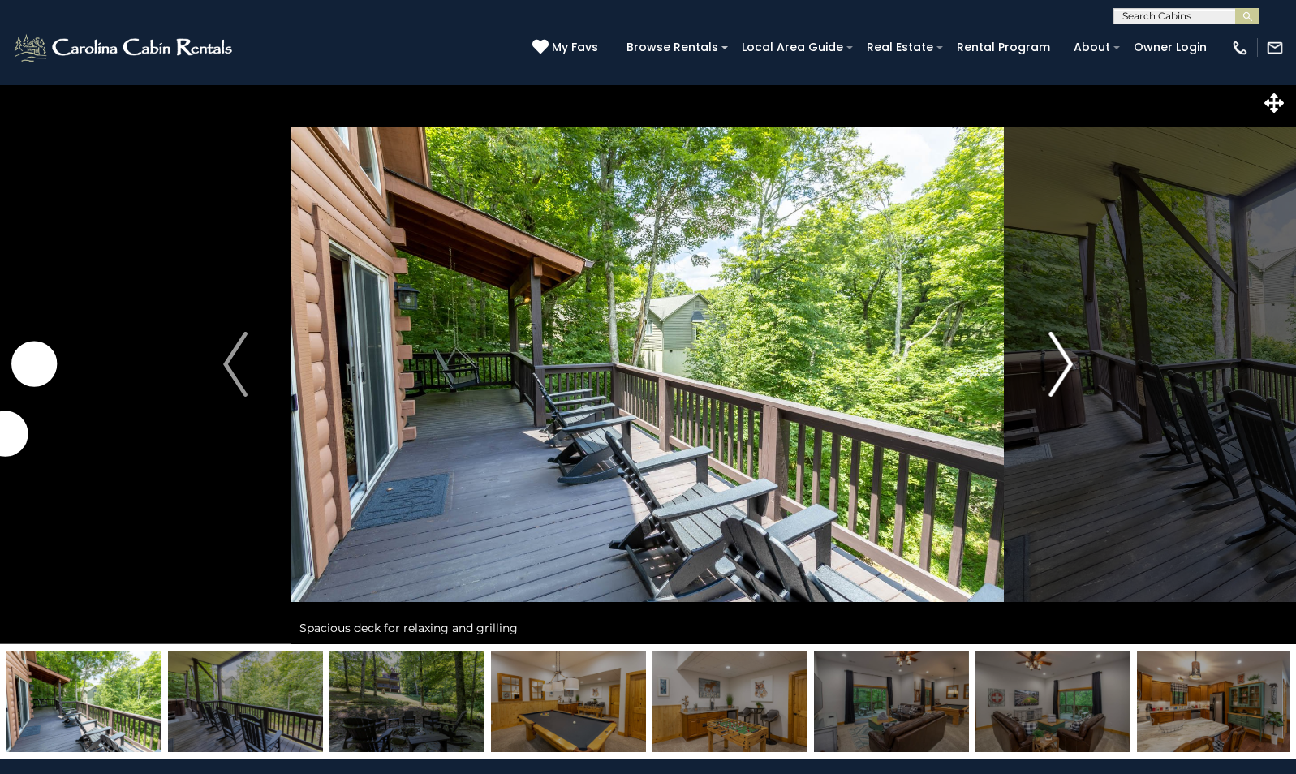
click at [1064, 351] on img "Next" at bounding box center [1060, 364] width 24 height 65
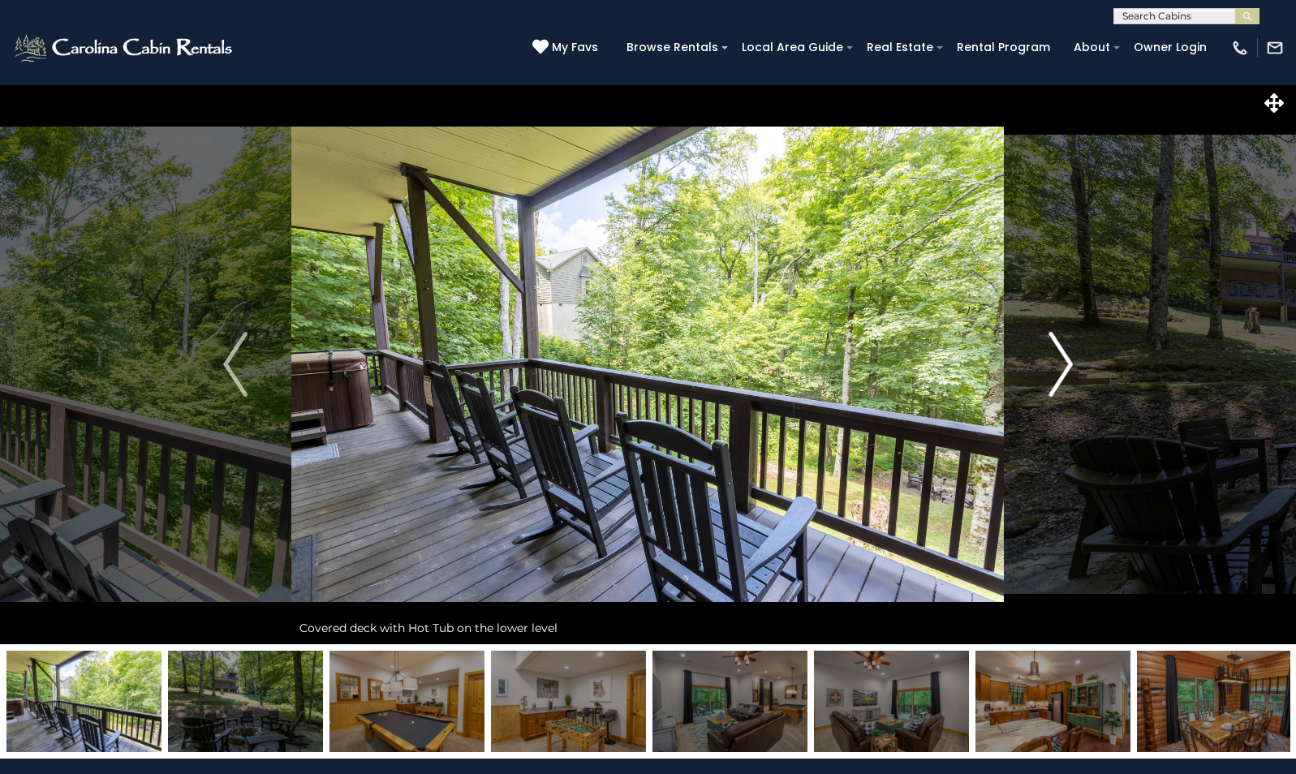
click at [1064, 352] on img "Next" at bounding box center [1060, 364] width 24 height 65
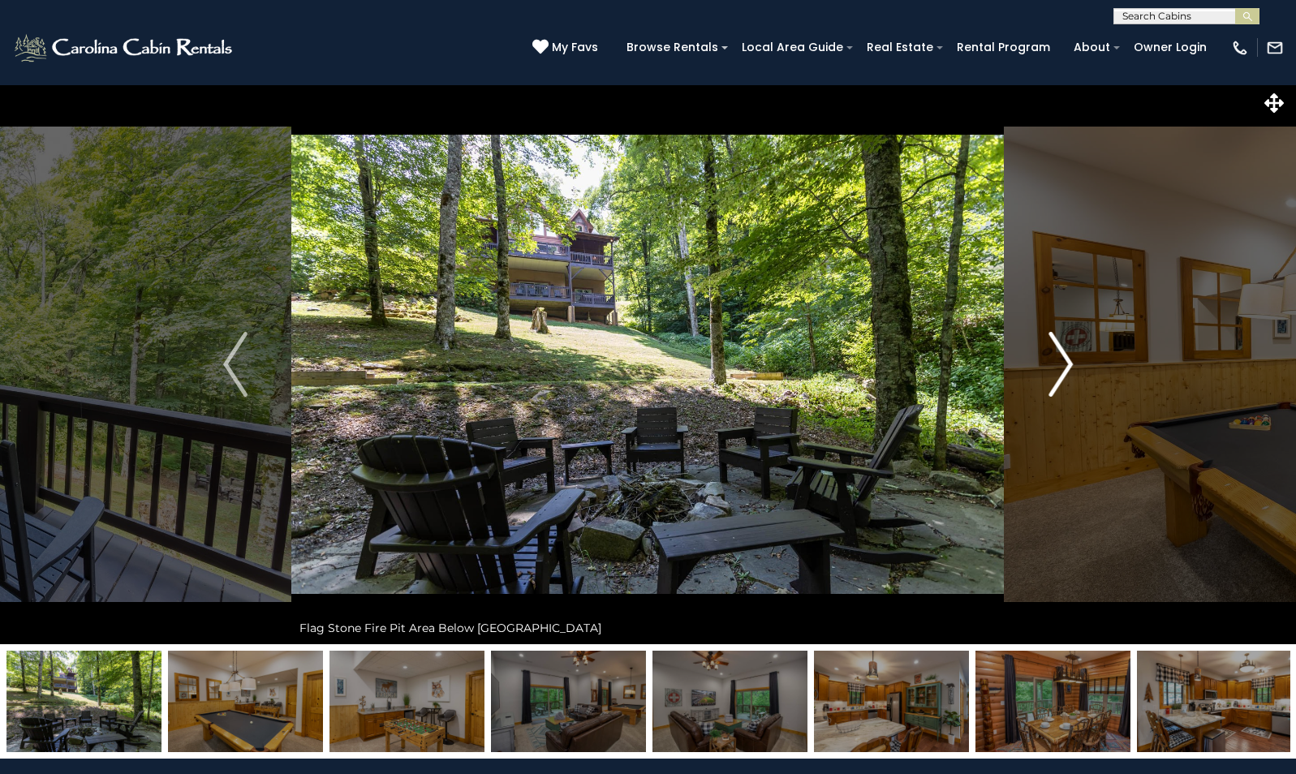
click at [1063, 355] on img "Next" at bounding box center [1060, 364] width 24 height 65
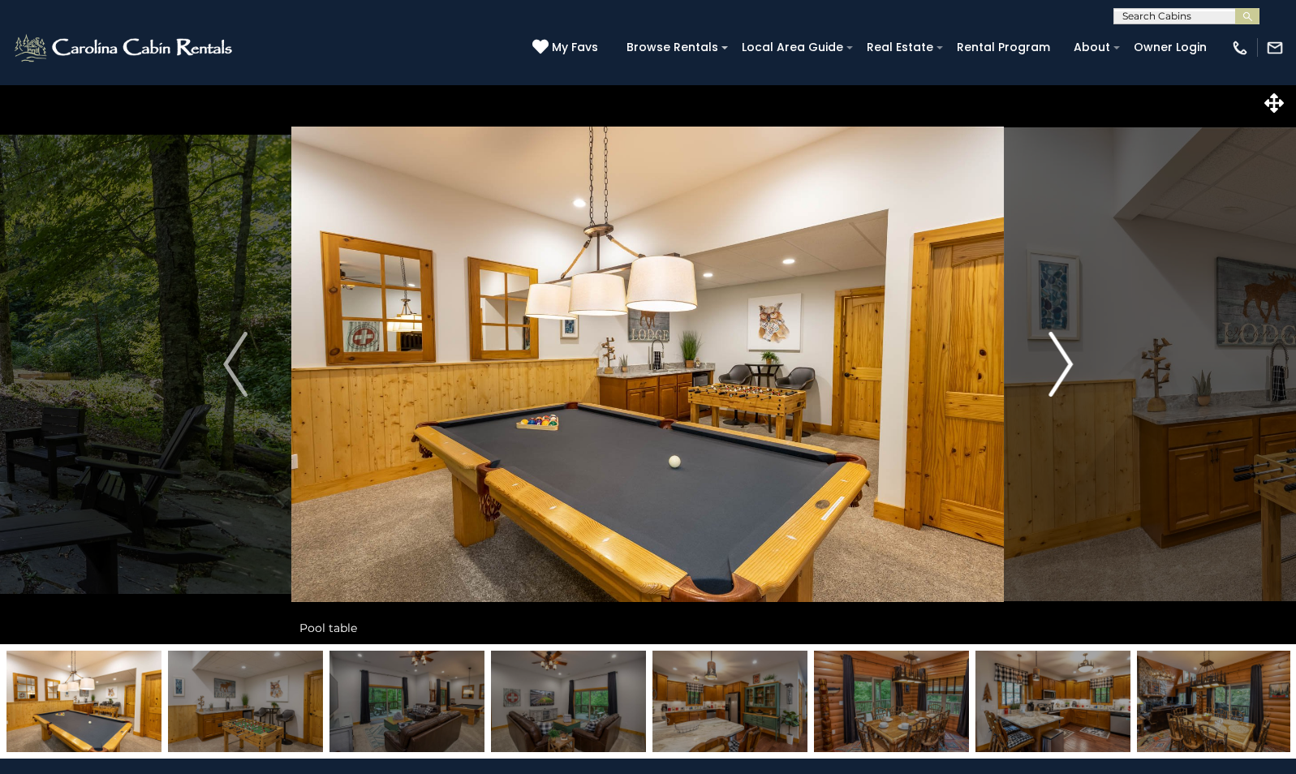
click at [1063, 358] on img "Next" at bounding box center [1060, 364] width 24 height 65
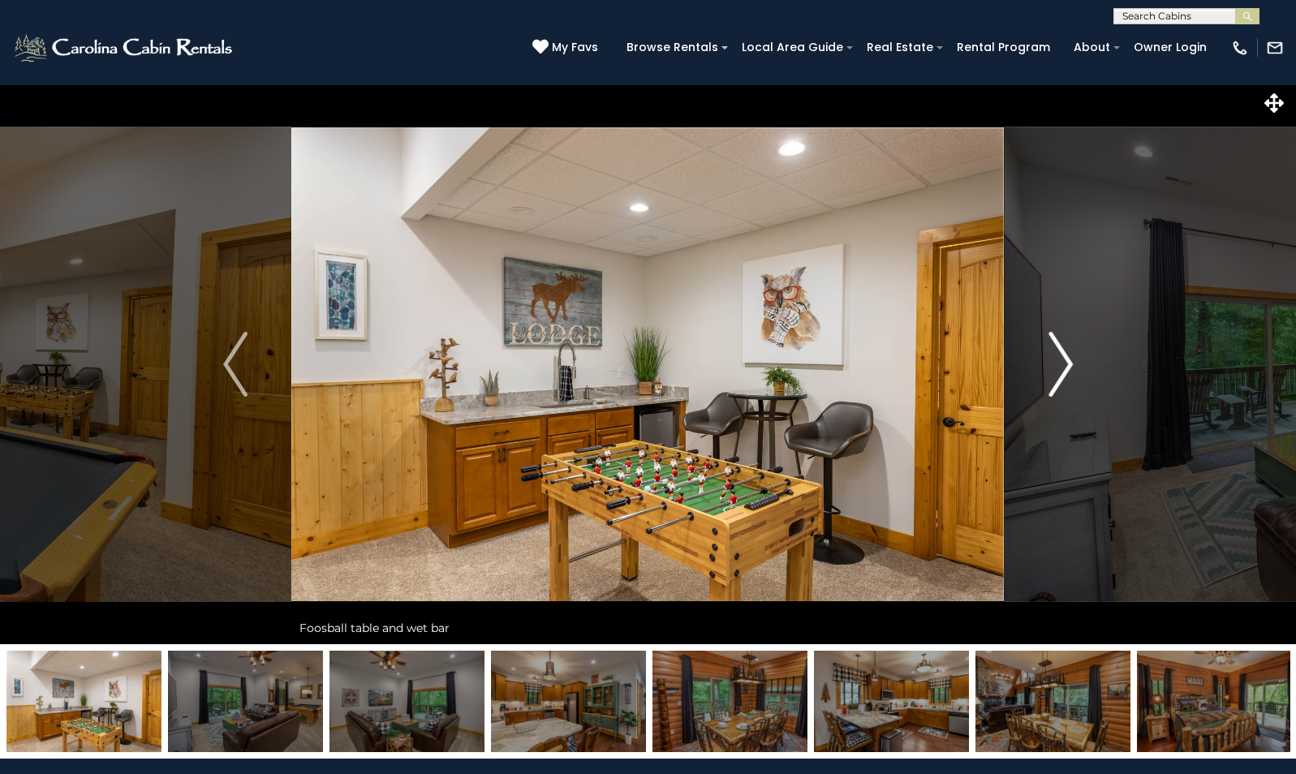
click at [1063, 358] on img "Next" at bounding box center [1060, 364] width 24 height 65
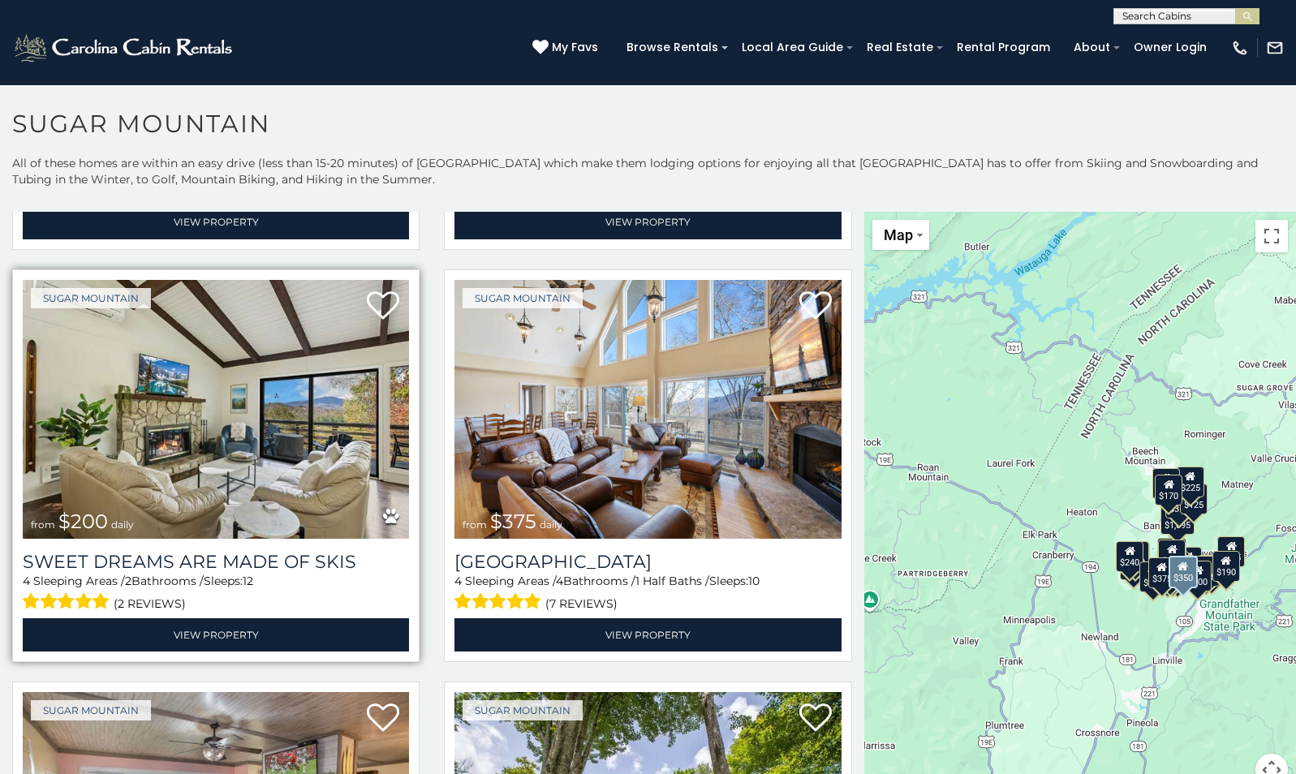
scroll to position [811, 0]
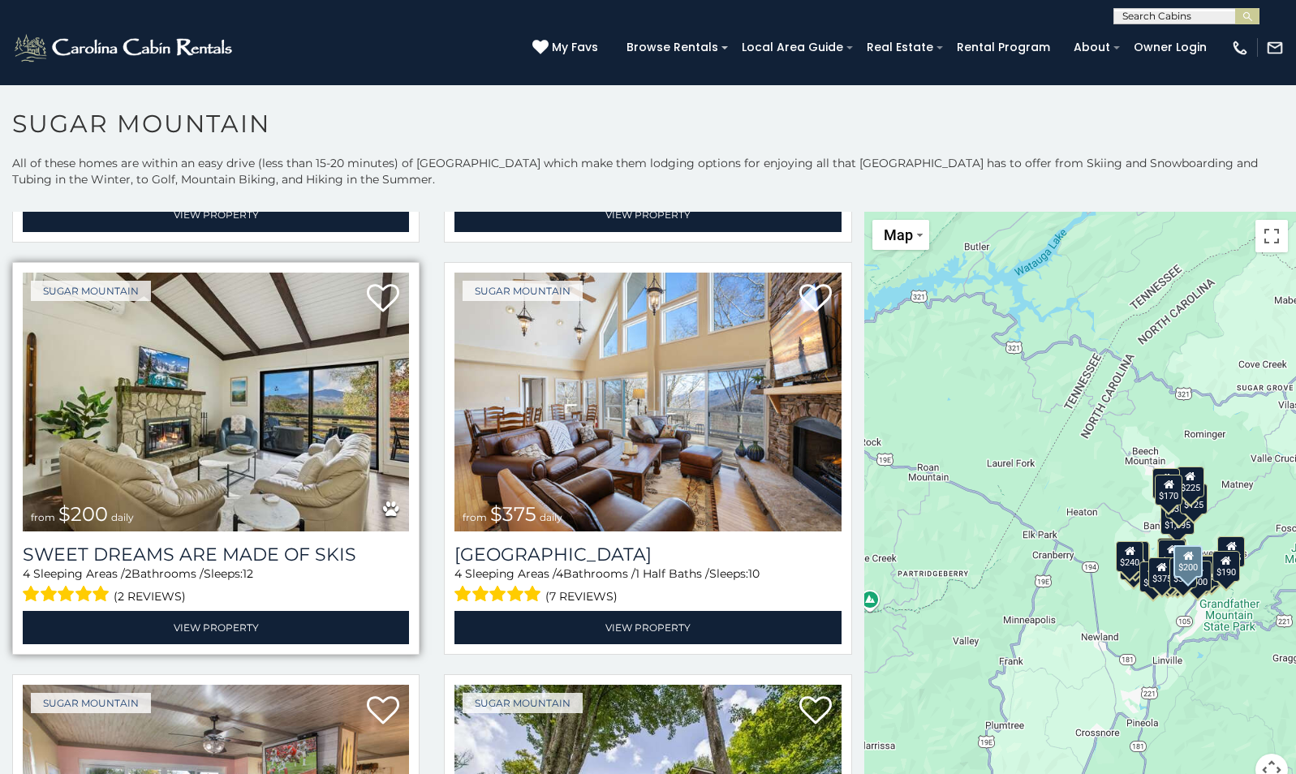
click at [103, 502] on span "$200" at bounding box center [82, 514] width 49 height 24
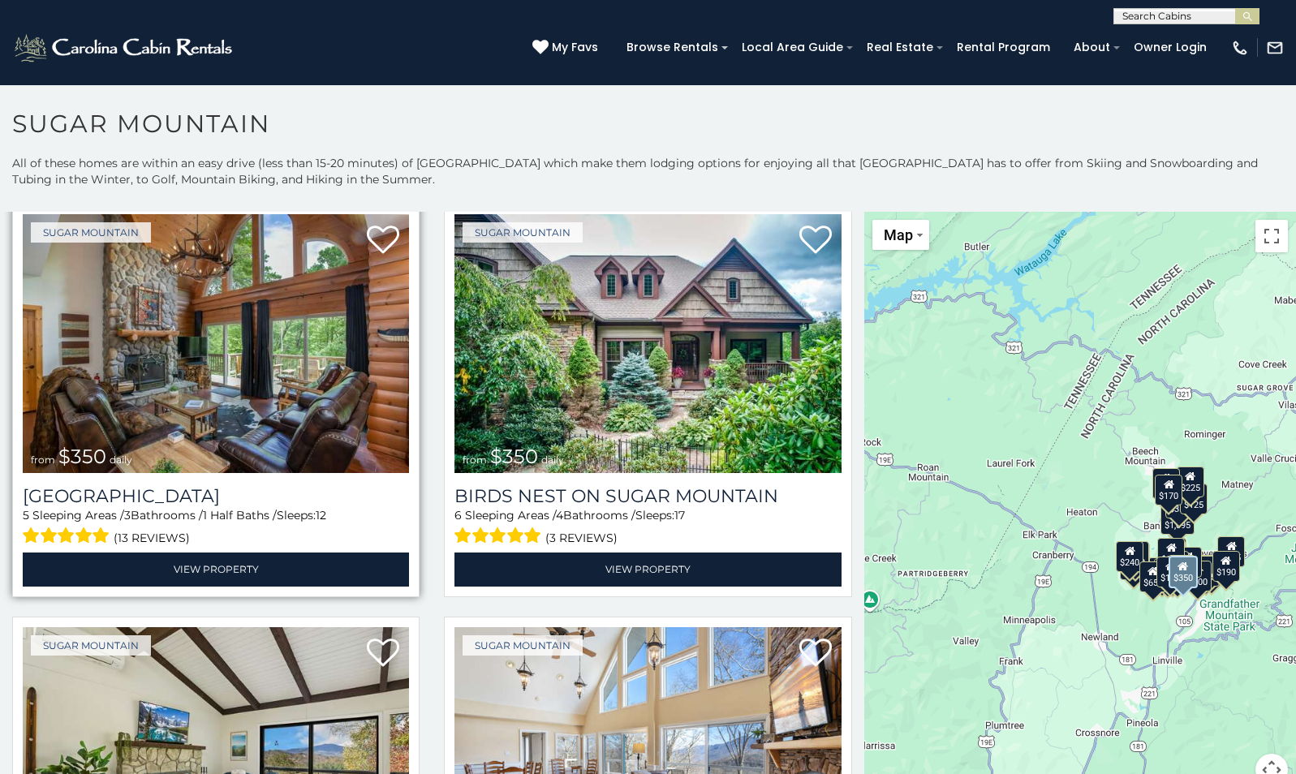
scroll to position [568, 0]
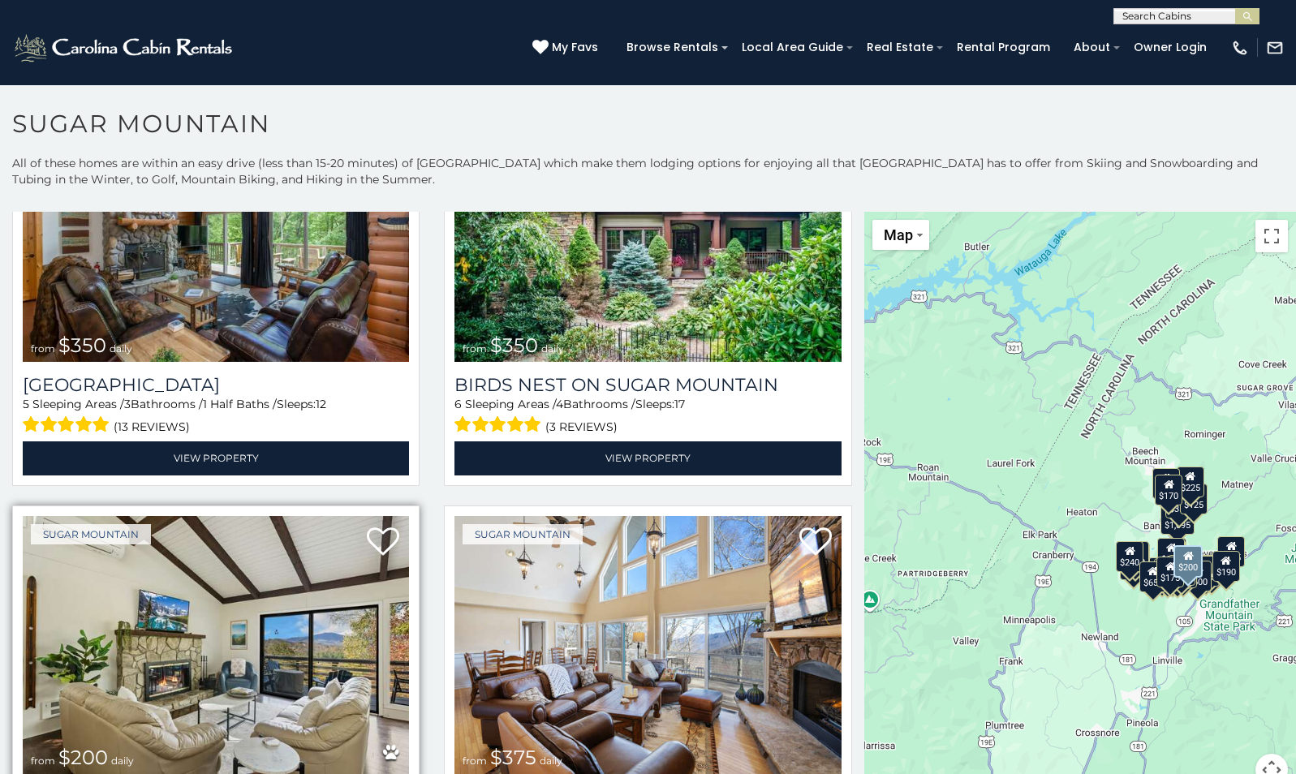
click at [257, 616] on img at bounding box center [216, 645] width 386 height 259
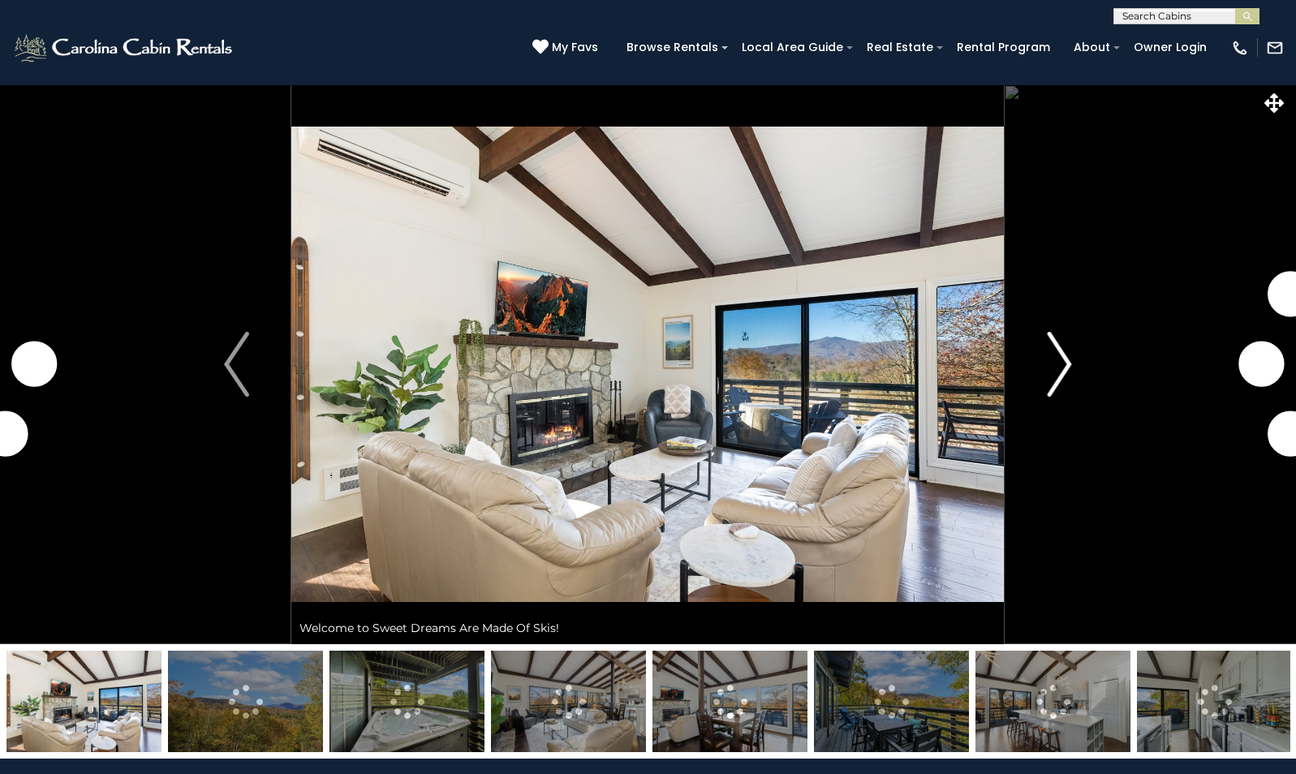
click at [1062, 359] on img "Next" at bounding box center [1059, 364] width 24 height 65
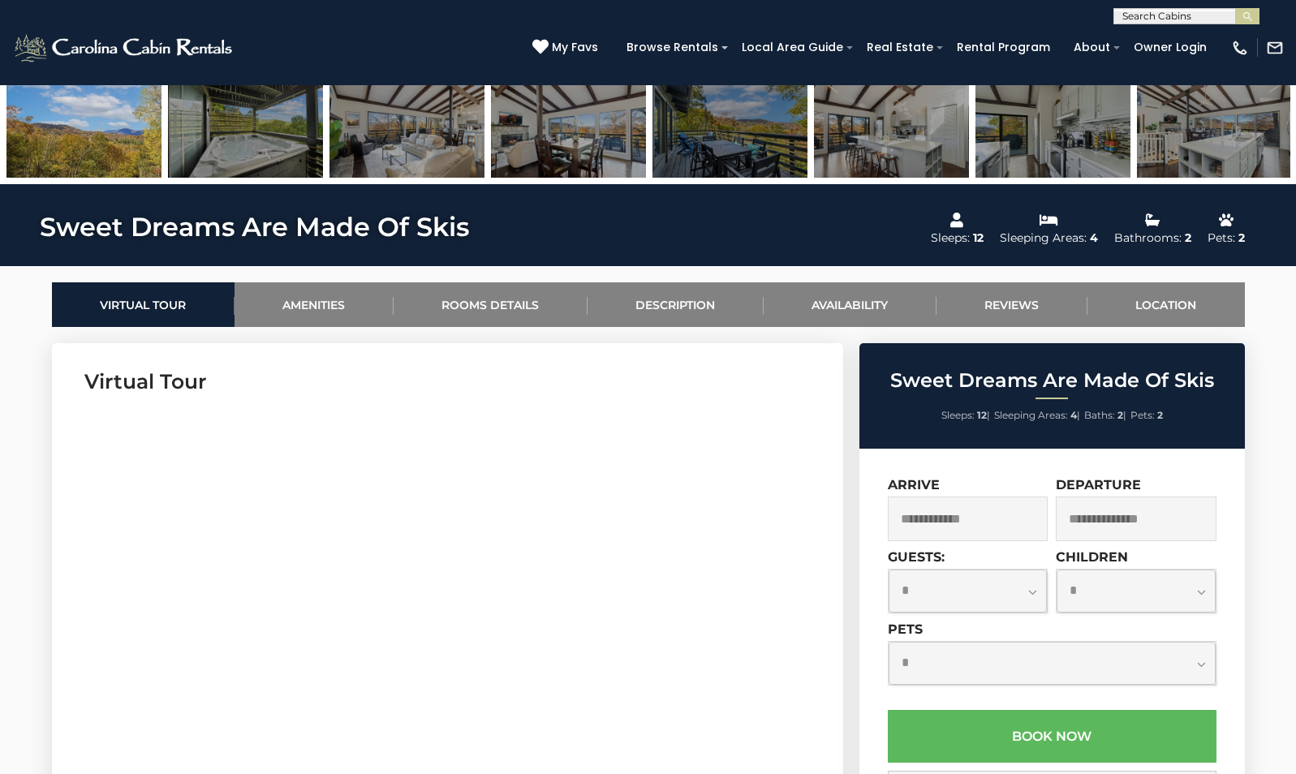
scroll to position [568, 0]
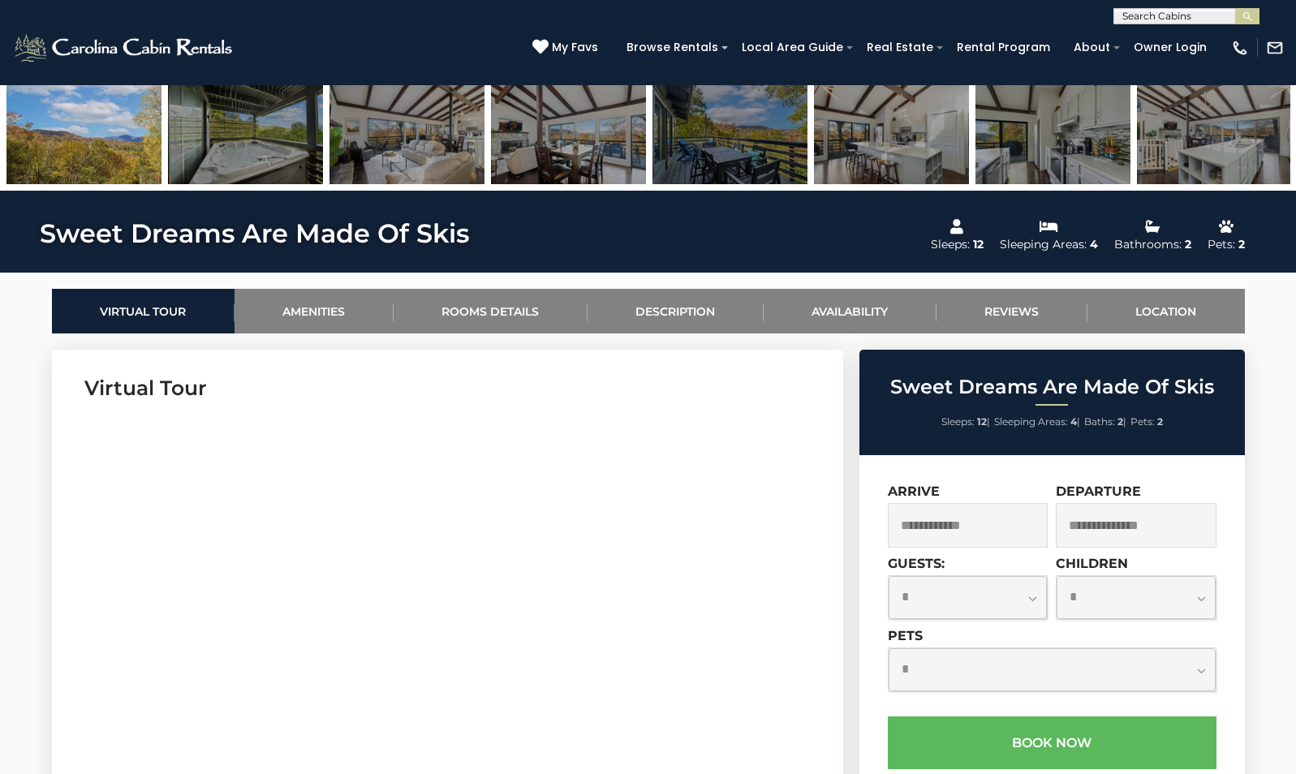
click at [965, 526] on input "text" at bounding box center [968, 525] width 161 height 45
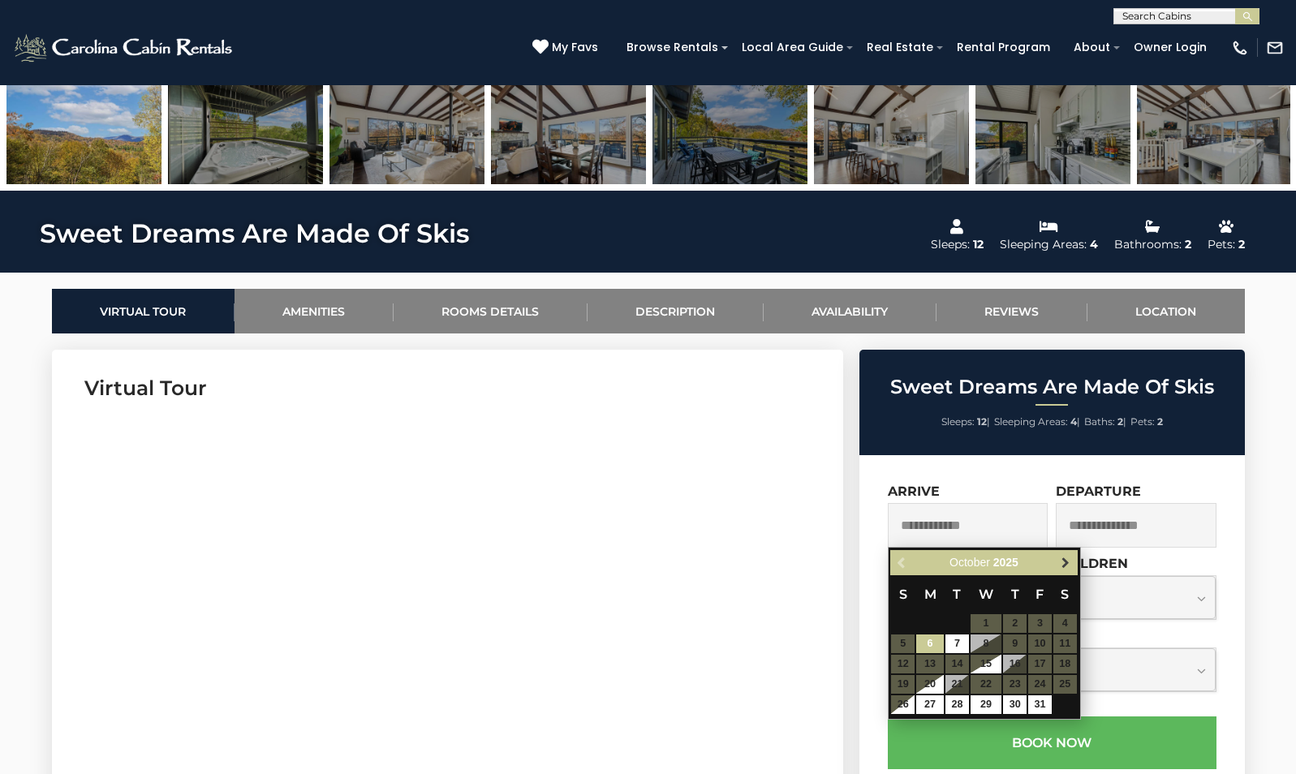
click at [1058, 559] on link "Next" at bounding box center [1065, 562] width 20 height 20
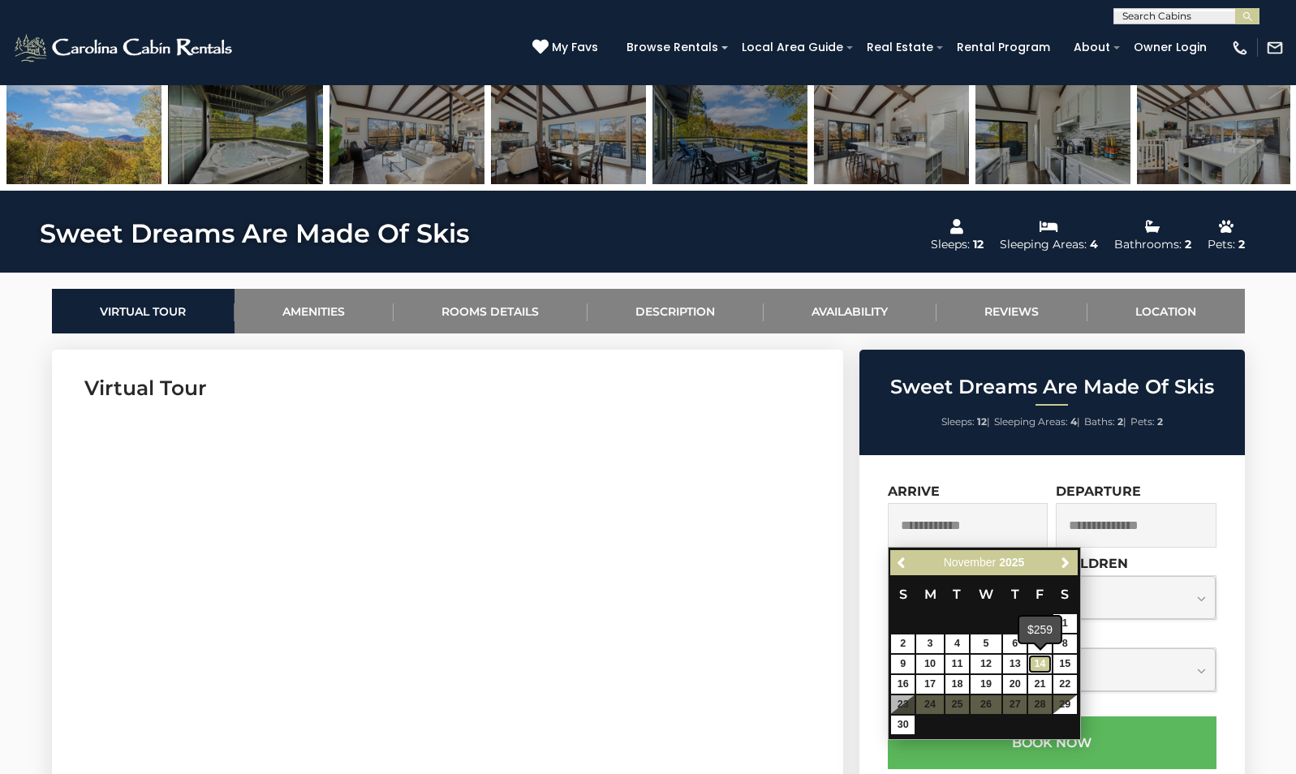
click at [1033, 660] on link "14" at bounding box center [1040, 664] width 24 height 19
type input "**********"
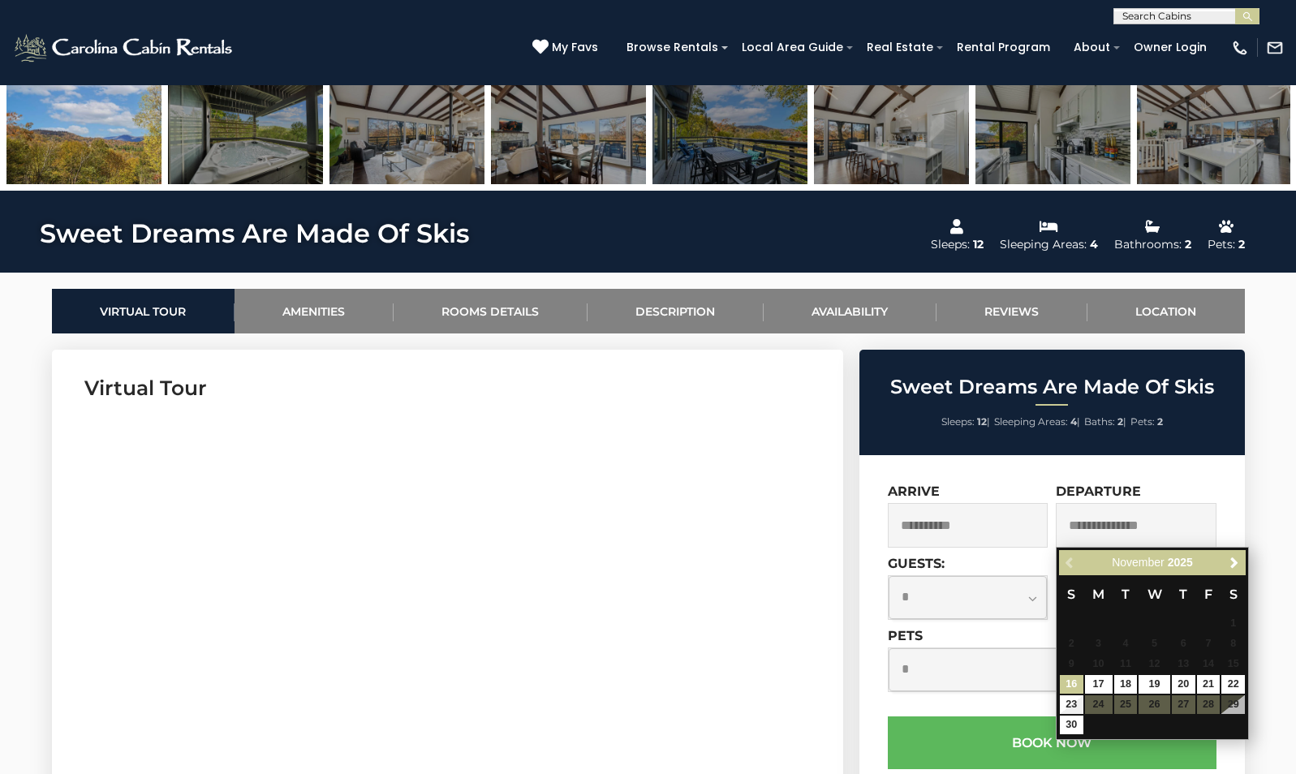
click at [1002, 554] on div "**********" at bounding box center [970, 520] width 165 height 72
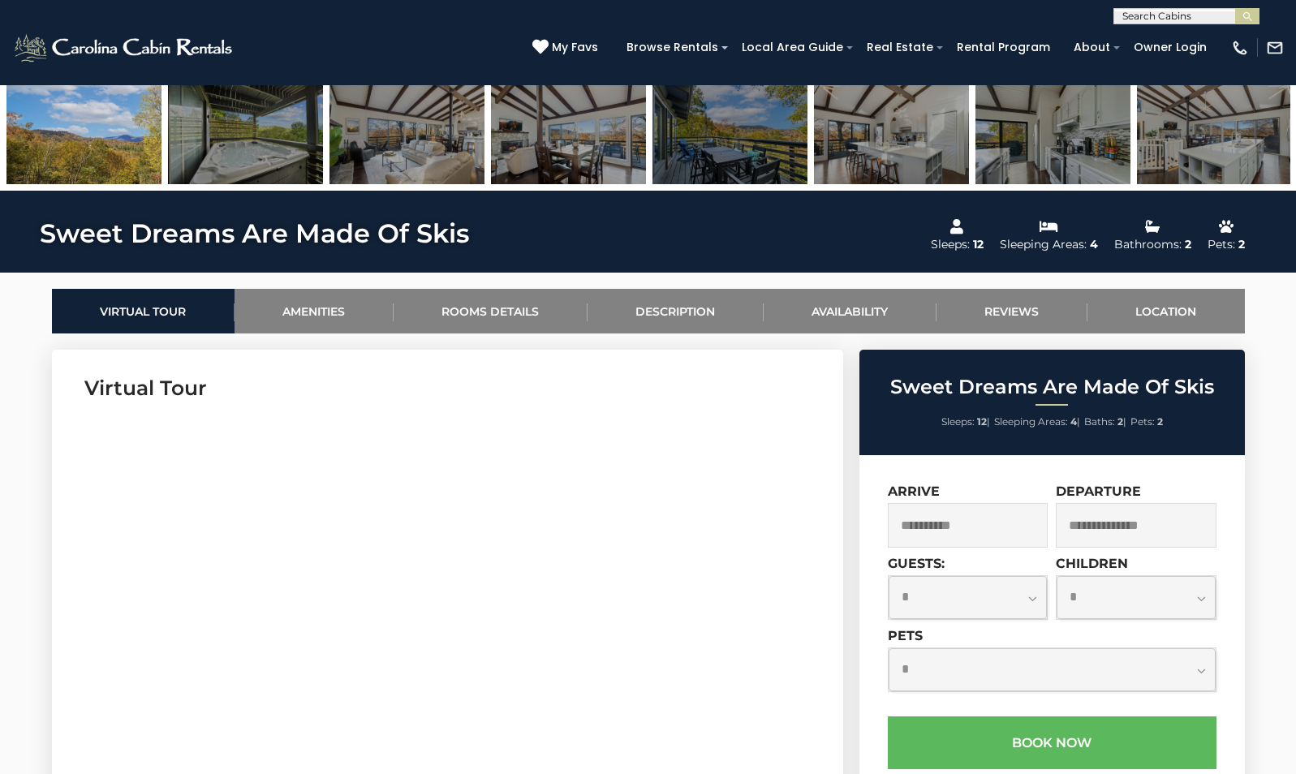
click at [1173, 531] on input "text" at bounding box center [1135, 525] width 161 height 45
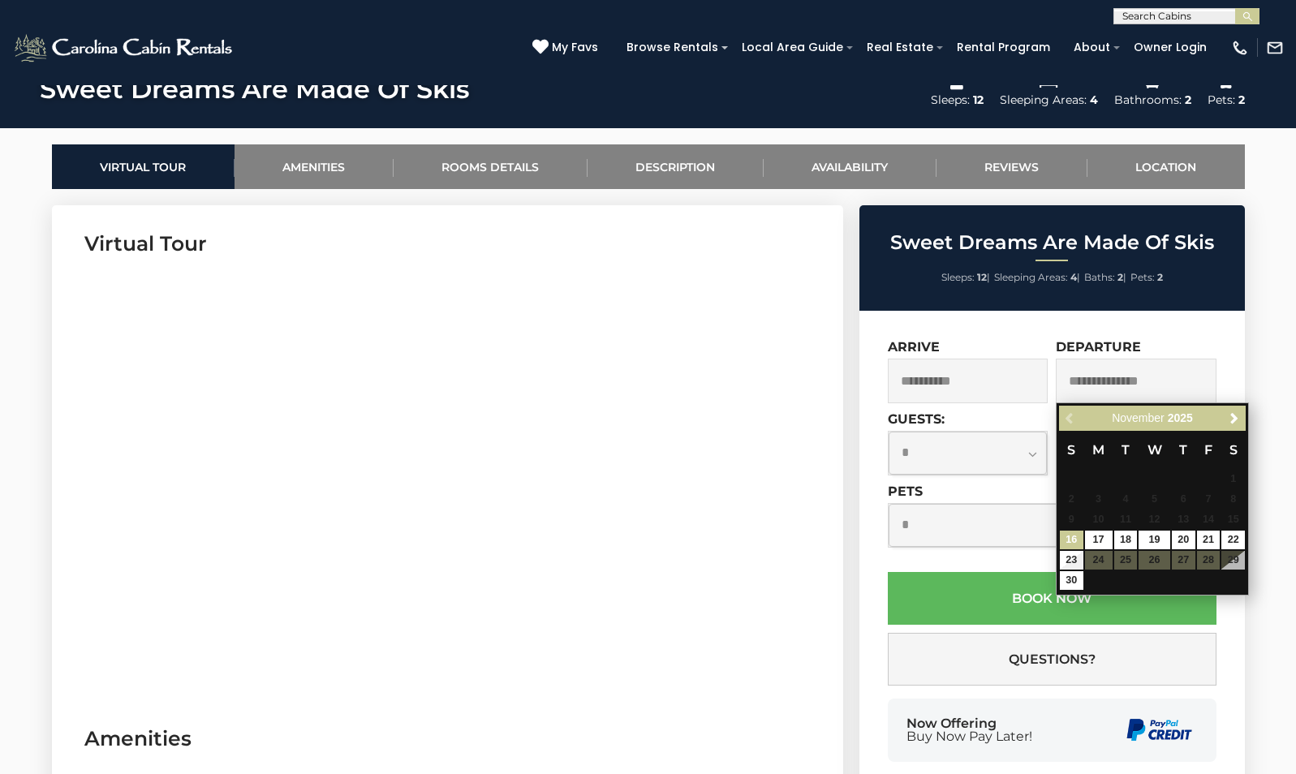
scroll to position [730, 0]
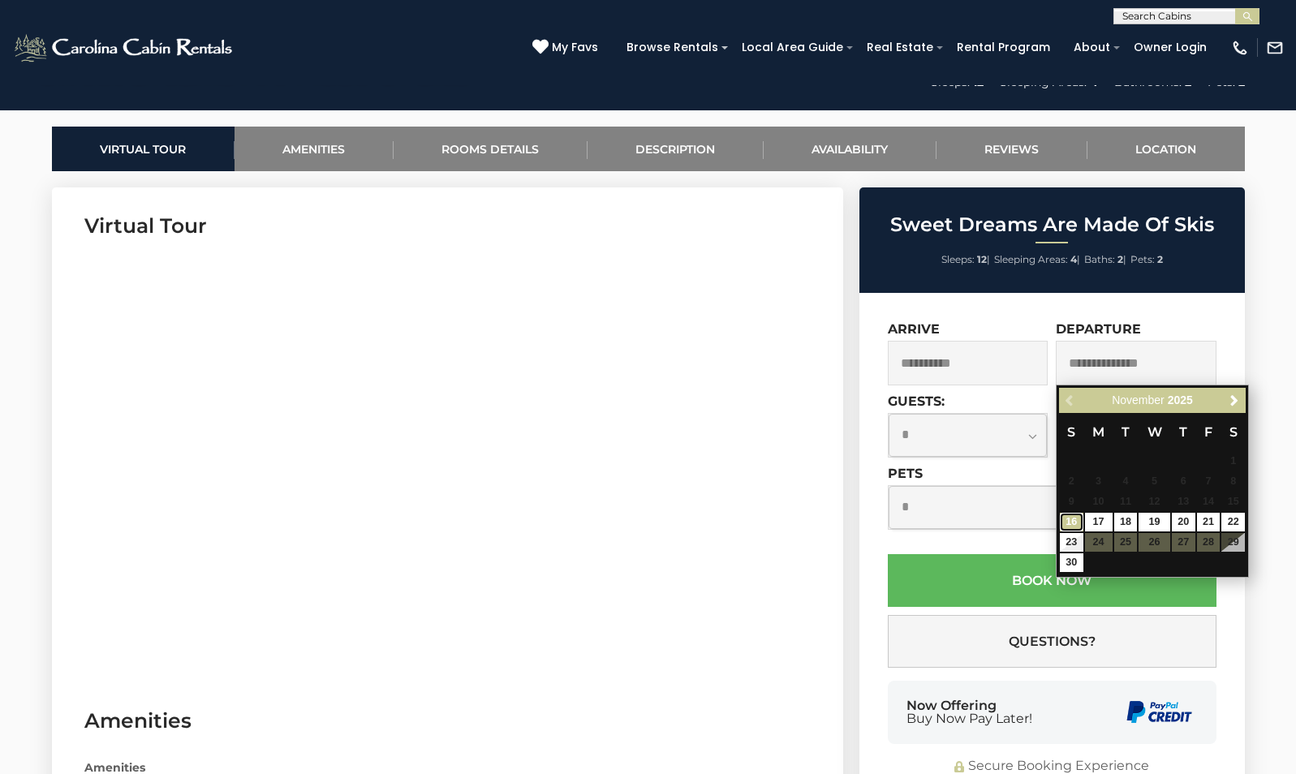
click at [1073, 519] on link "16" at bounding box center [1072, 522] width 24 height 19
type input "**********"
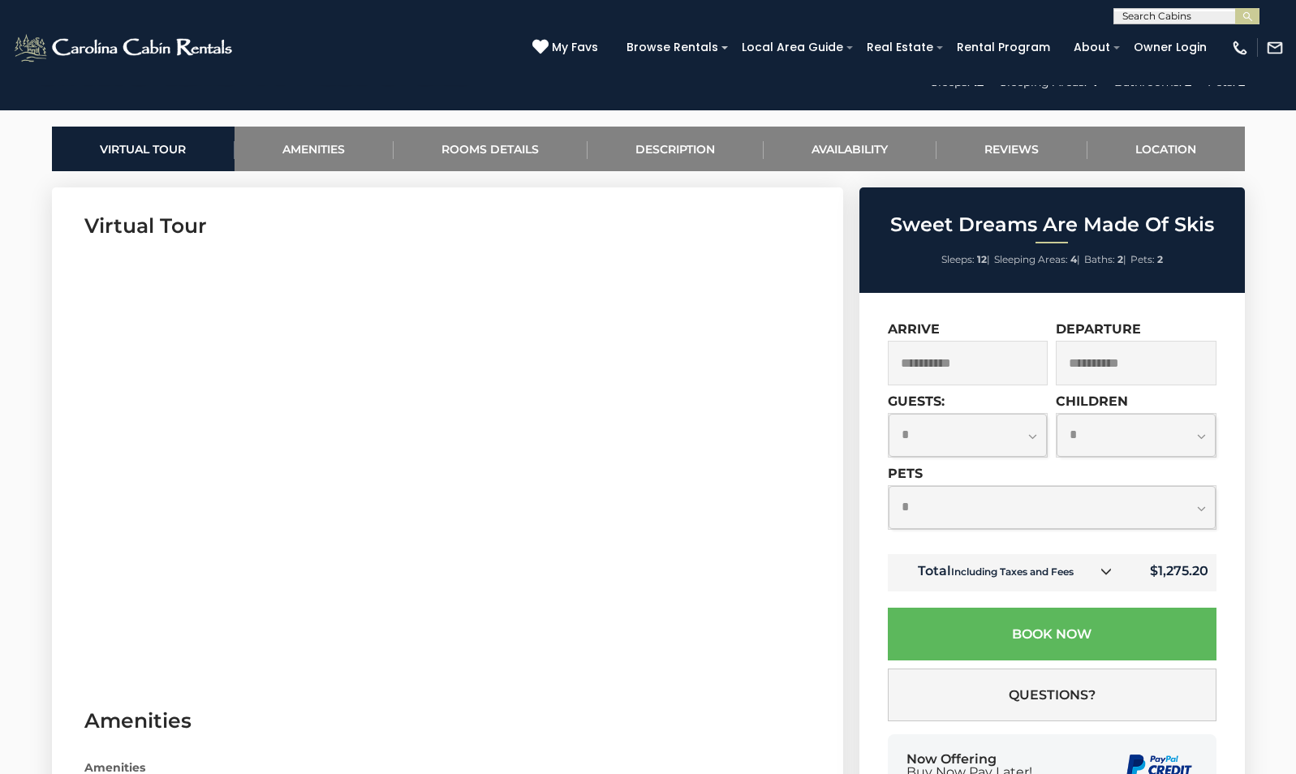
click at [1029, 430] on select "**********" at bounding box center [967, 435] width 159 height 43
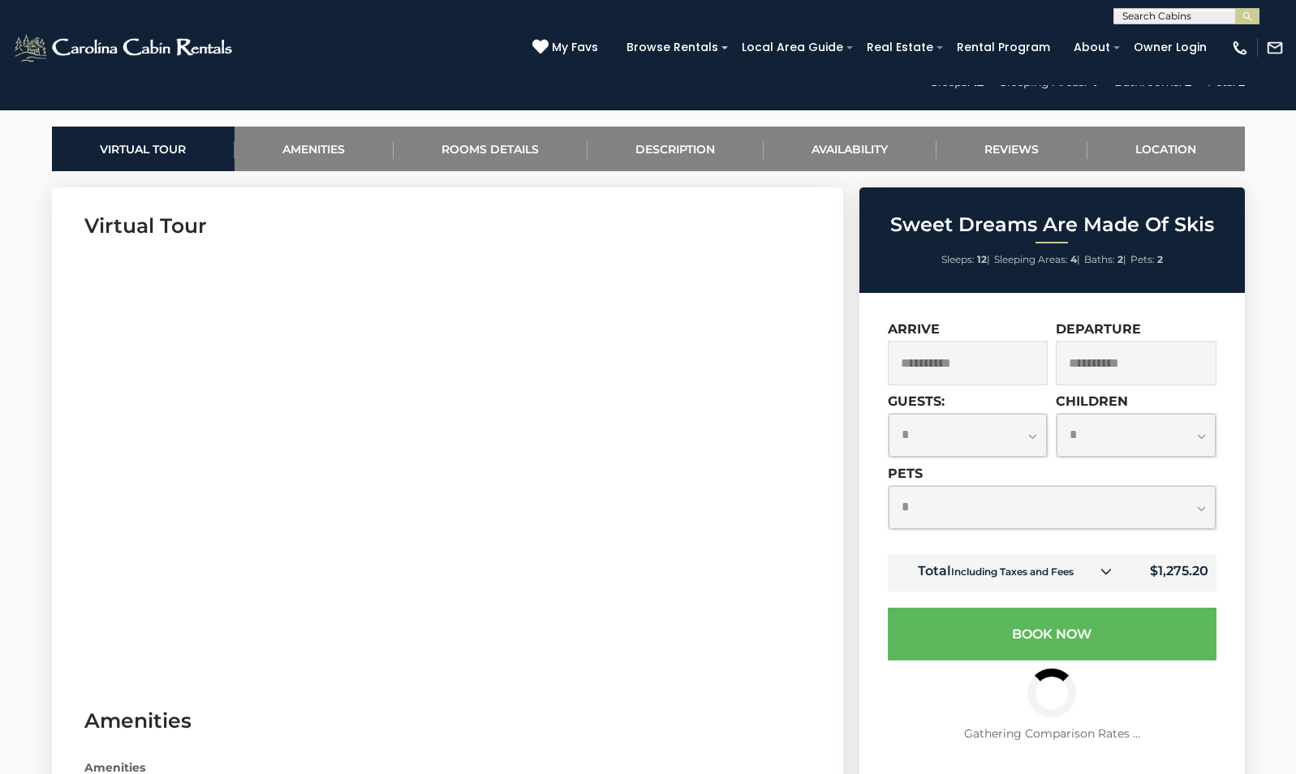
select select "*"
click at [888, 414] on select "**********" at bounding box center [967, 435] width 159 height 43
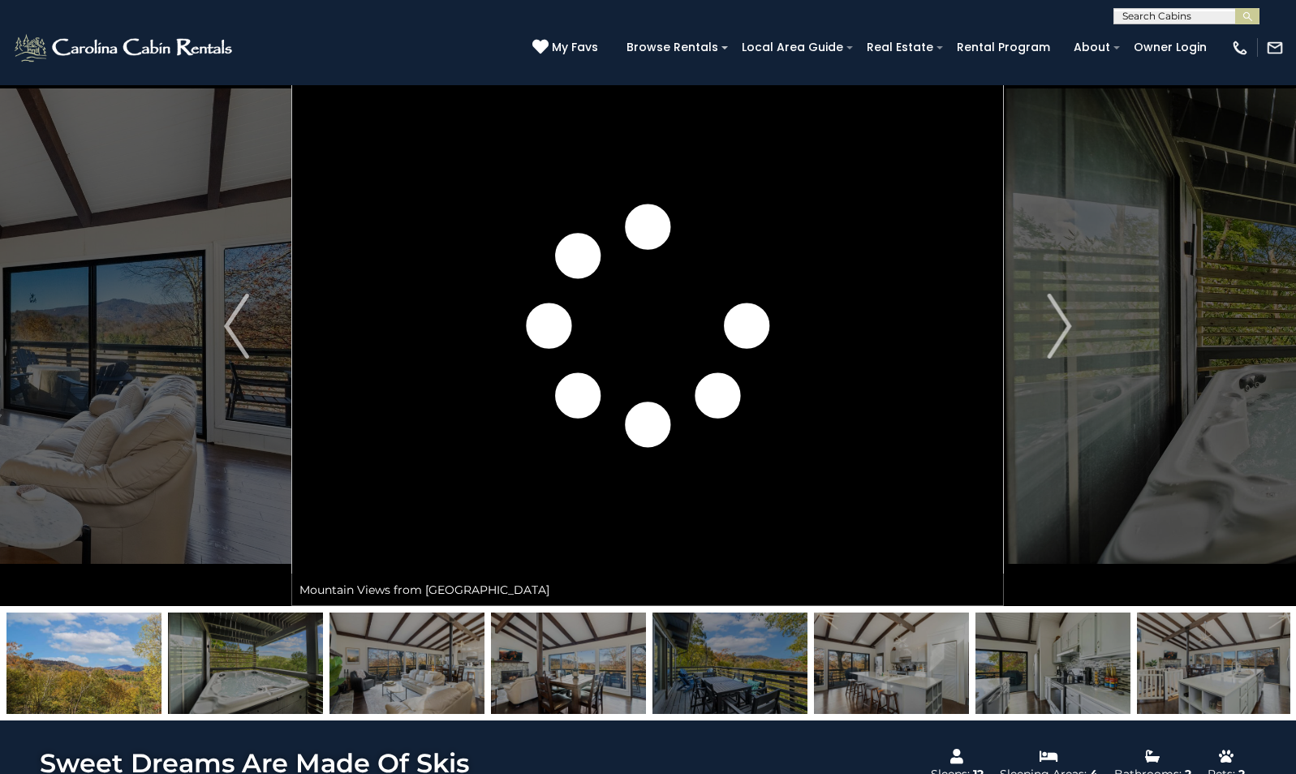
scroll to position [0, 0]
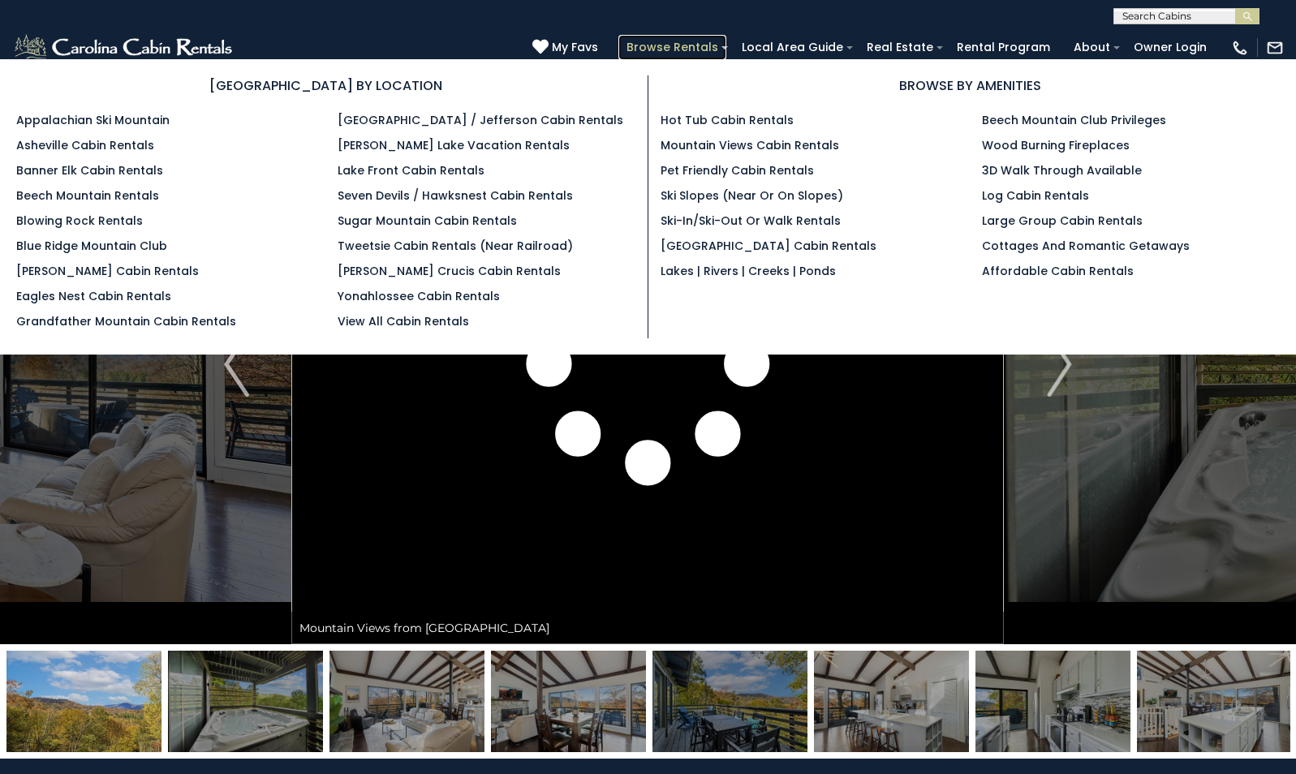
click at [618, 52] on link "Browse Rentals" at bounding box center [672, 47] width 108 height 25
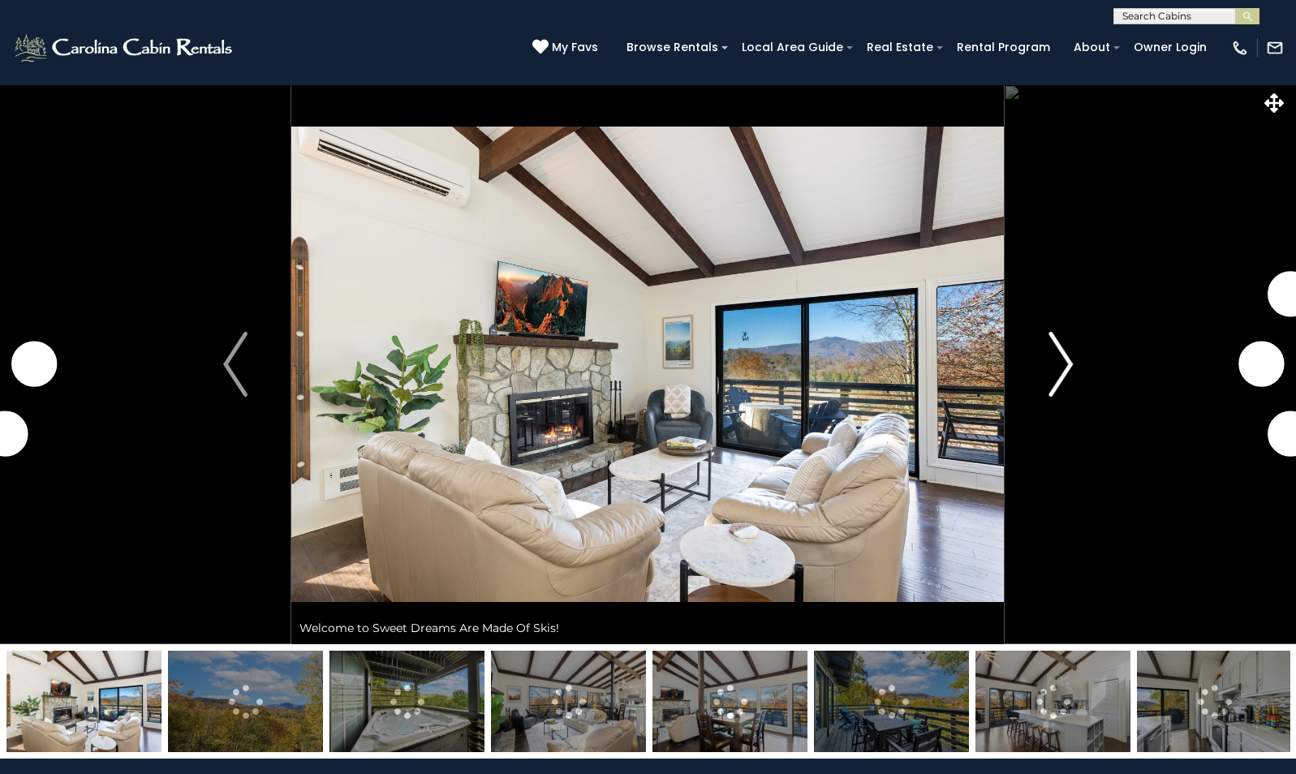
click at [1049, 350] on img "Next" at bounding box center [1060, 364] width 24 height 65
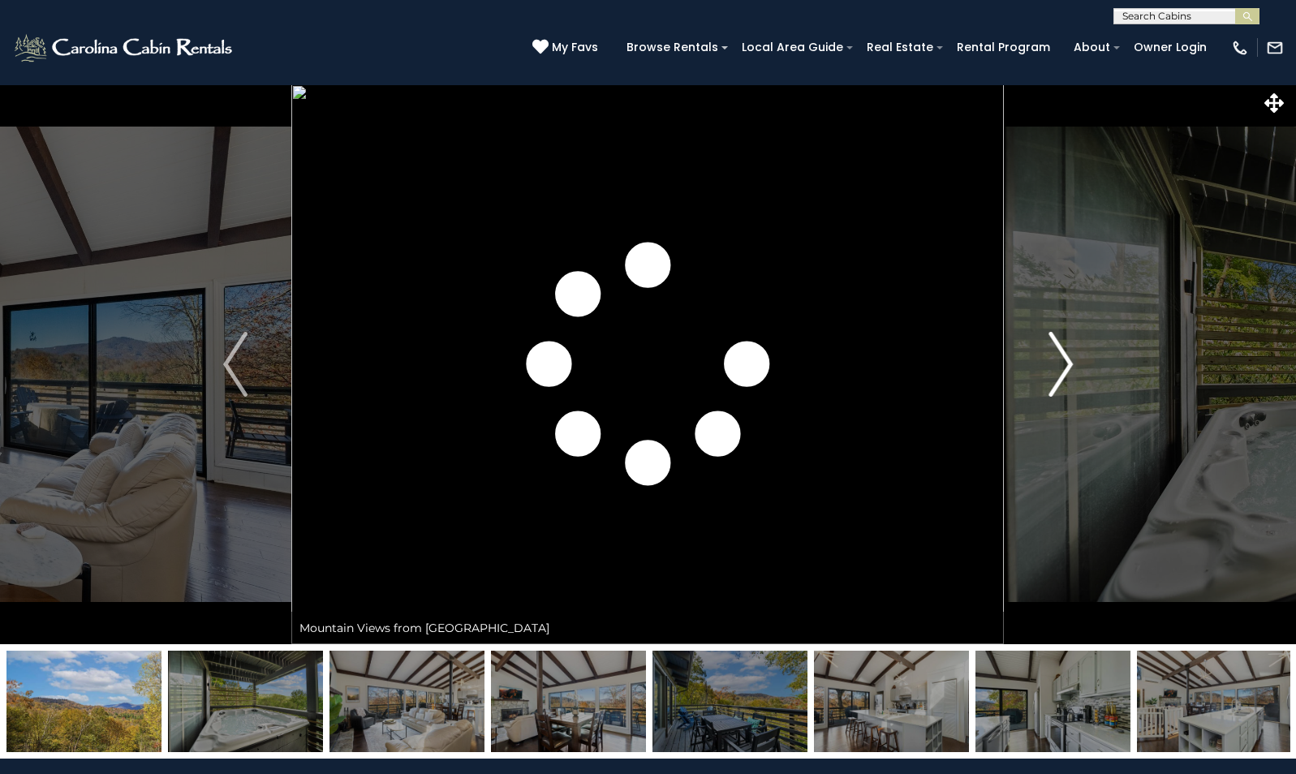
click at [1057, 347] on img "Next" at bounding box center [1060, 364] width 24 height 65
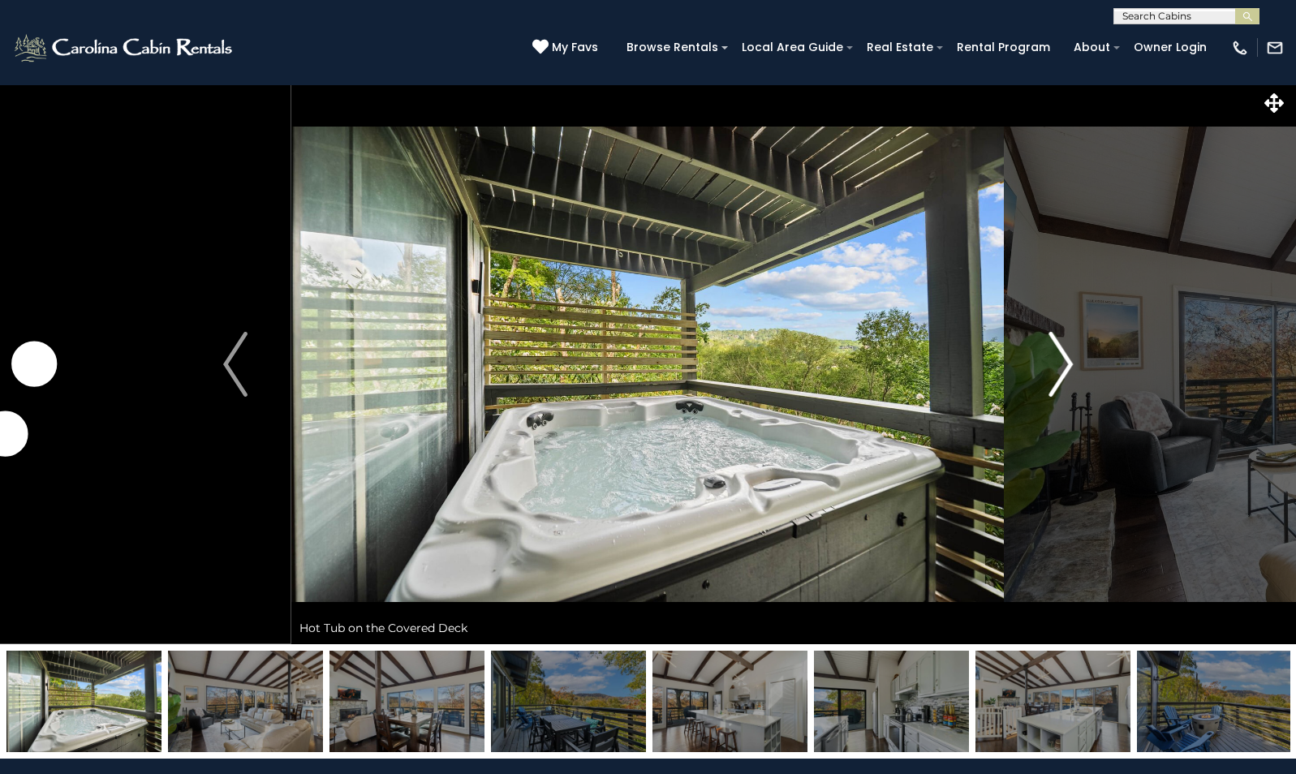
click at [1057, 347] on img "Next" at bounding box center [1060, 364] width 24 height 65
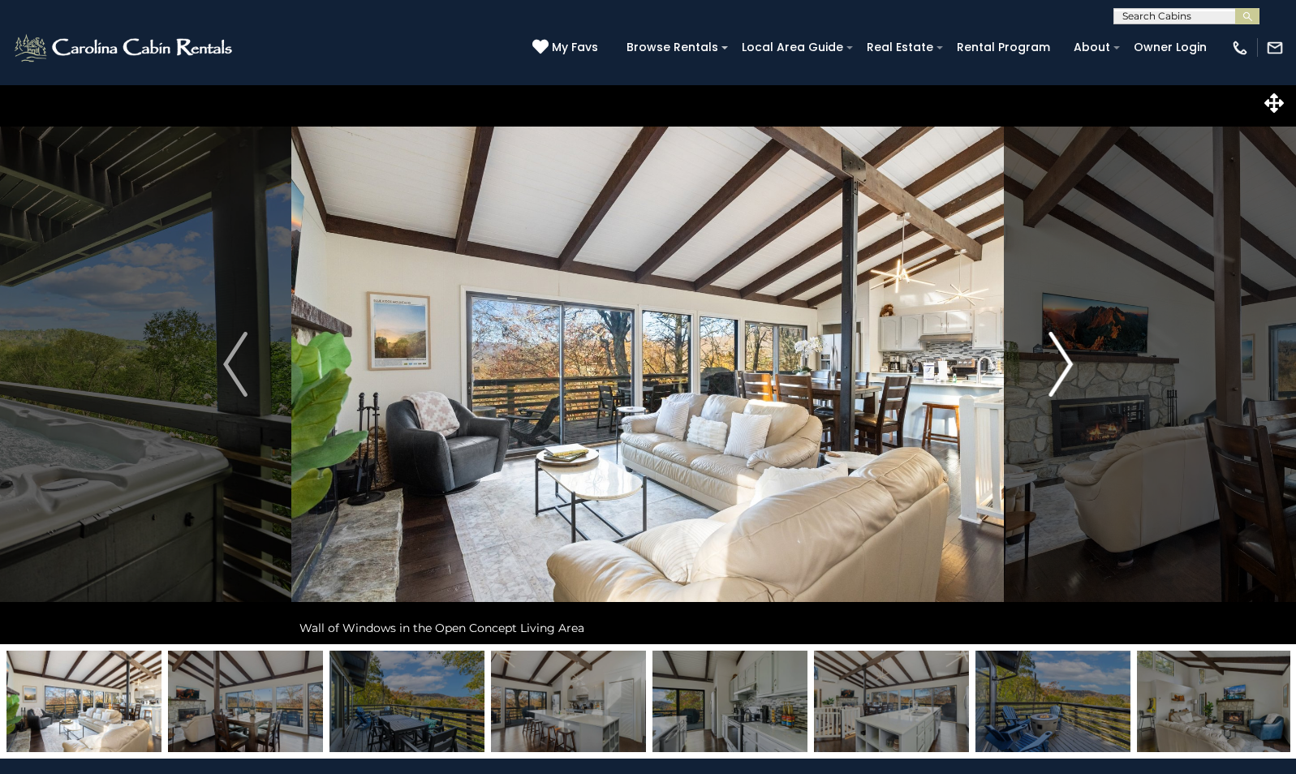
click at [1055, 348] on img "Next" at bounding box center [1060, 364] width 24 height 65
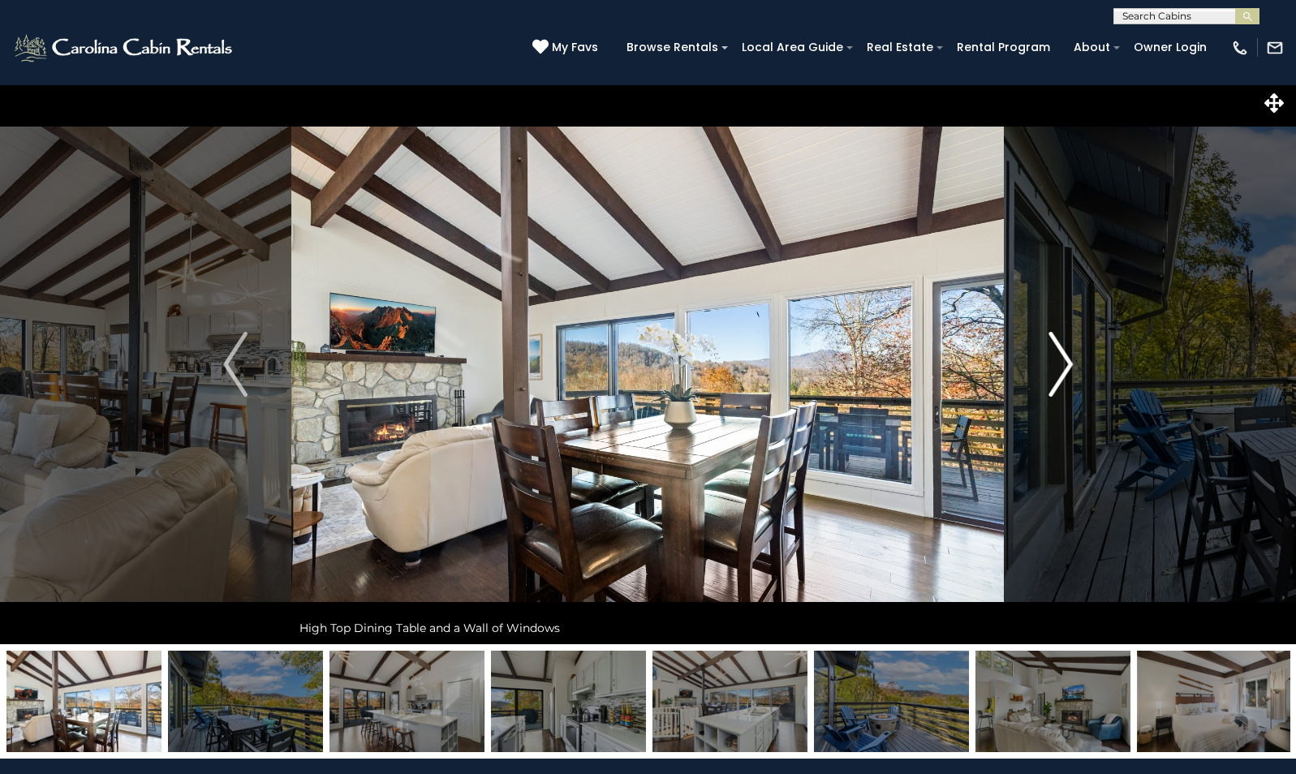
click at [1054, 348] on img "Next" at bounding box center [1060, 364] width 24 height 65
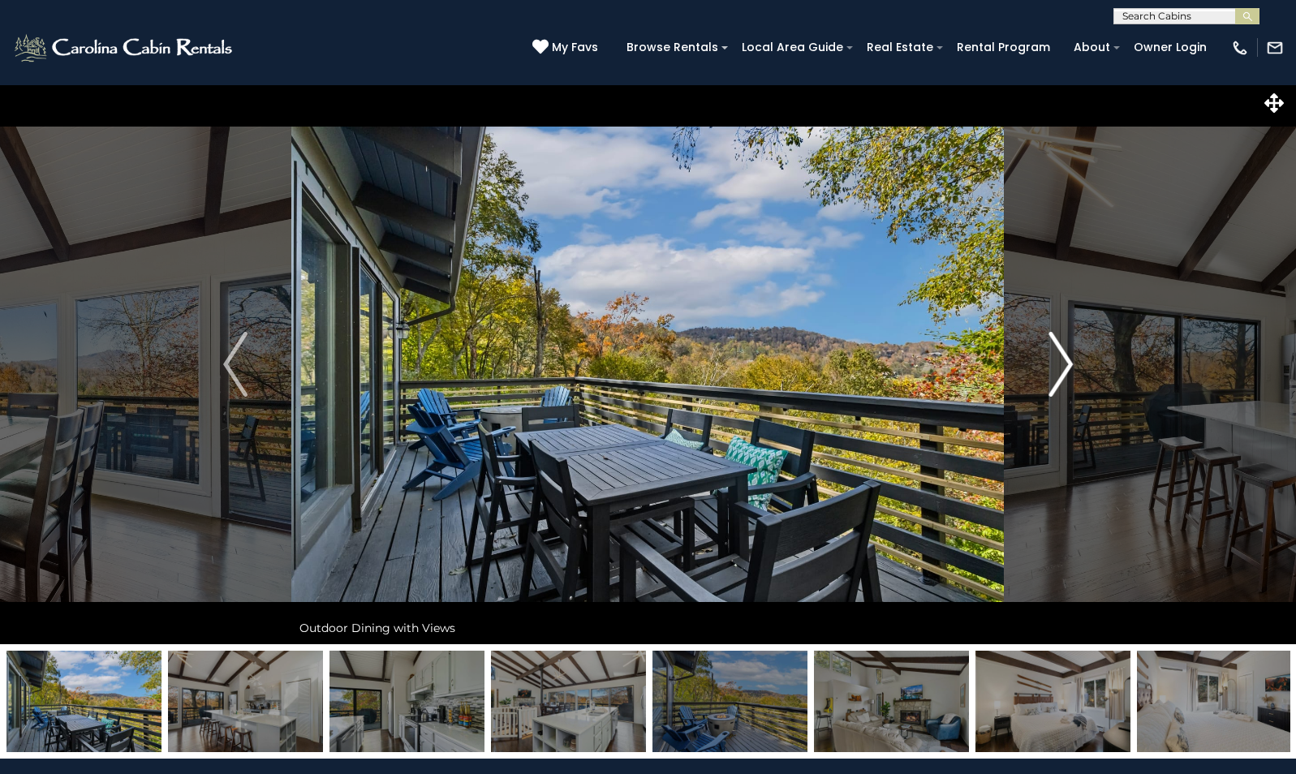
click at [1054, 348] on img "Next" at bounding box center [1060, 364] width 24 height 65
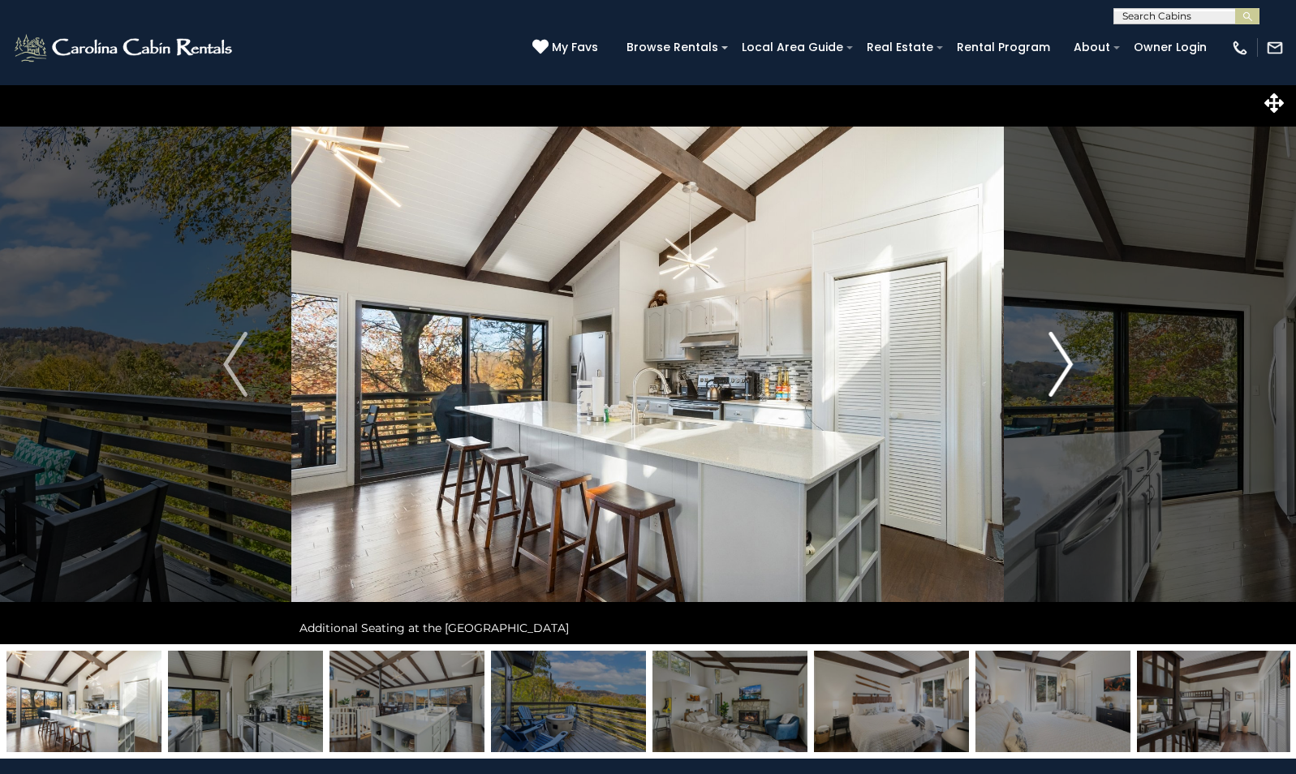
click at [1054, 348] on img "Next" at bounding box center [1060, 364] width 24 height 65
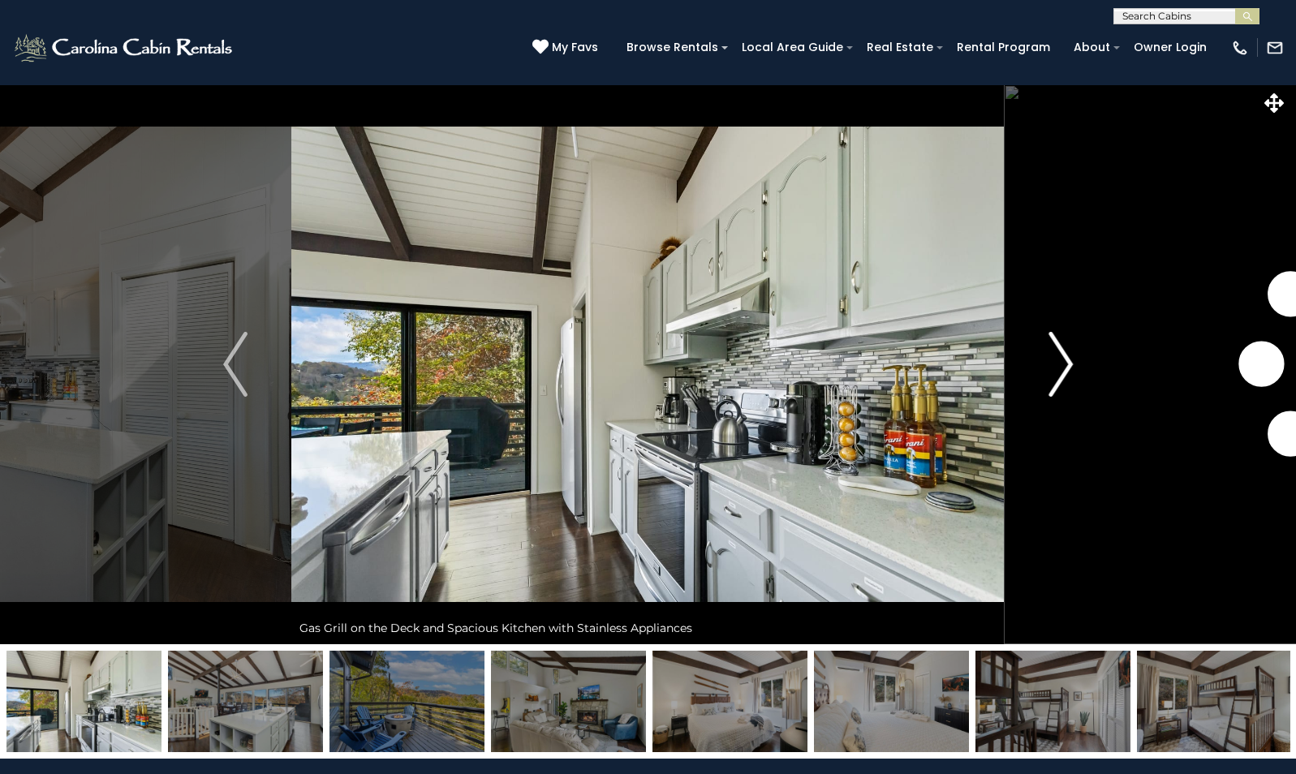
click at [1051, 348] on img "Next" at bounding box center [1060, 364] width 24 height 65
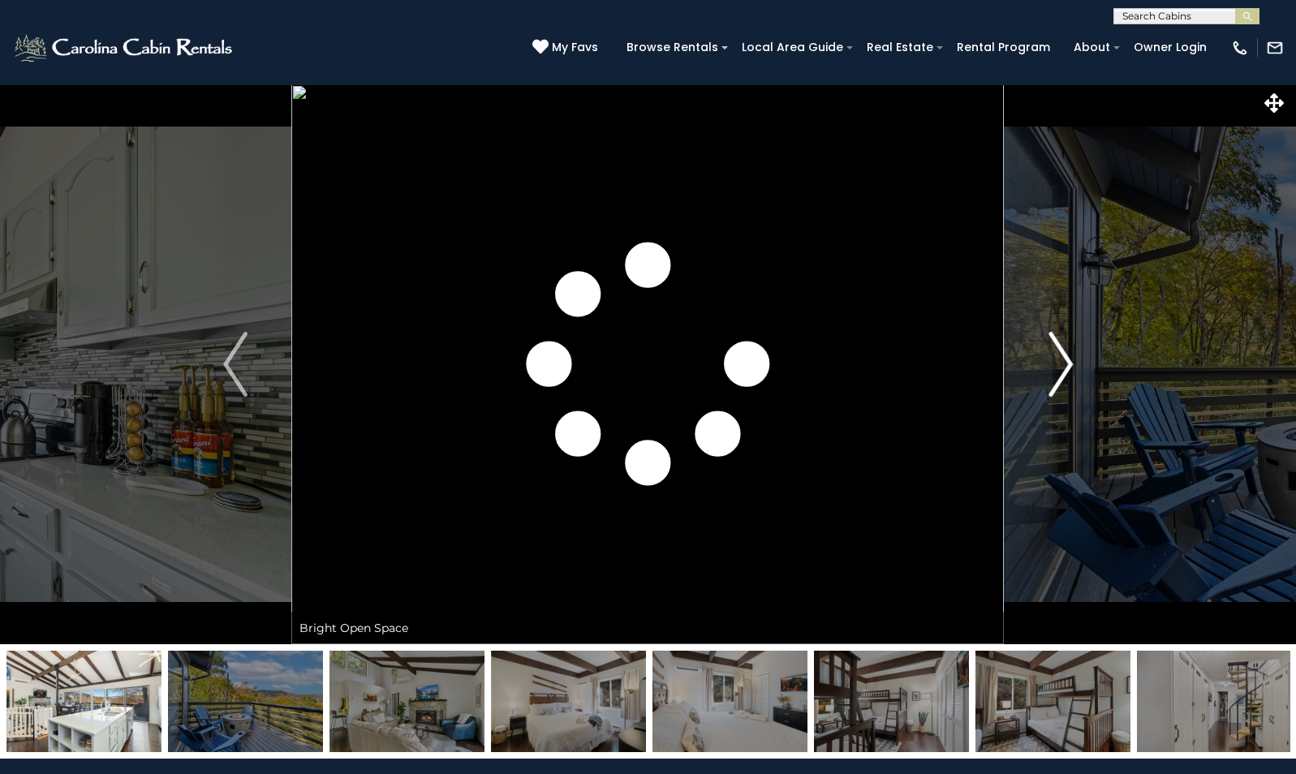
click at [1064, 346] on img "Next" at bounding box center [1060, 364] width 24 height 65
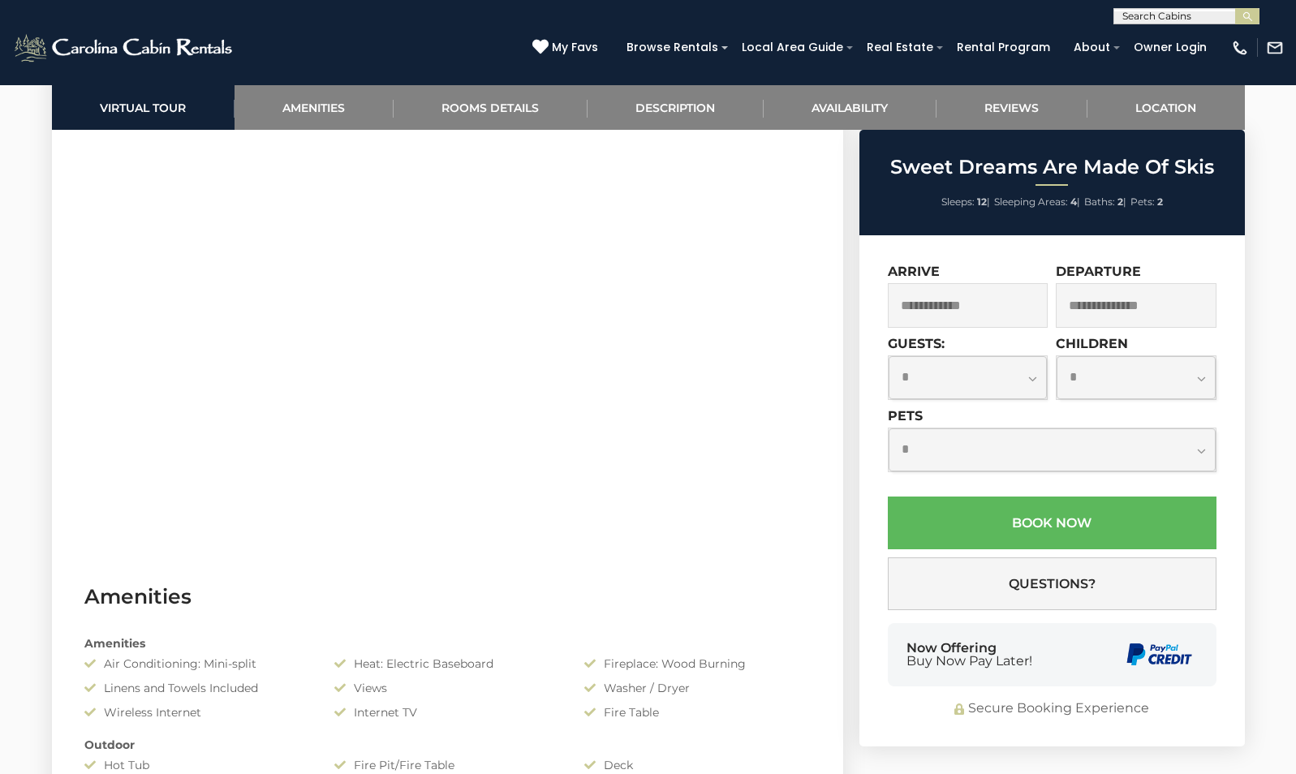
scroll to position [811, 0]
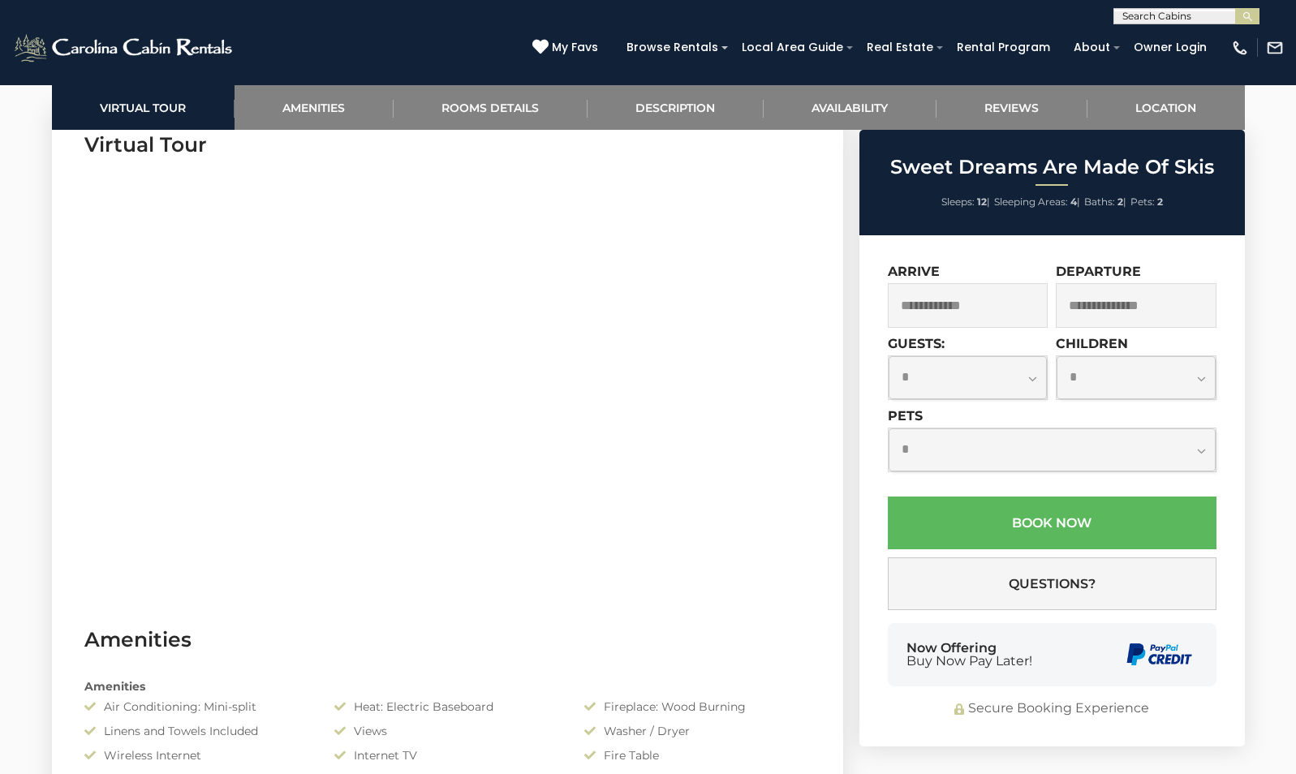
click at [1003, 307] on input "text" at bounding box center [968, 305] width 161 height 45
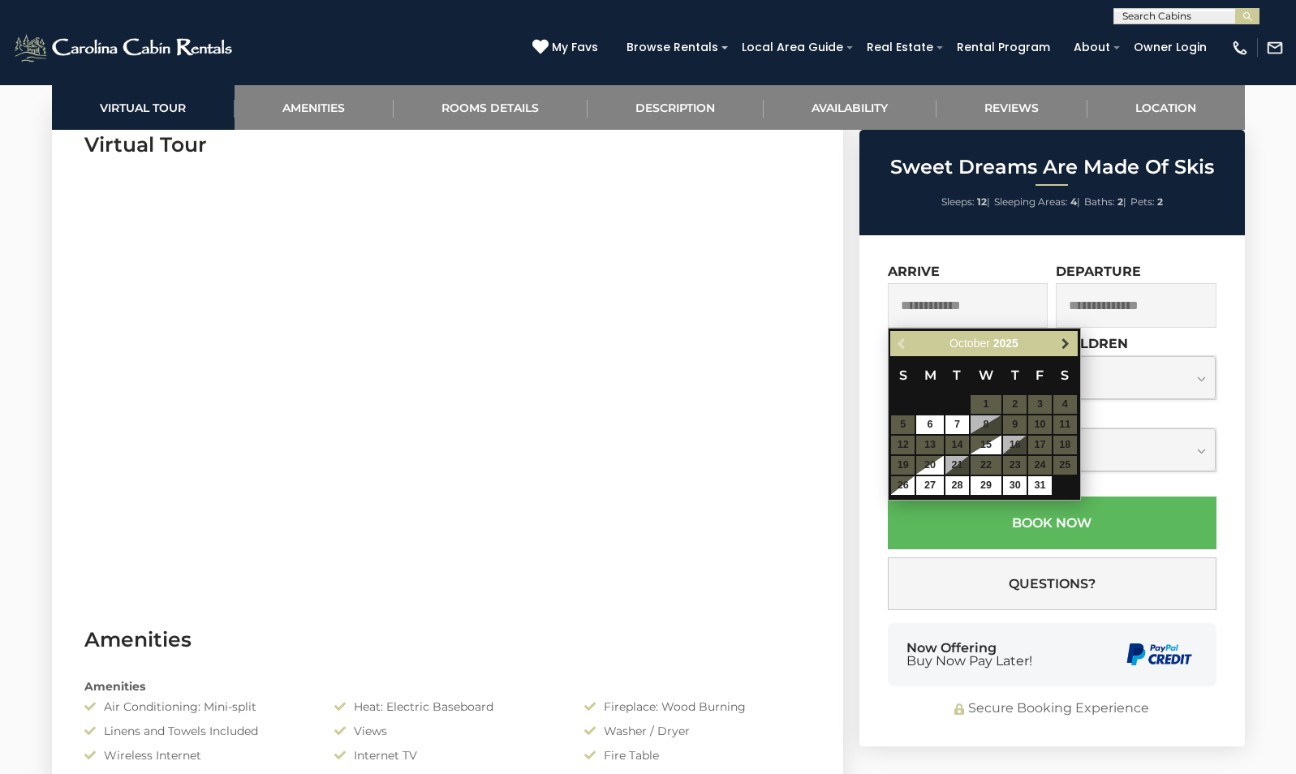
click at [1060, 344] on span "Next" at bounding box center [1065, 343] width 13 height 13
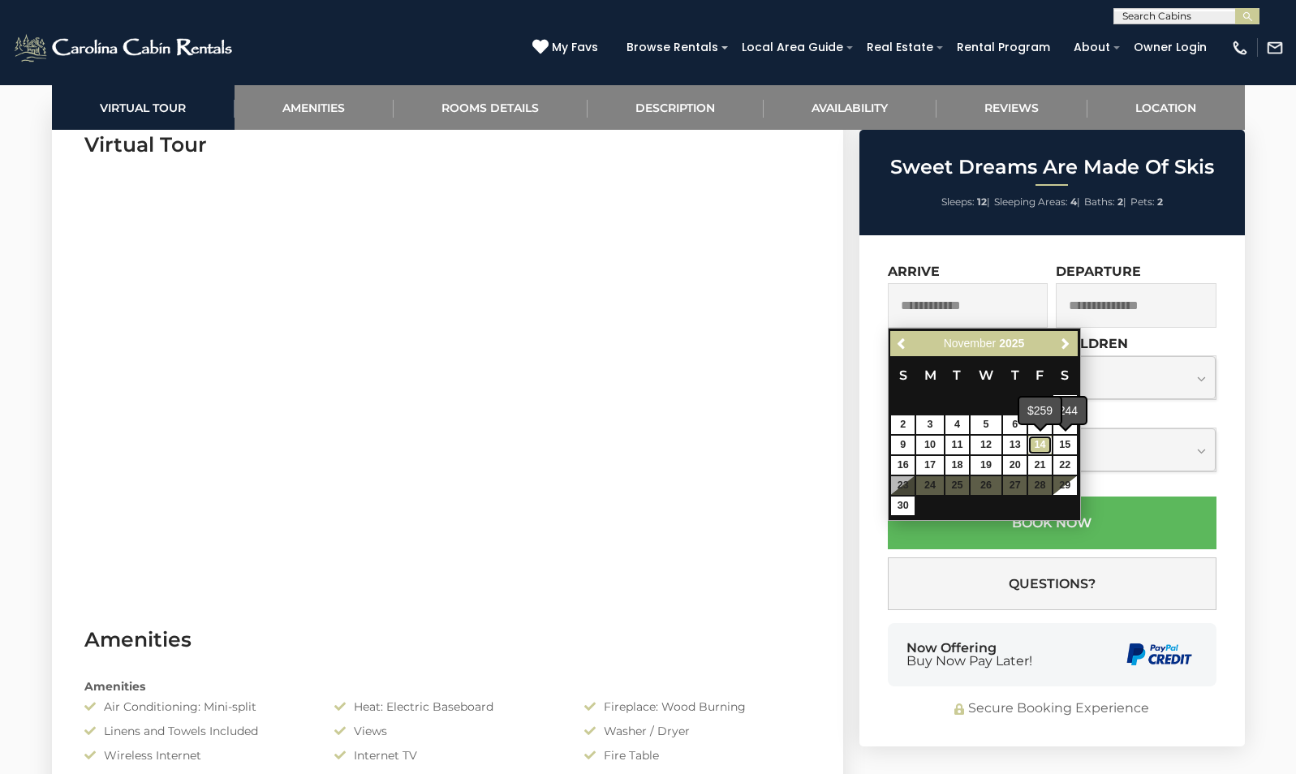
click at [1043, 445] on link "14" at bounding box center [1040, 445] width 24 height 19
type input "**********"
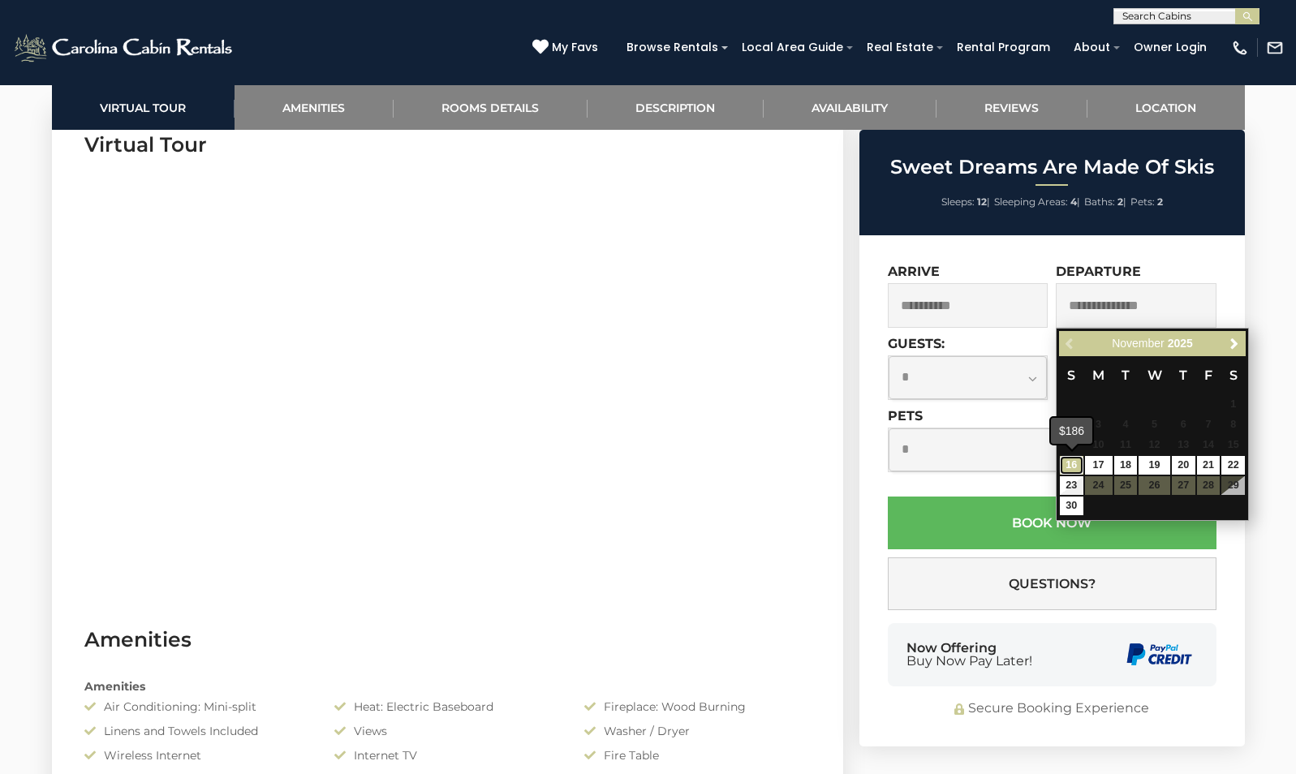
click at [1075, 464] on link "16" at bounding box center [1072, 465] width 24 height 19
type input "**********"
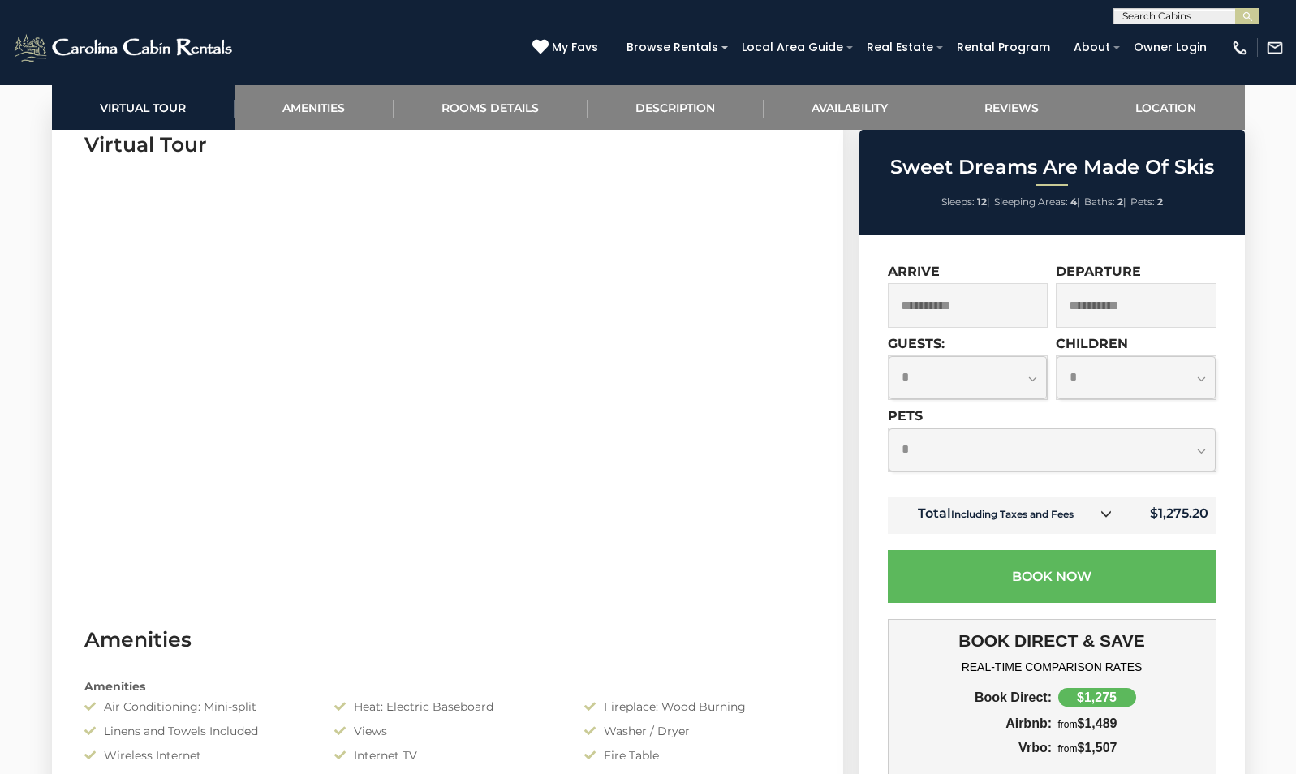
click at [1036, 386] on select "**********" at bounding box center [967, 377] width 159 height 43
select select "*"
click at [888, 356] on select "**********" at bounding box center [967, 377] width 159 height 43
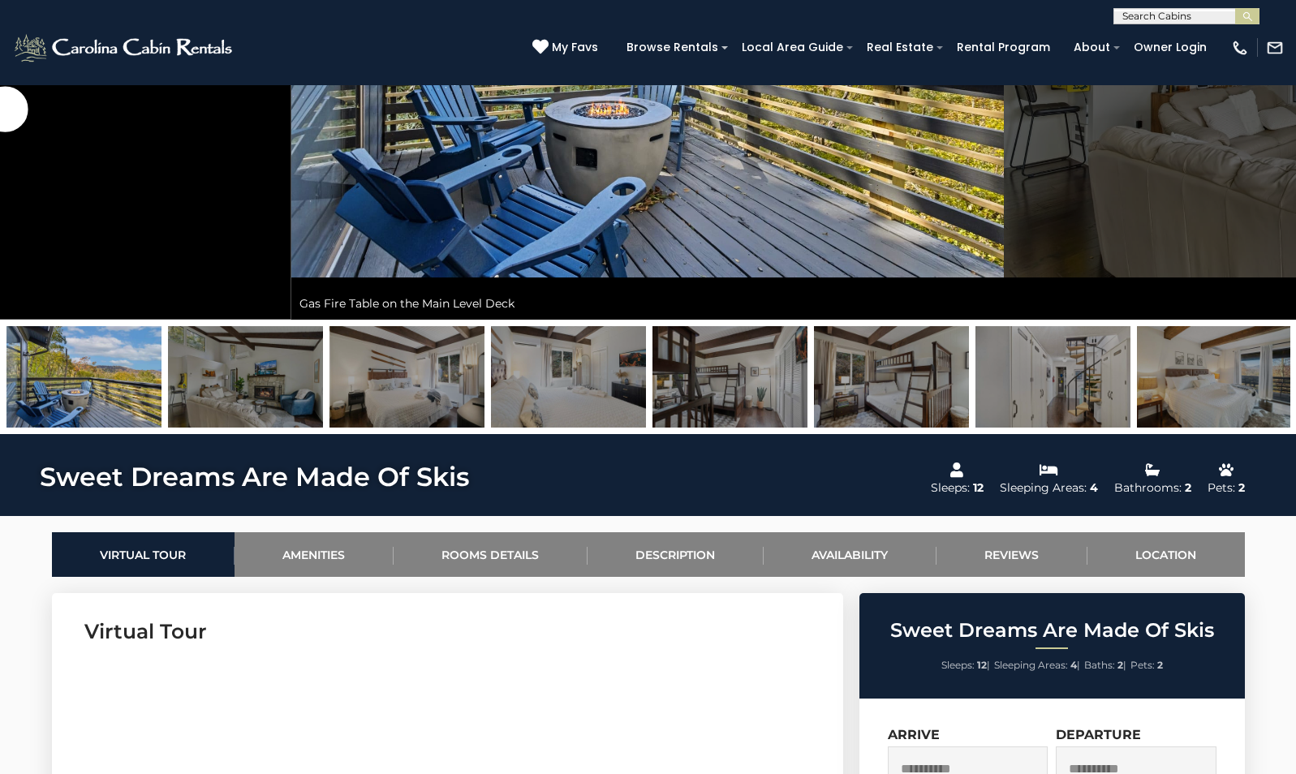
scroll to position [0, 0]
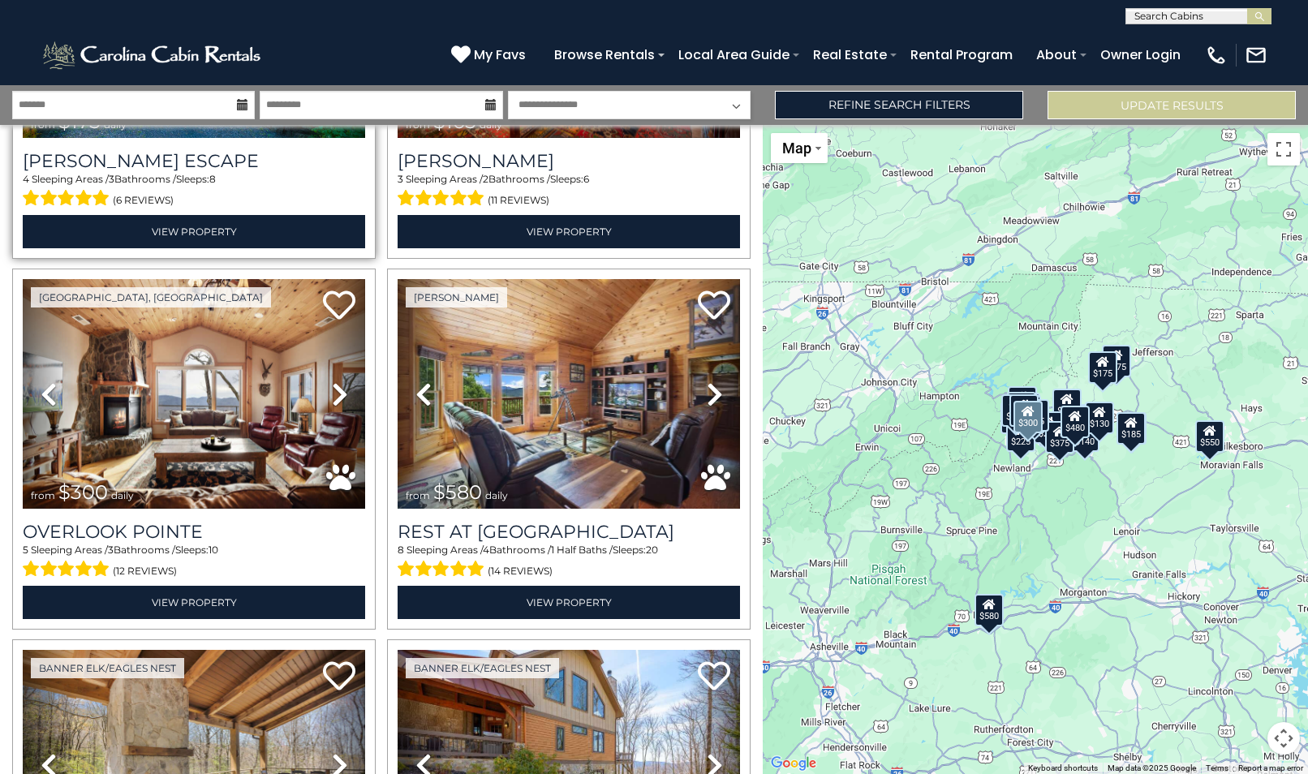
scroll to position [649, 0]
